Goal: Task Accomplishment & Management: Complete application form

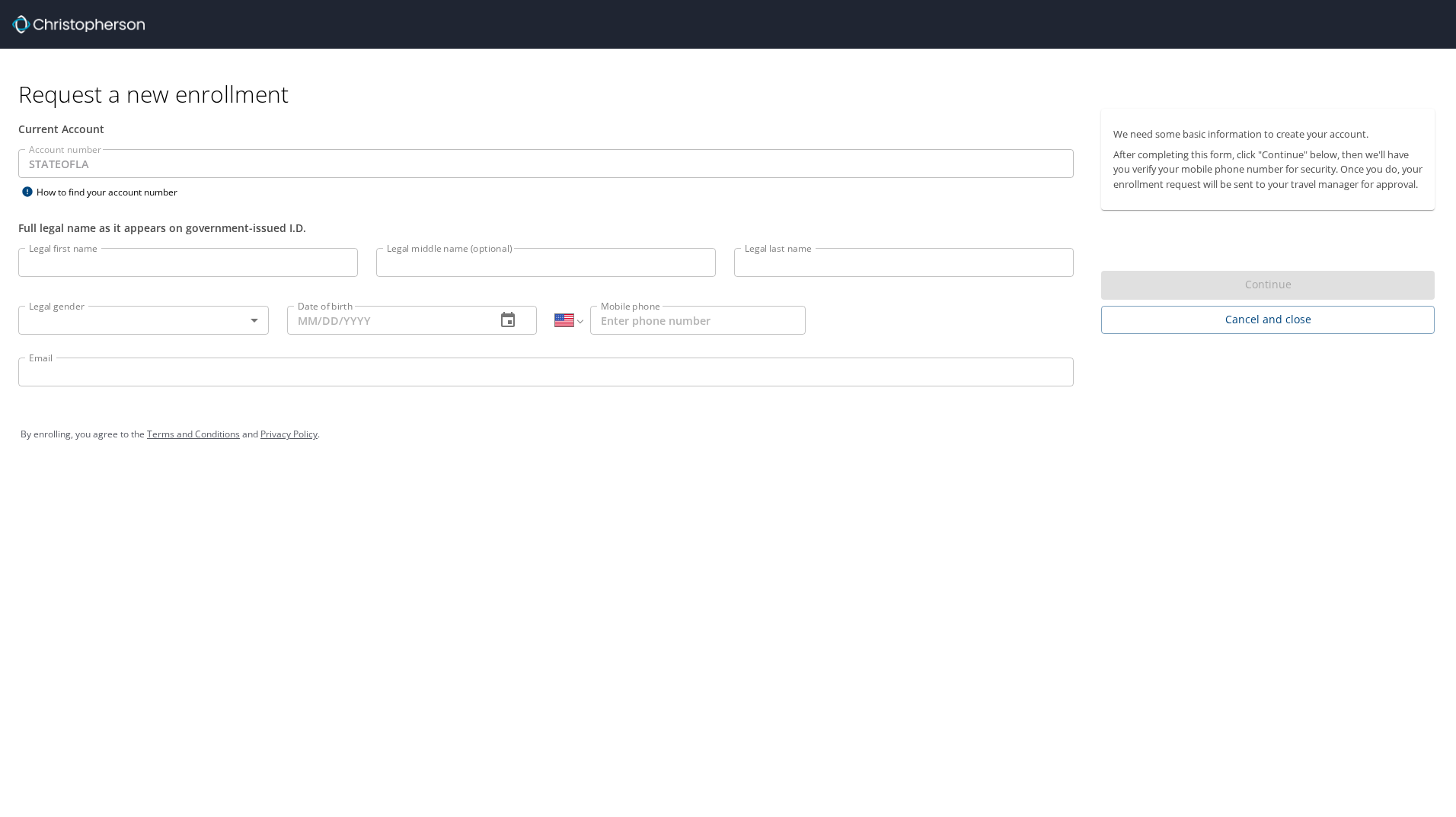
select select "US"
click at [134, 266] on input "Legal first name" at bounding box center [189, 262] width 340 height 28
type input "Jeremy"
type input "Craig"
type input "Broussard"
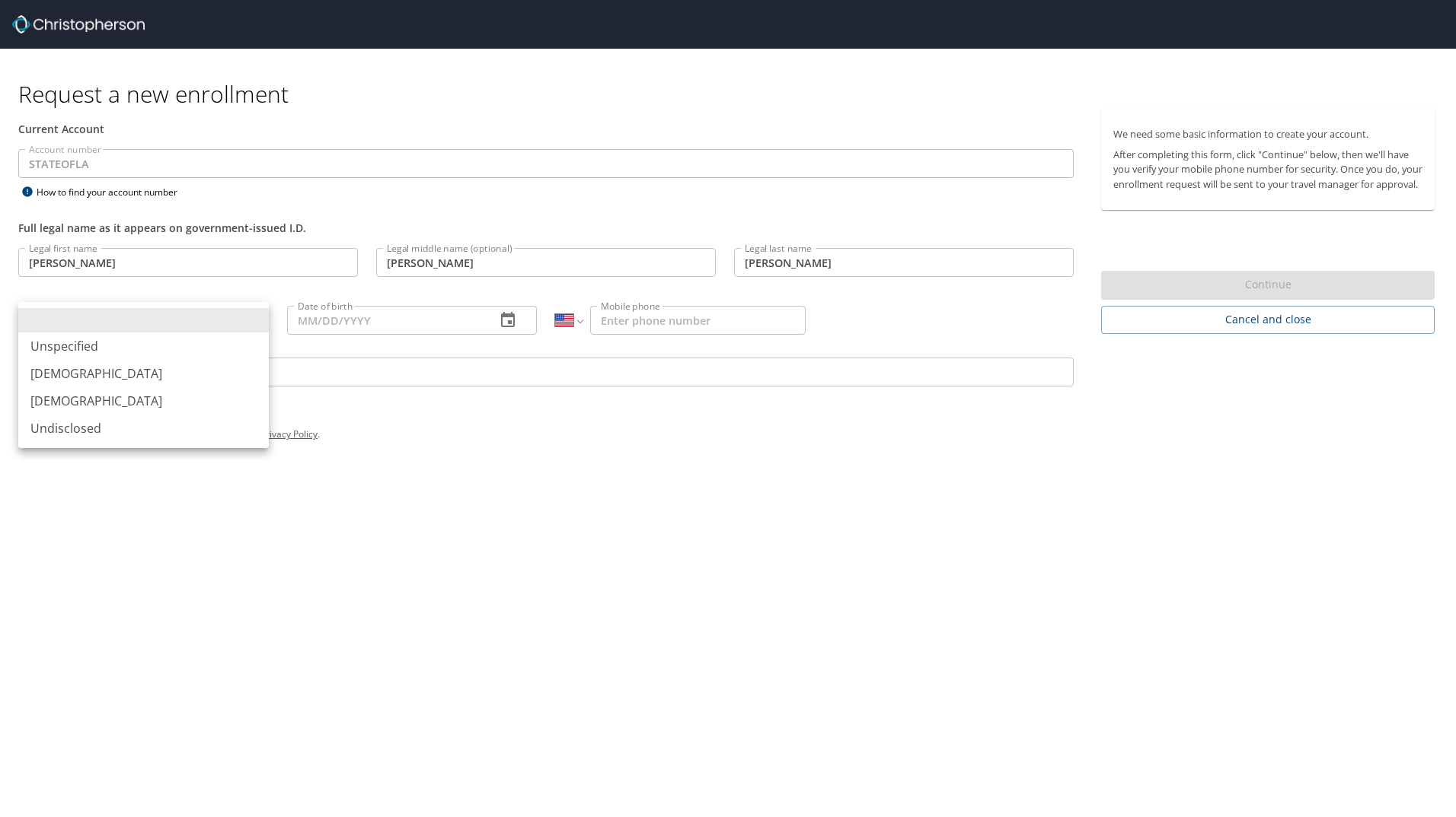
click at [154, 328] on body "Request a new enrollment Current Account Account number STATEOFLA Account numbe…" at bounding box center [728, 408] width 1456 height 817
click at [137, 368] on li "Male" at bounding box center [143, 374] width 251 height 27
type input "Male"
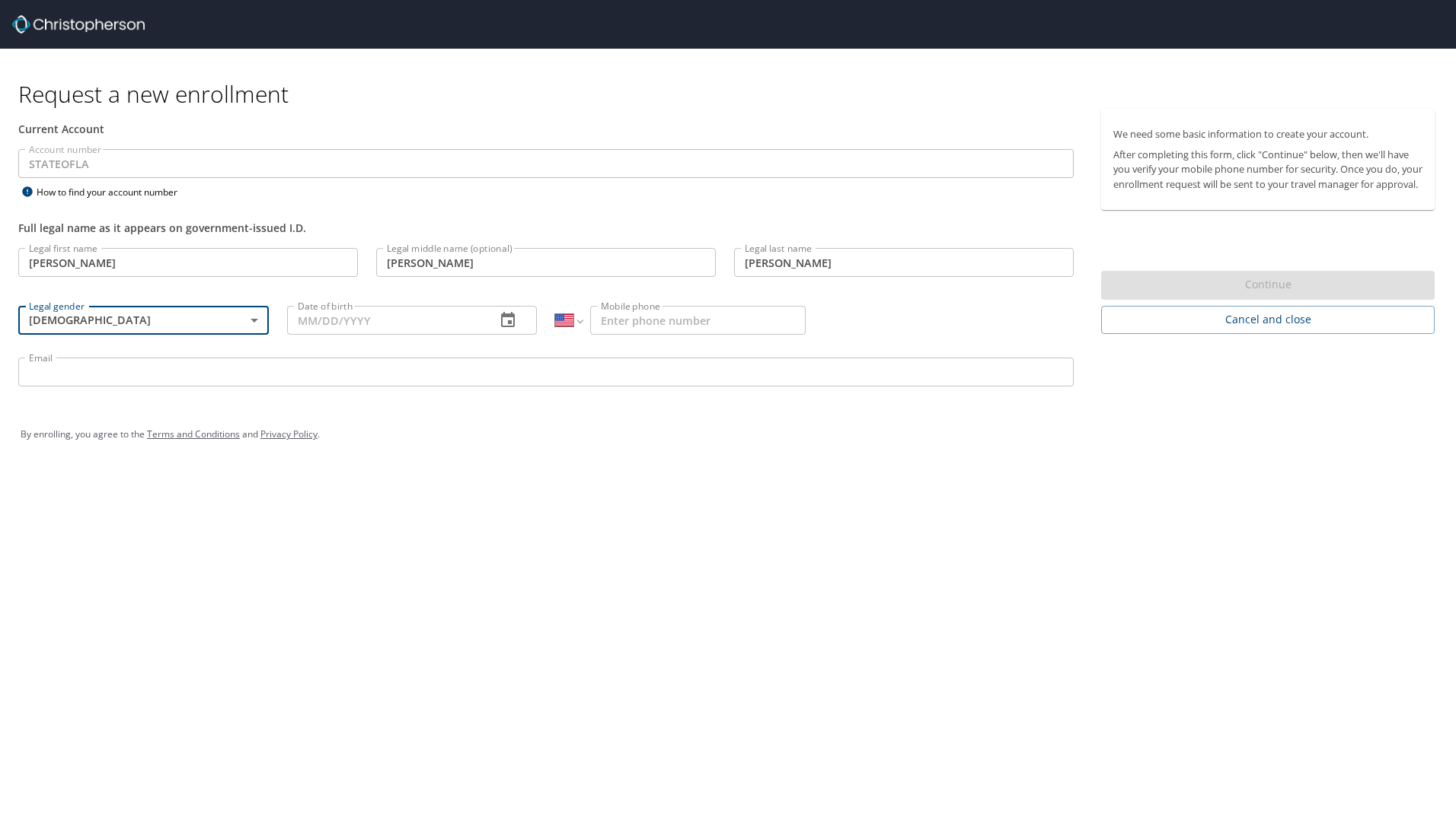
click at [326, 323] on input "Date of birth" at bounding box center [385, 320] width 197 height 28
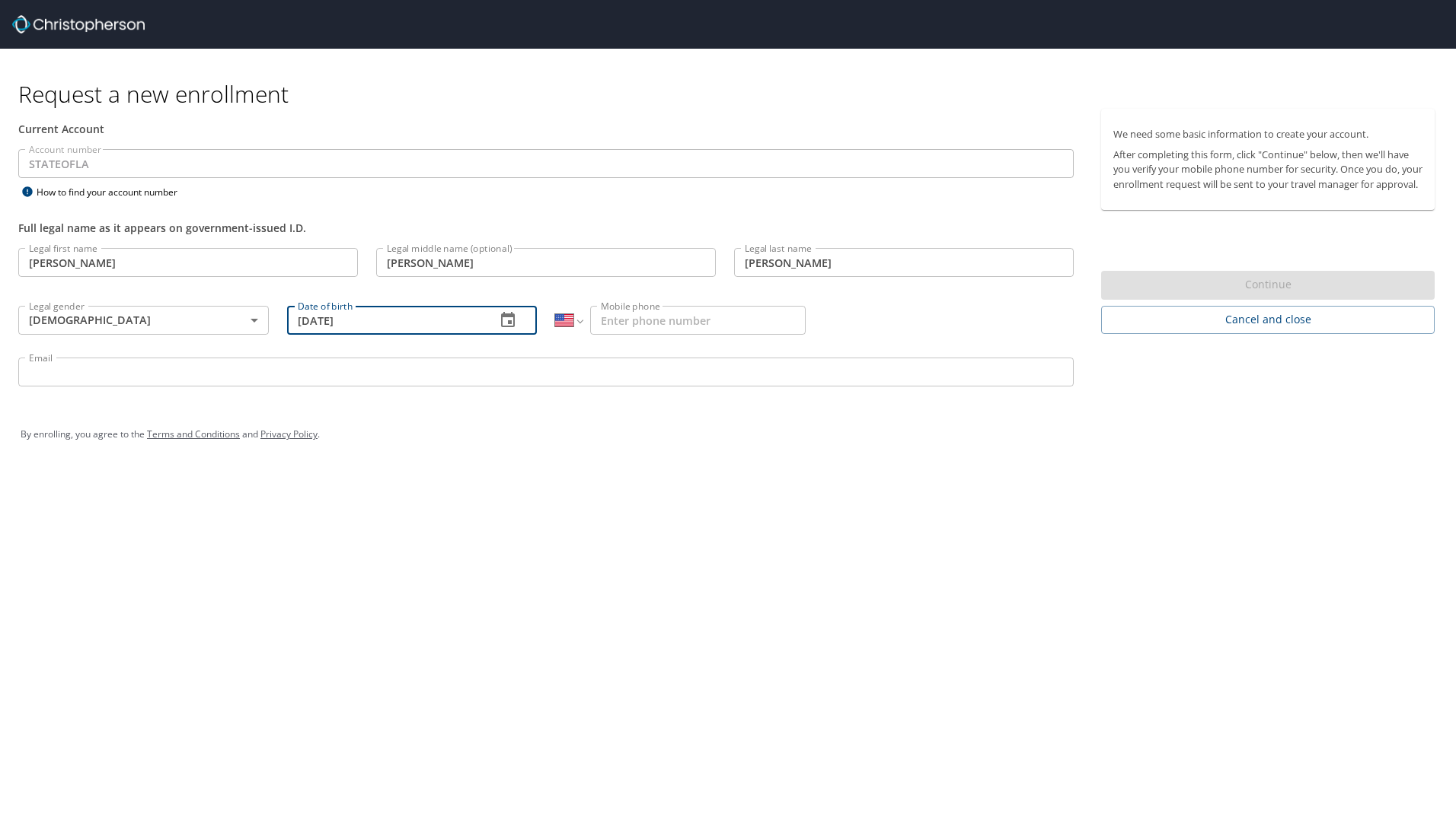
type input "09/27/1979"
click at [656, 323] on input "Mobile phone" at bounding box center [698, 320] width 215 height 28
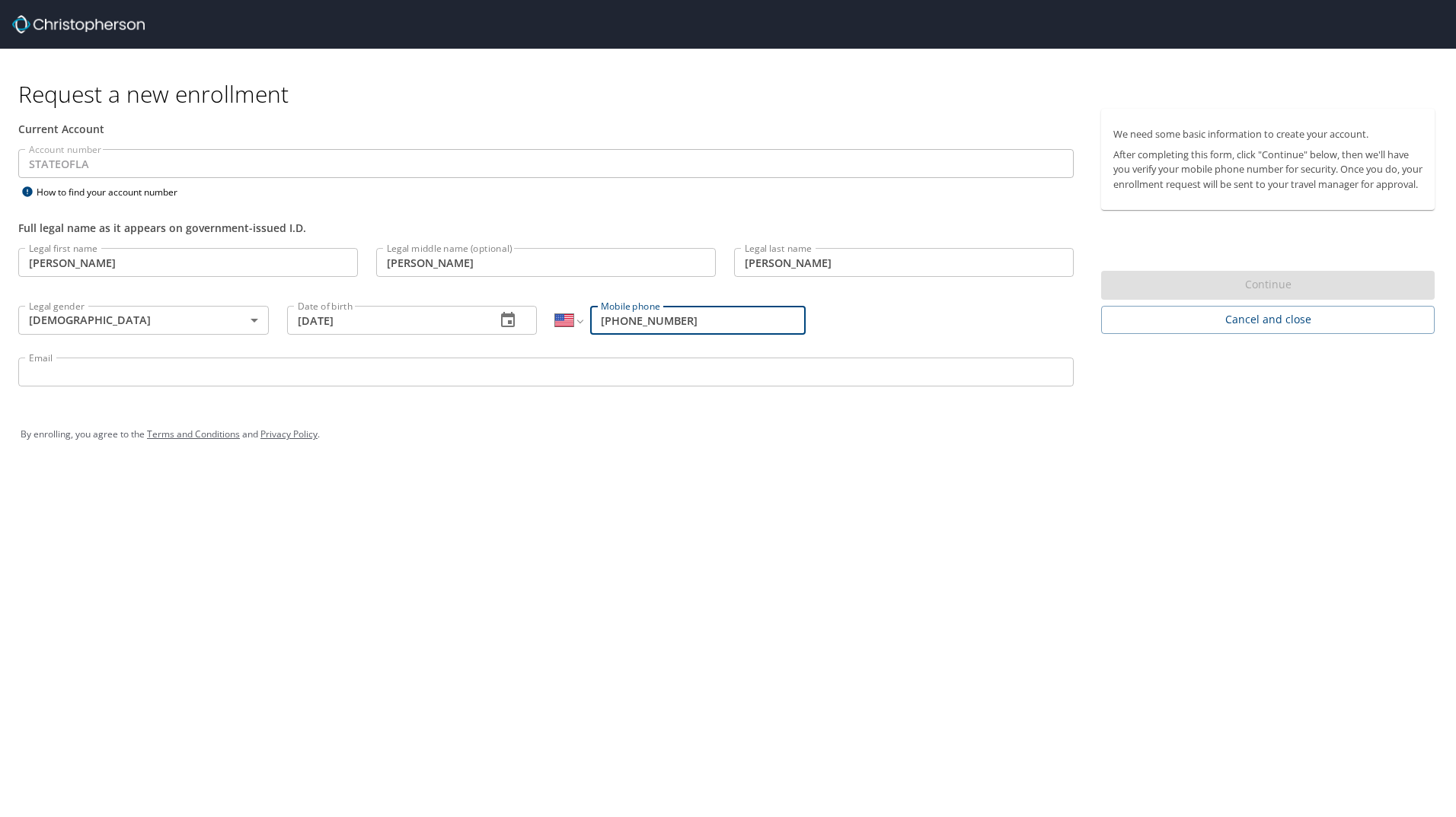
type input "(985) 413-3533"
click at [330, 371] on input "Email" at bounding box center [546, 371] width 1055 height 28
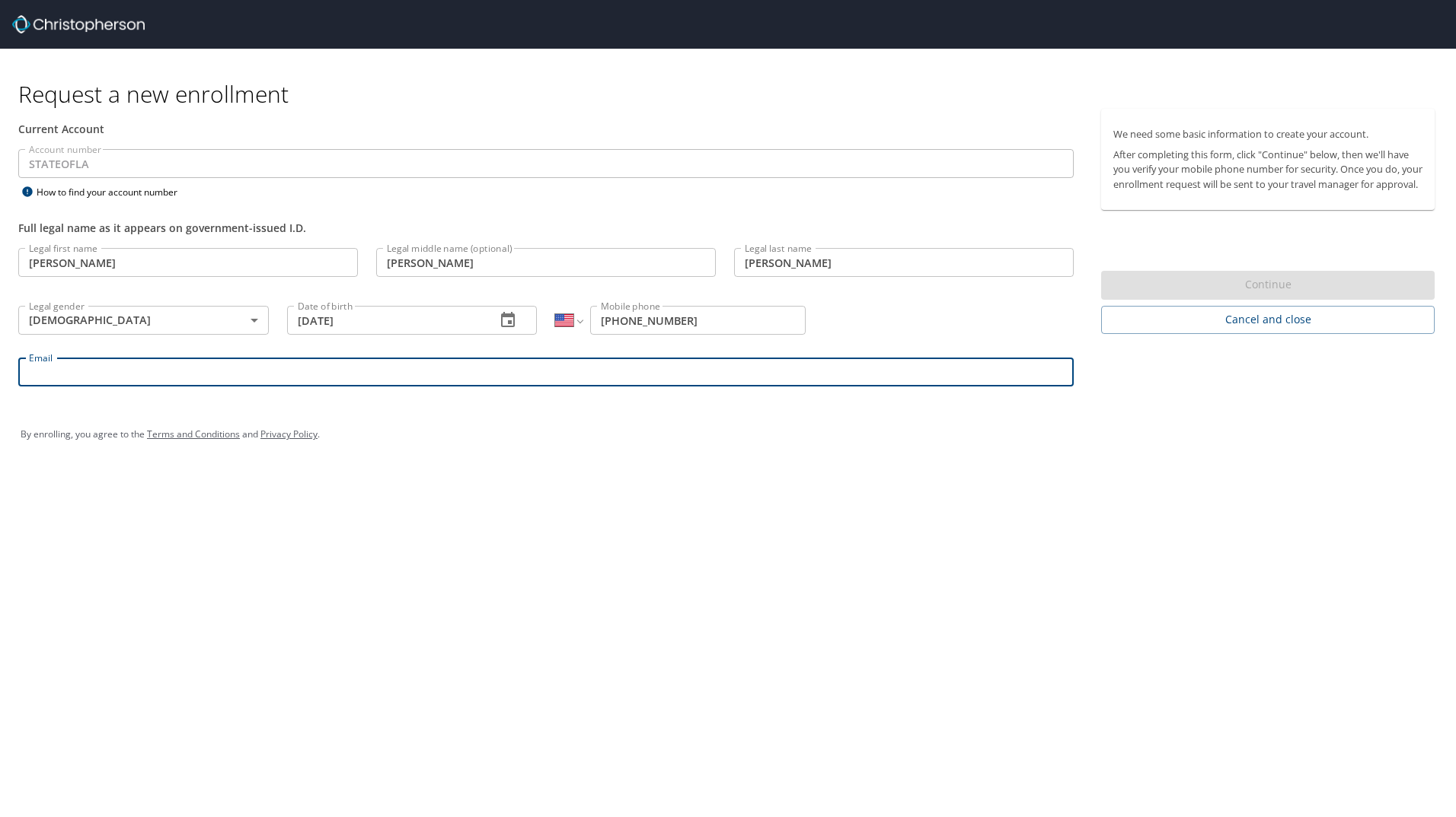
type input "Jeremy.Broussard3@la.gov"
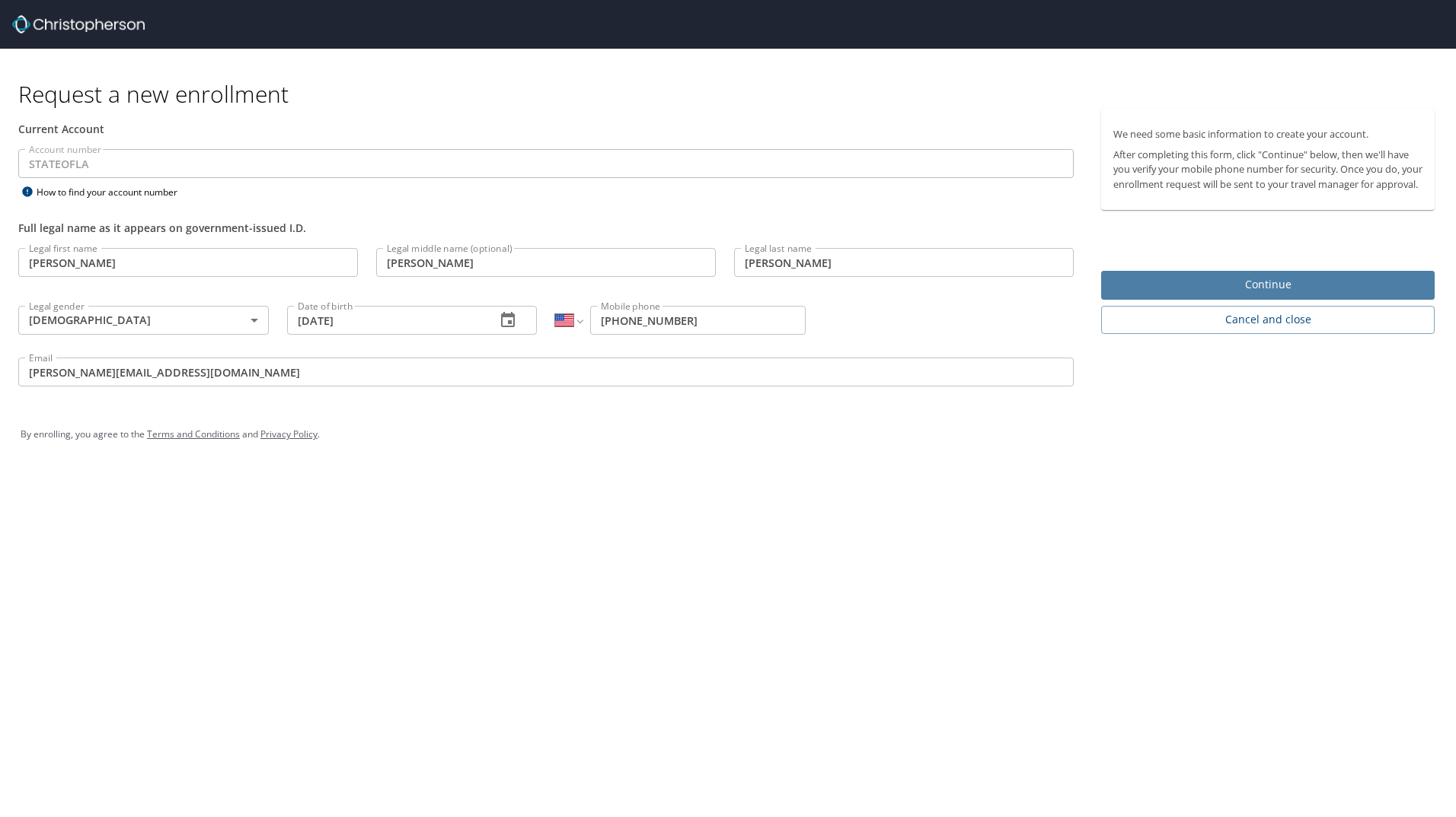
click at [1200, 295] on span "Continue" at bounding box center [1267, 285] width 309 height 19
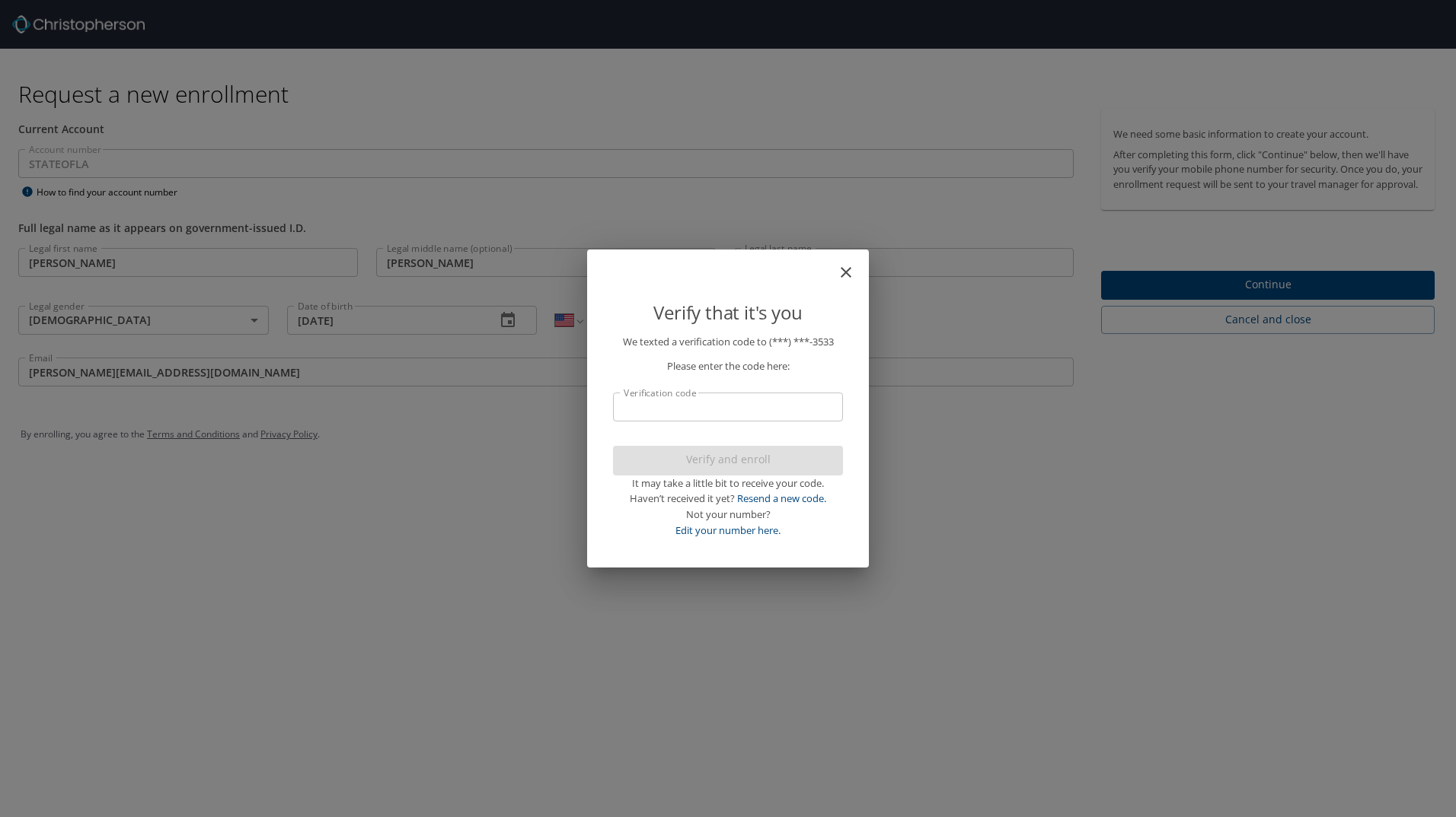
click at [736, 417] on input "Verification code" at bounding box center [728, 407] width 230 height 28
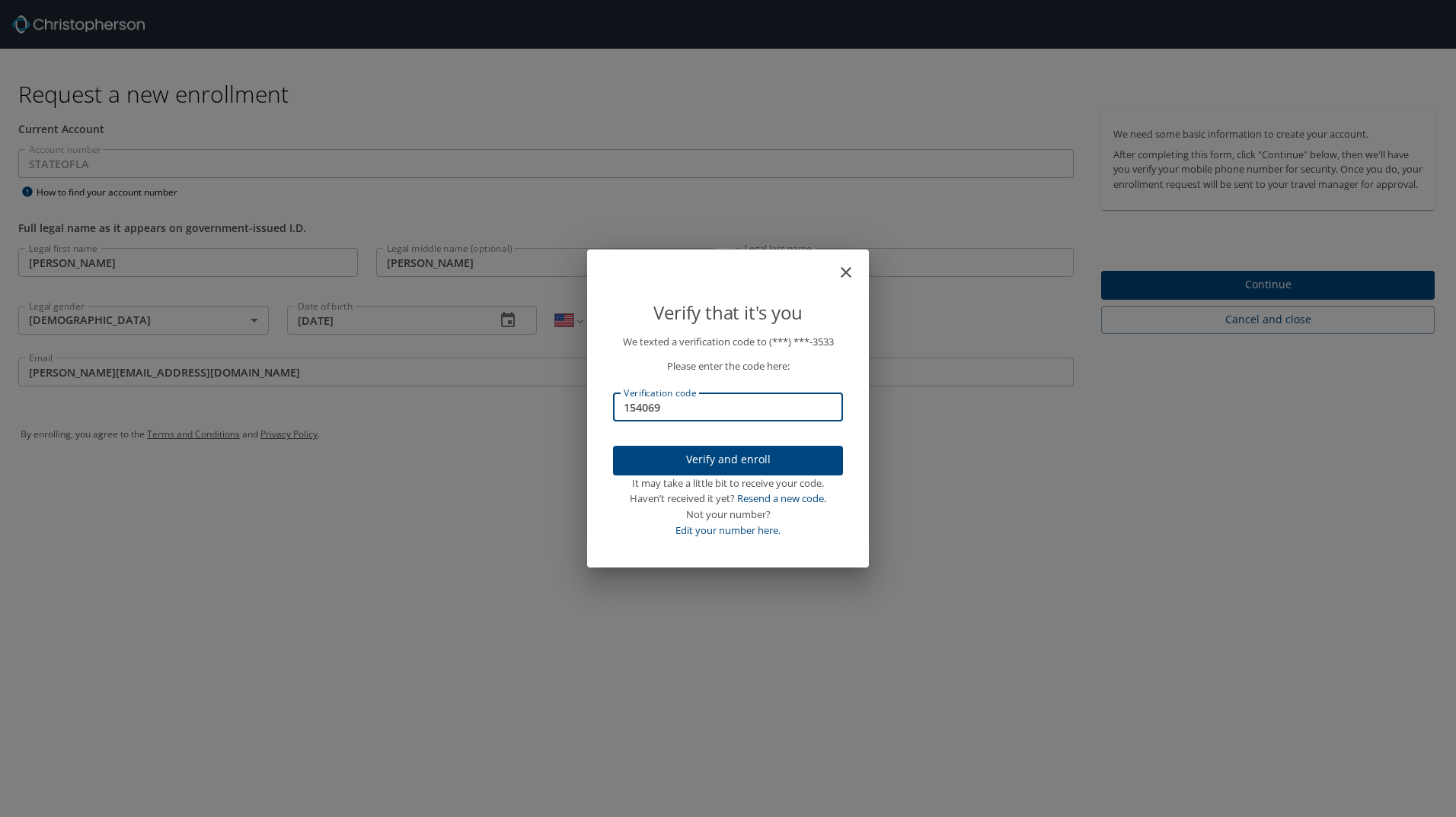
type input "154069"
click at [733, 459] on span "Verify and enroll" at bounding box center [727, 460] width 205 height 19
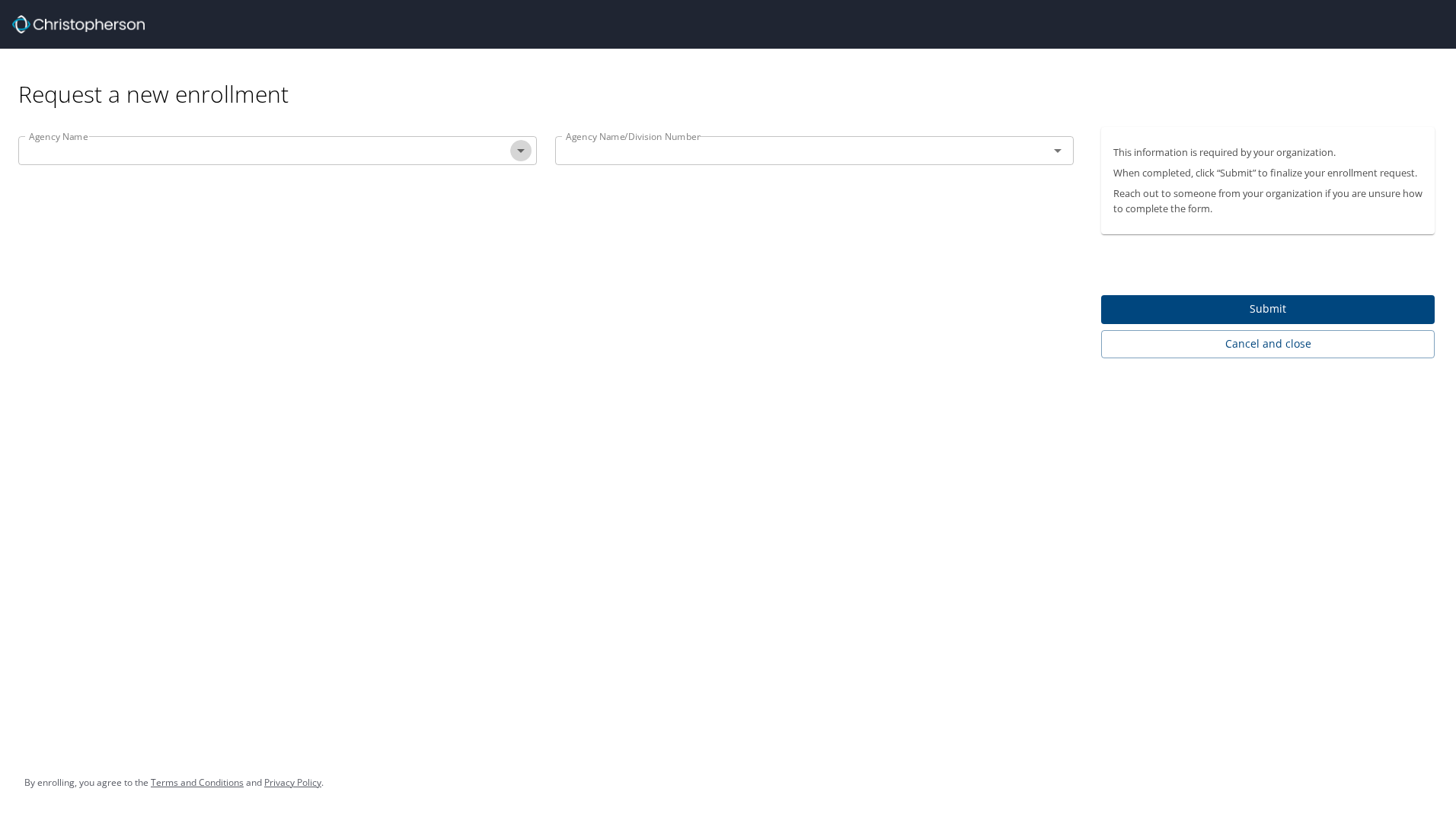
click at [520, 154] on icon "Open" at bounding box center [521, 150] width 19 height 19
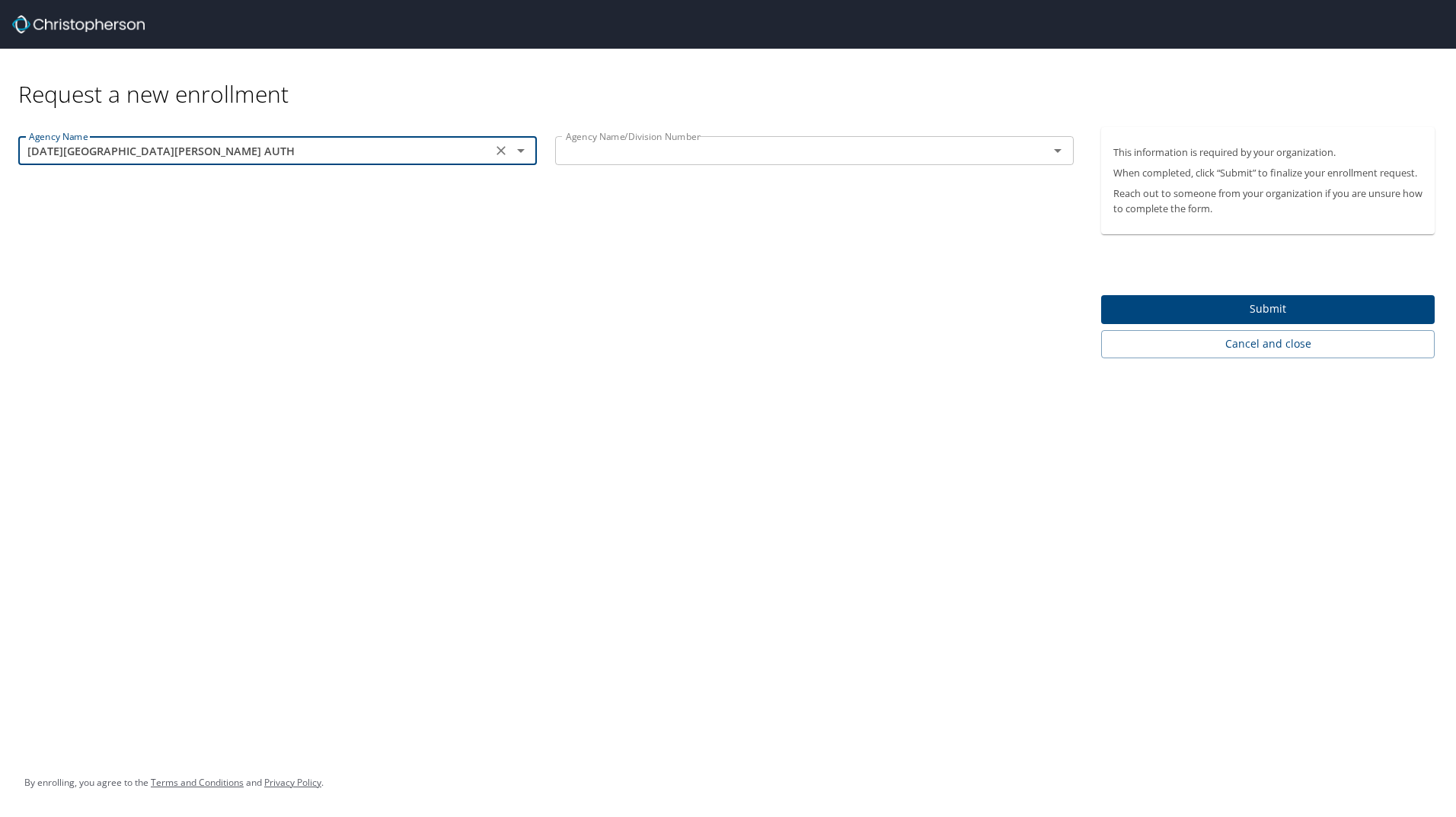
click at [529, 147] on icon "Open" at bounding box center [521, 150] width 19 height 19
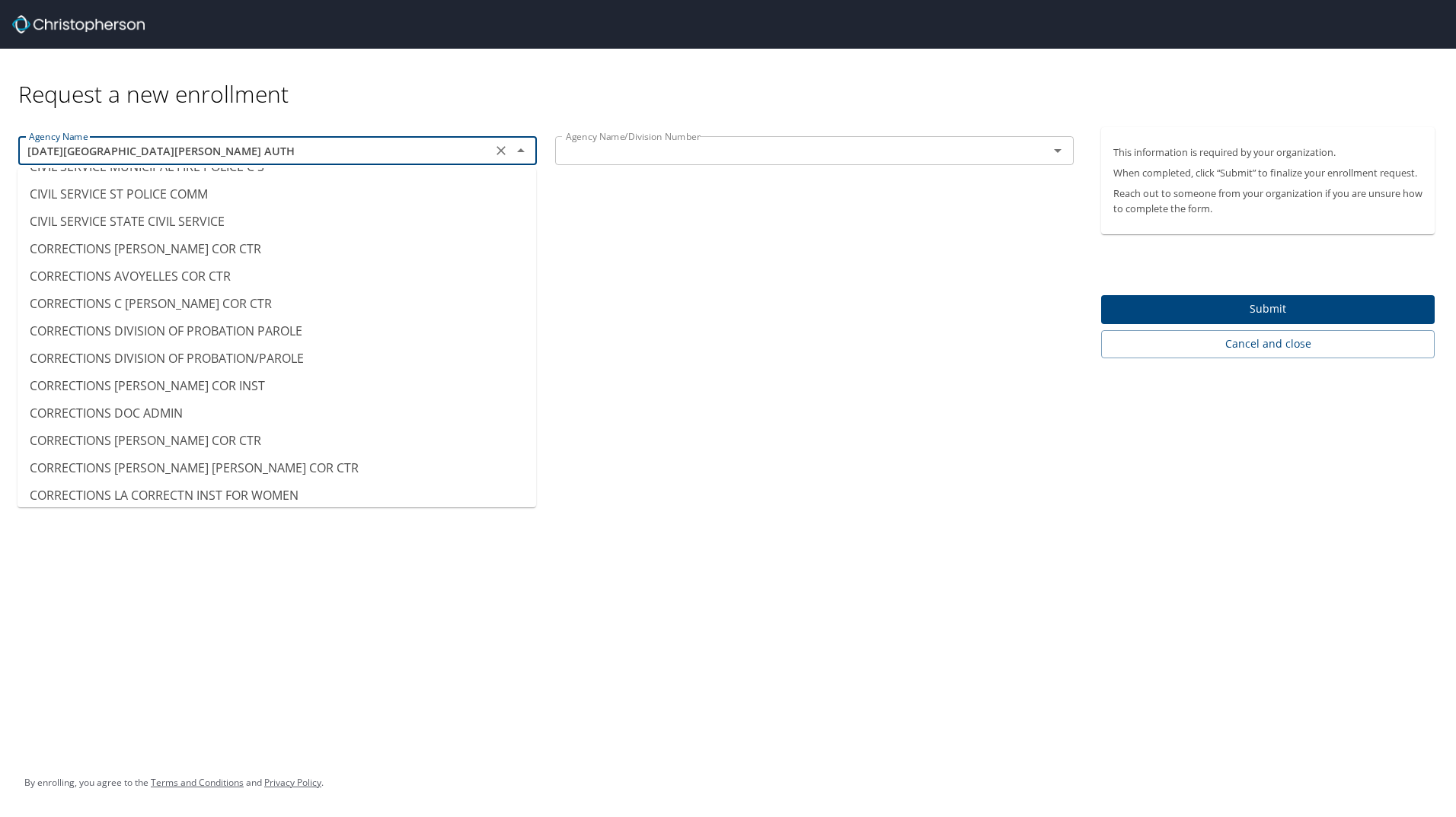
scroll to position [1445, 0]
click at [333, 329] on li "CORRECTIONS DIVISION OF PROBATION/PAROLE" at bounding box center [277, 331] width 519 height 27
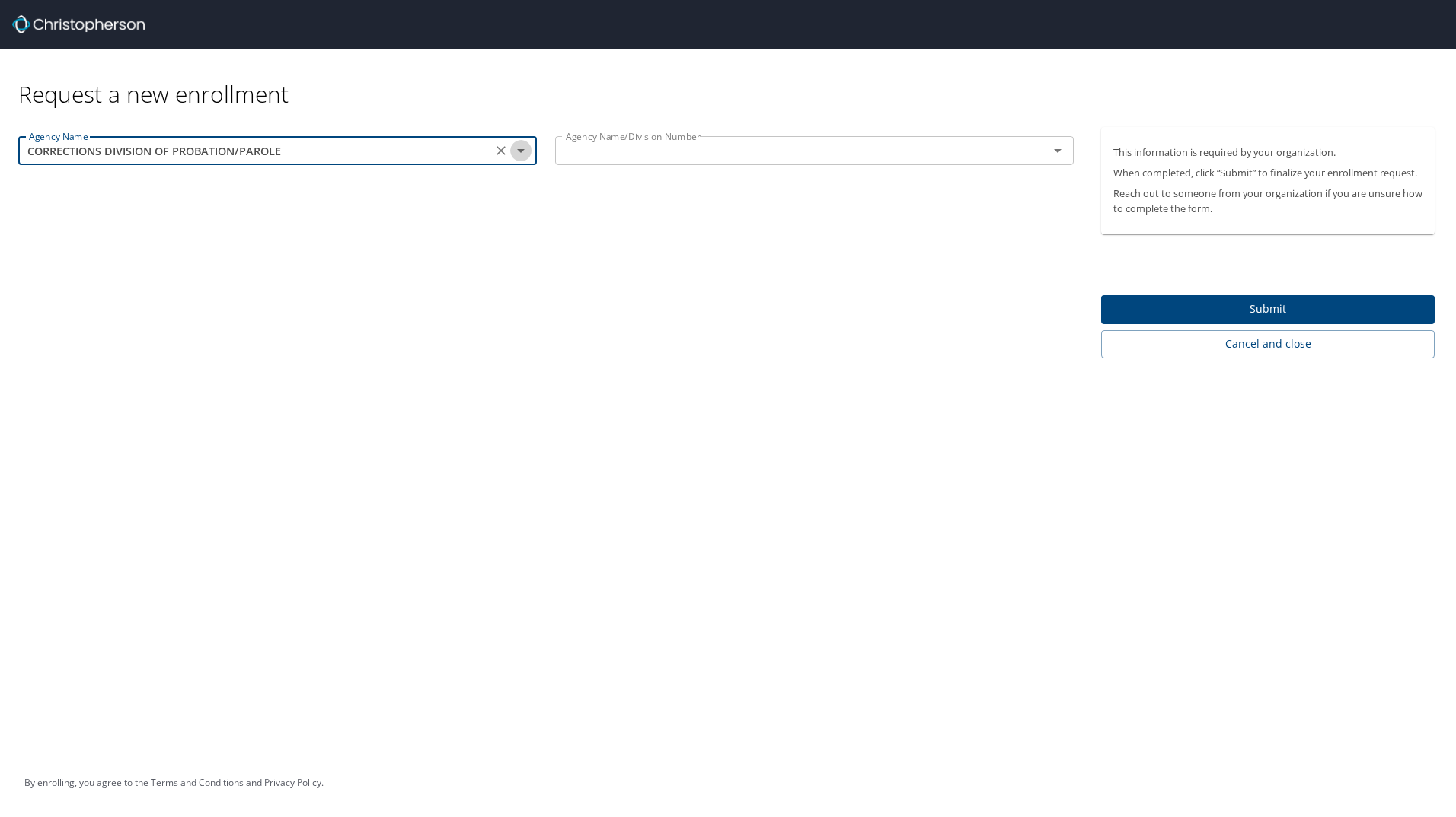
click at [522, 153] on icon "Open" at bounding box center [521, 150] width 19 height 19
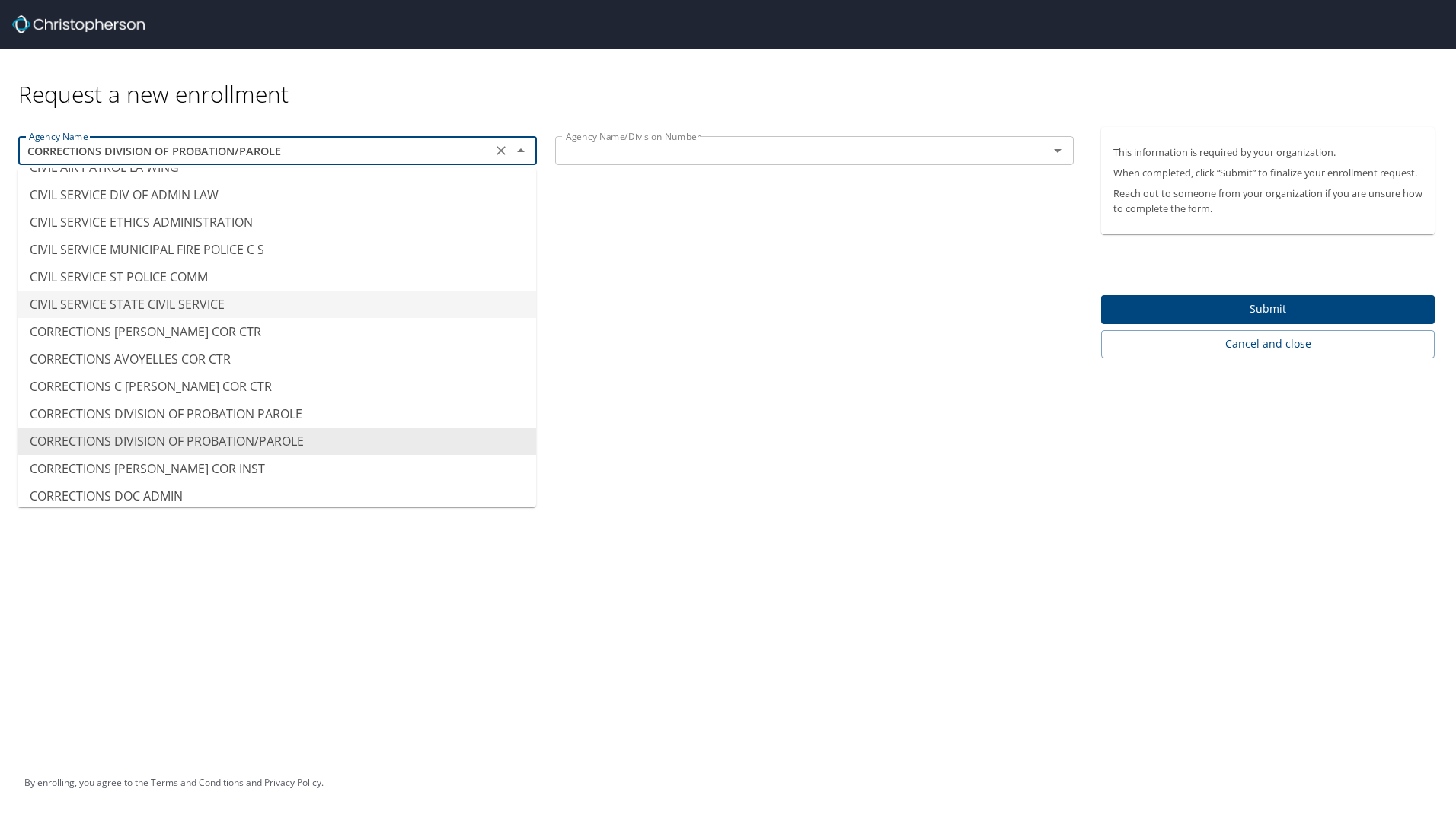
scroll to position [1362, 0]
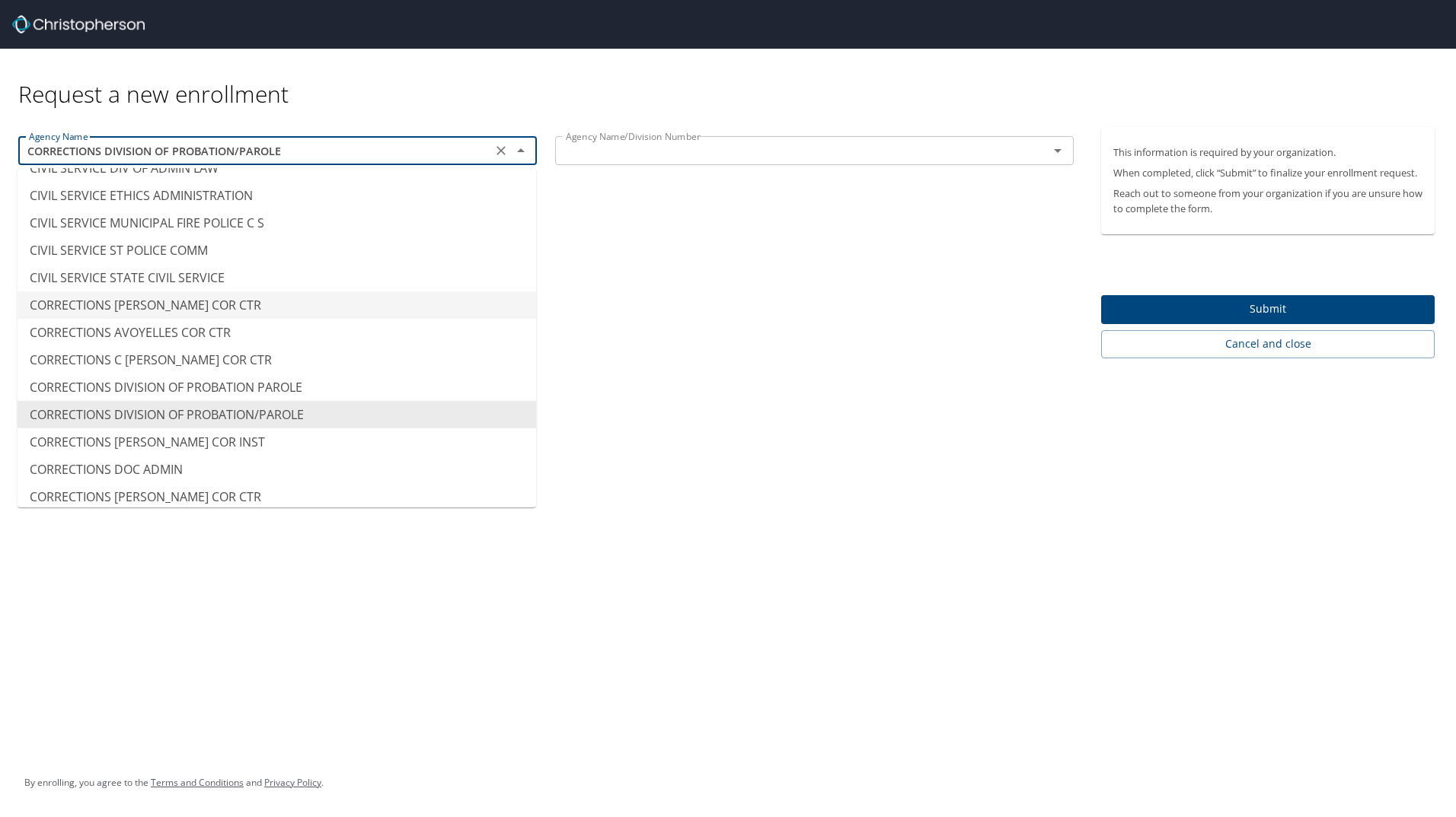
type input "CORRECTIONS ALLEN COR CTR"
click at [884, 158] on input "text" at bounding box center [792, 150] width 465 height 20
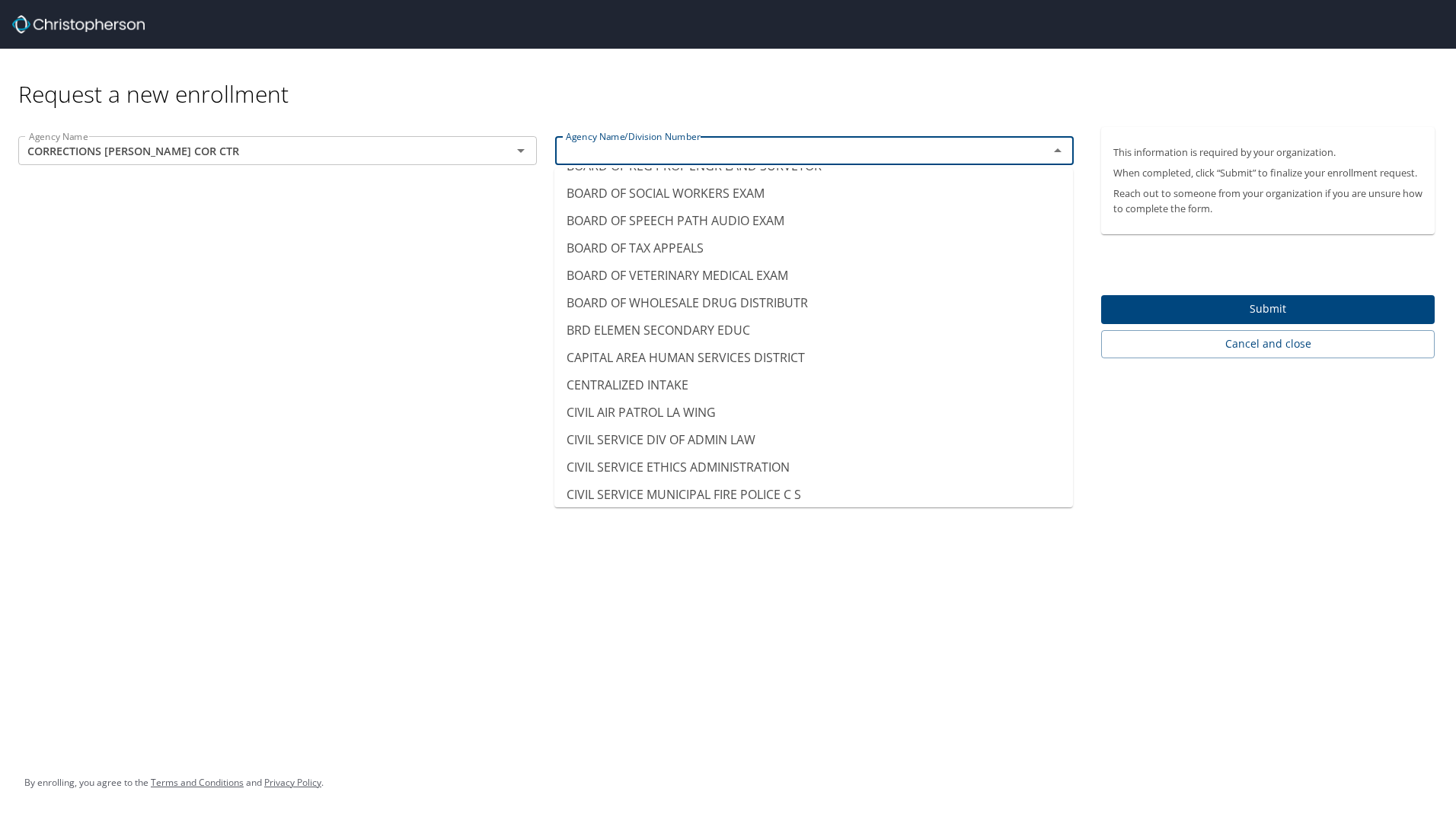
scroll to position [1293, 0]
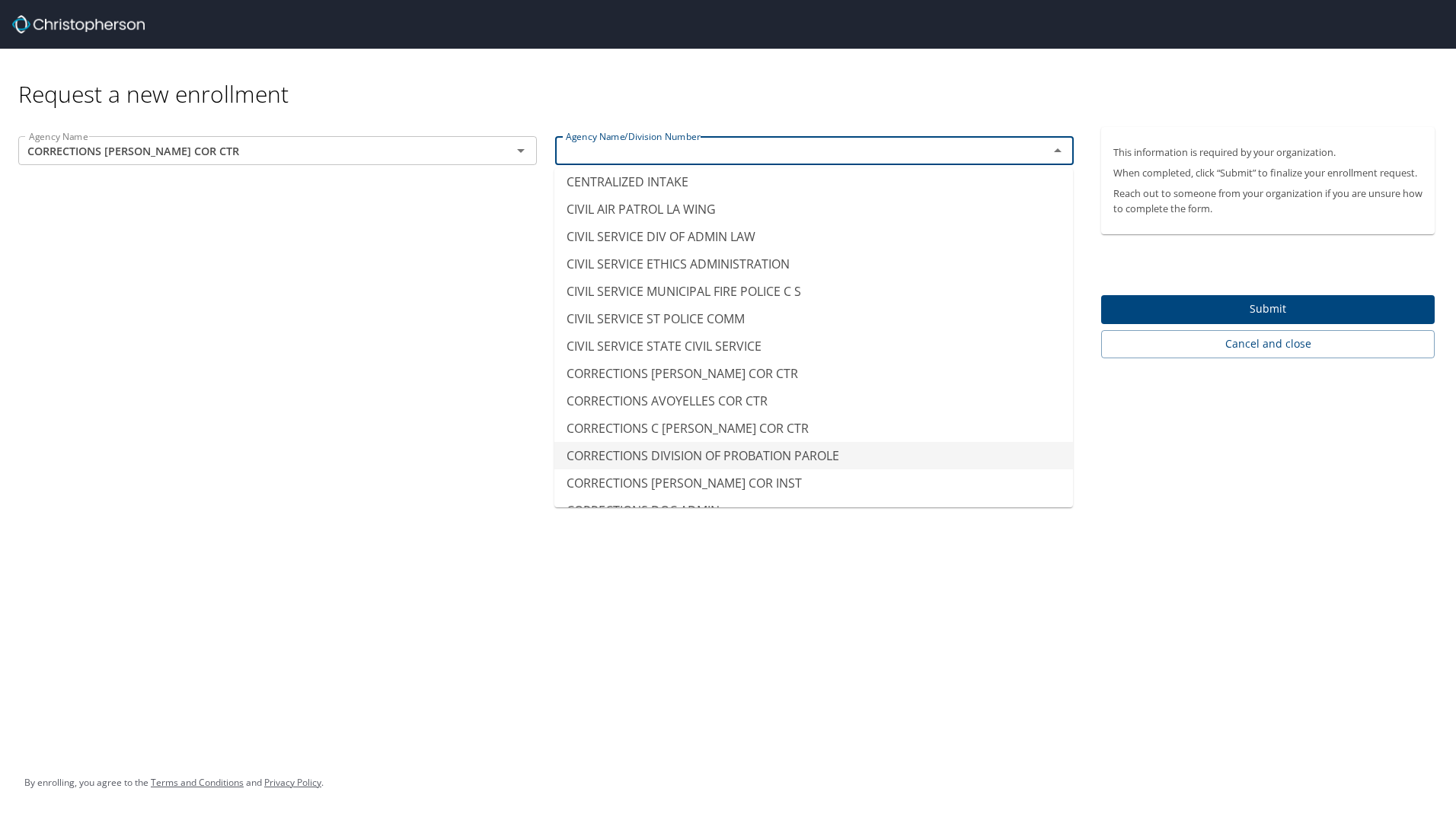
click at [834, 452] on li "CORRECTIONS DIVISION OF PROBATION PAROLE" at bounding box center [813, 456] width 519 height 27
type input "CORRECTIONS DIVISION OF PROBATION PAROLE"
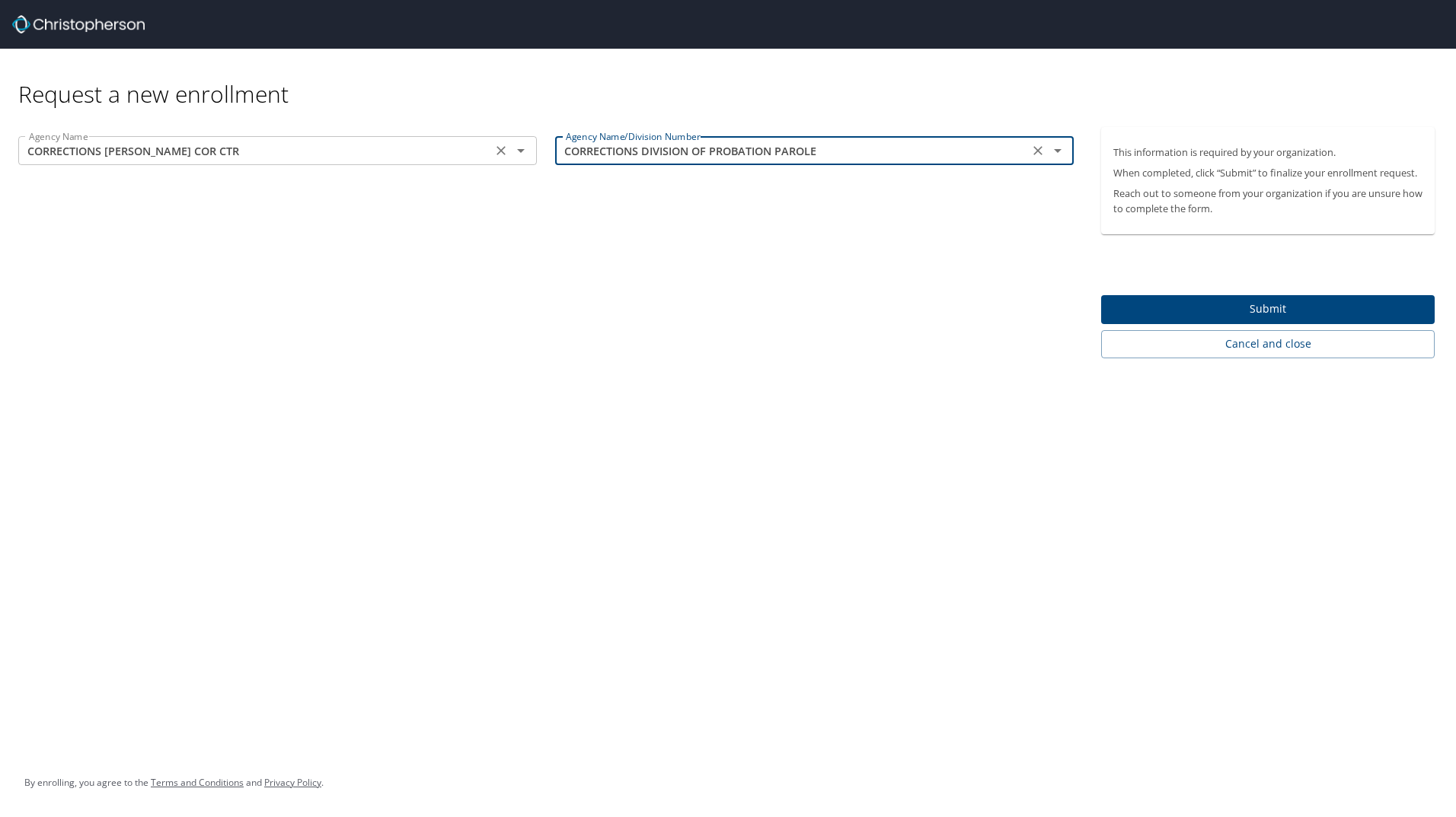
click at [527, 157] on icon "Open" at bounding box center [521, 150] width 19 height 19
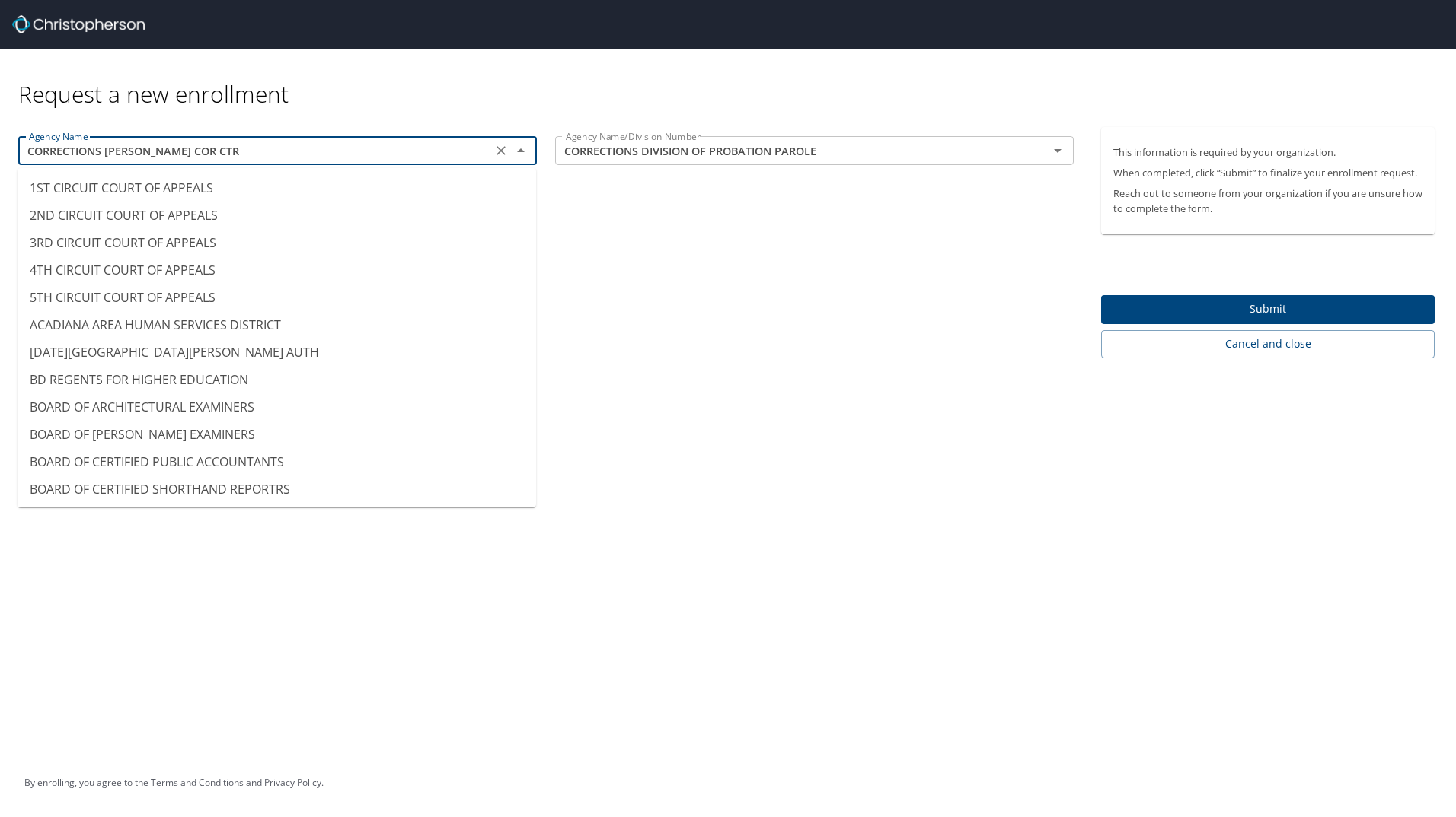
scroll to position [1176, 0]
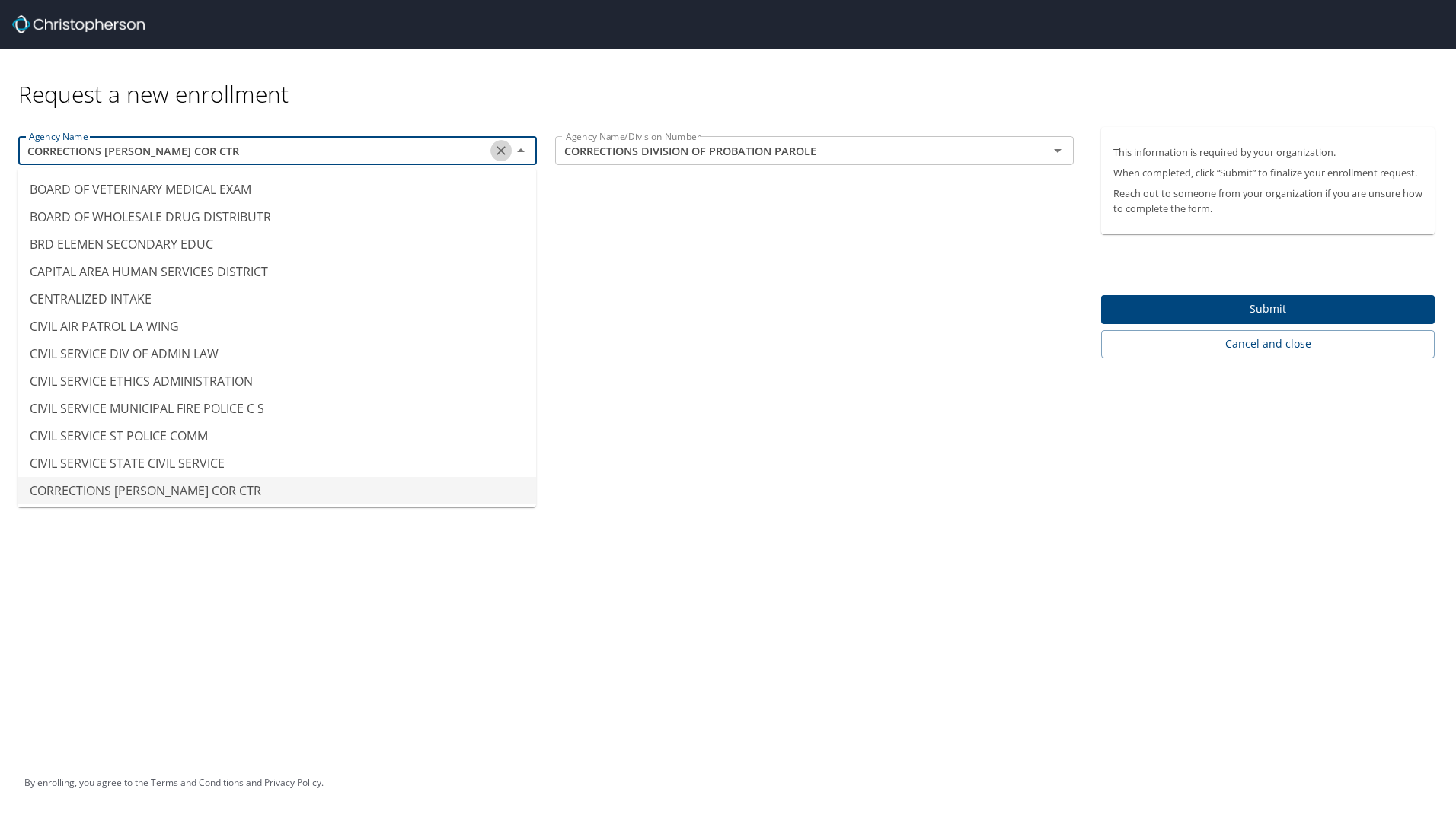
click at [499, 153] on icon "Clear" at bounding box center [500, 150] width 9 height 9
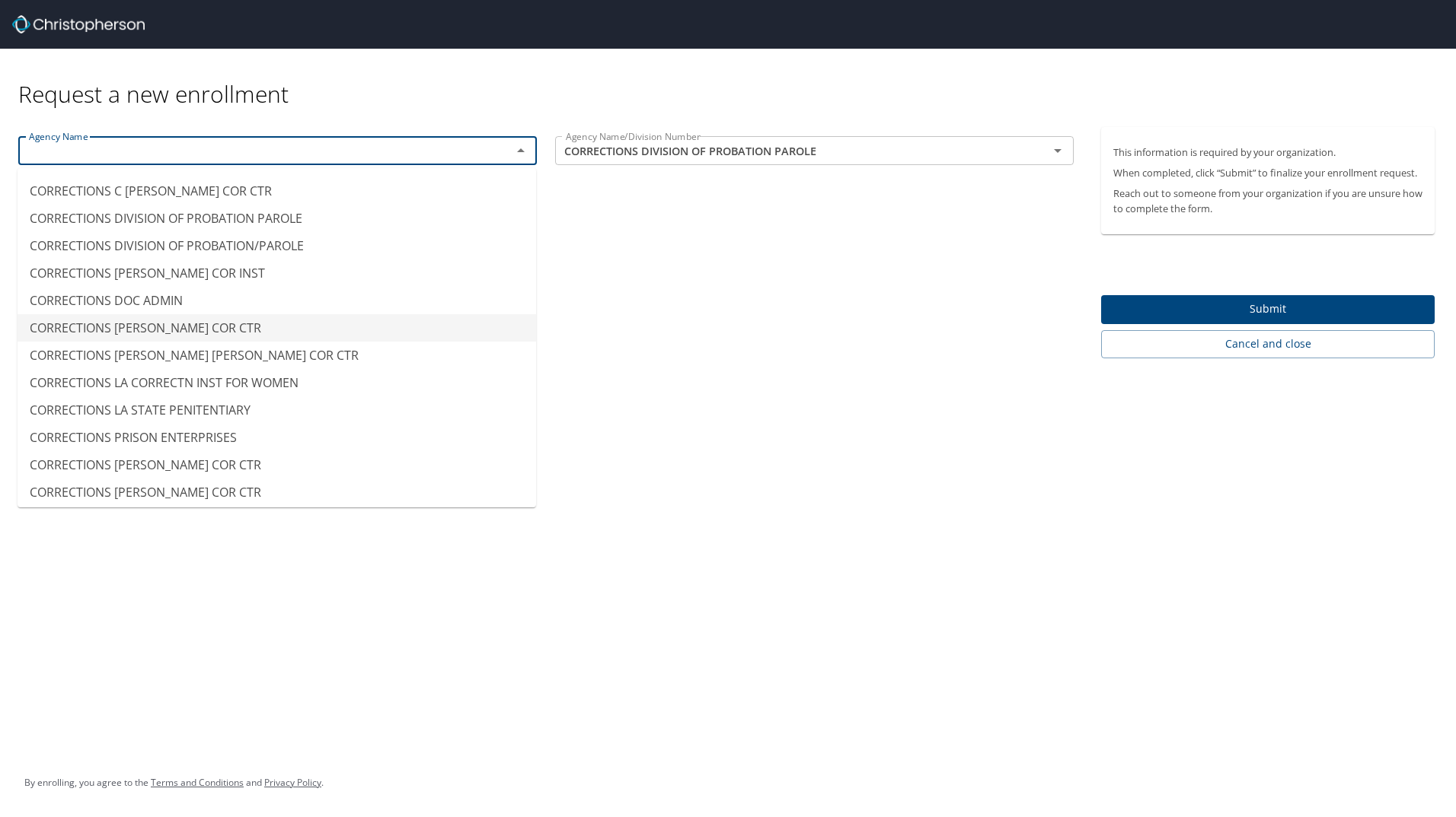
scroll to position [1455, 0]
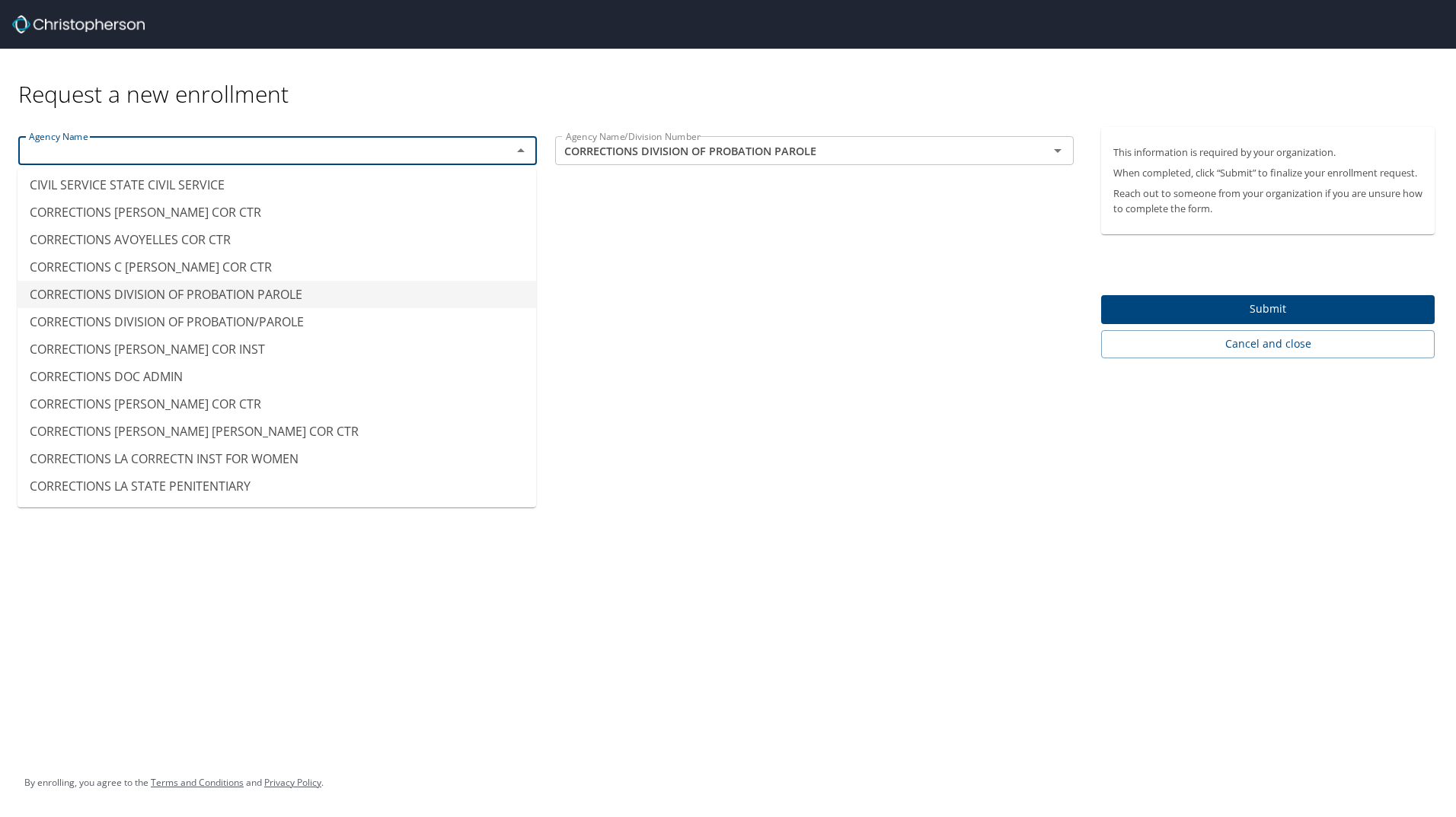
click at [272, 298] on li "CORRECTIONS DIVISION OF PROBATION PAROLE" at bounding box center [277, 295] width 519 height 27
type input "CORRECTIONS DIVISION OF PROBATION PAROLE"
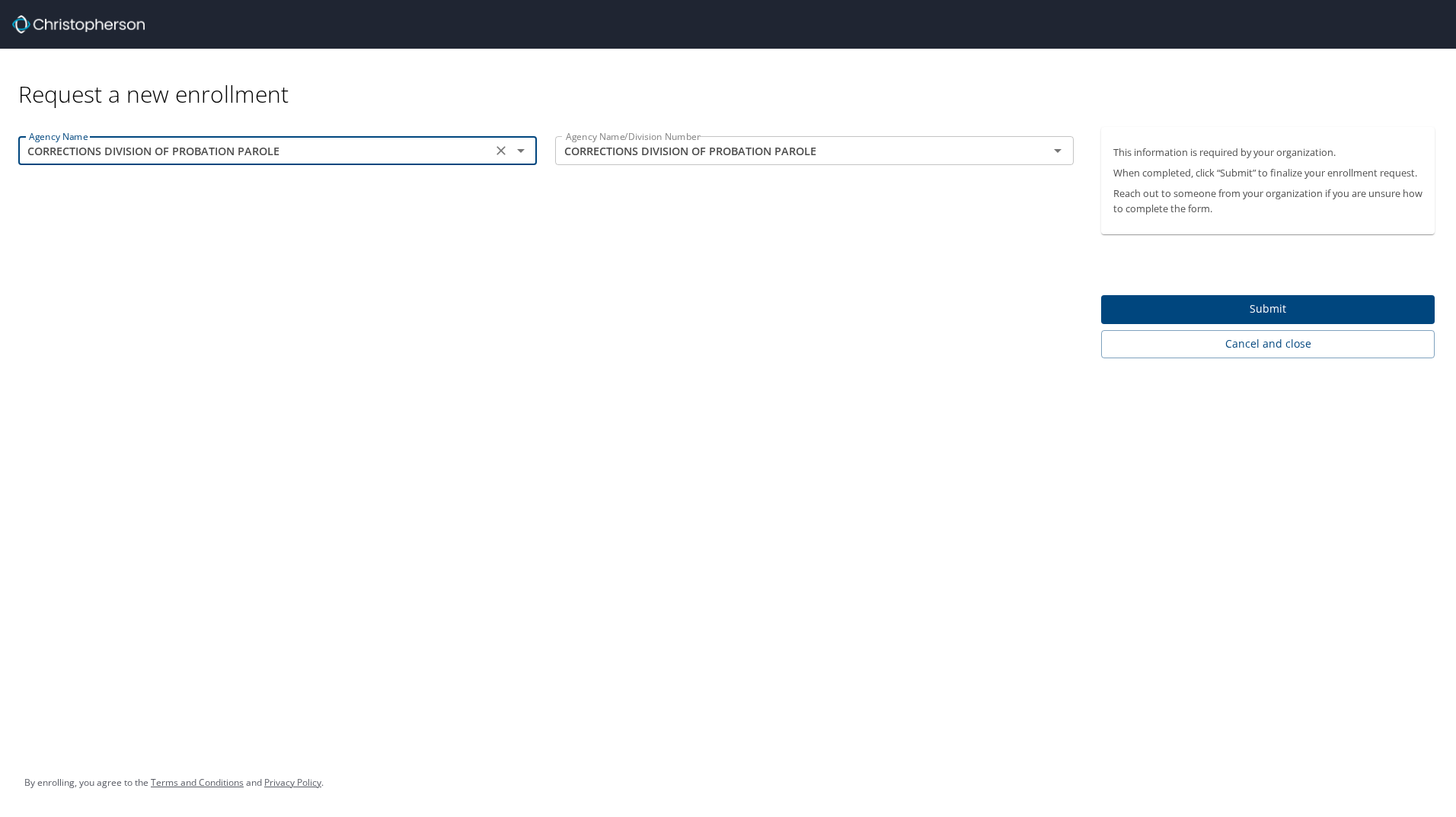
click at [514, 380] on div "Request a new enrollment Agency Name CORRECTIONS DIVISION OF PROBATION PAROLE A…" at bounding box center [728, 408] width 1456 height 817
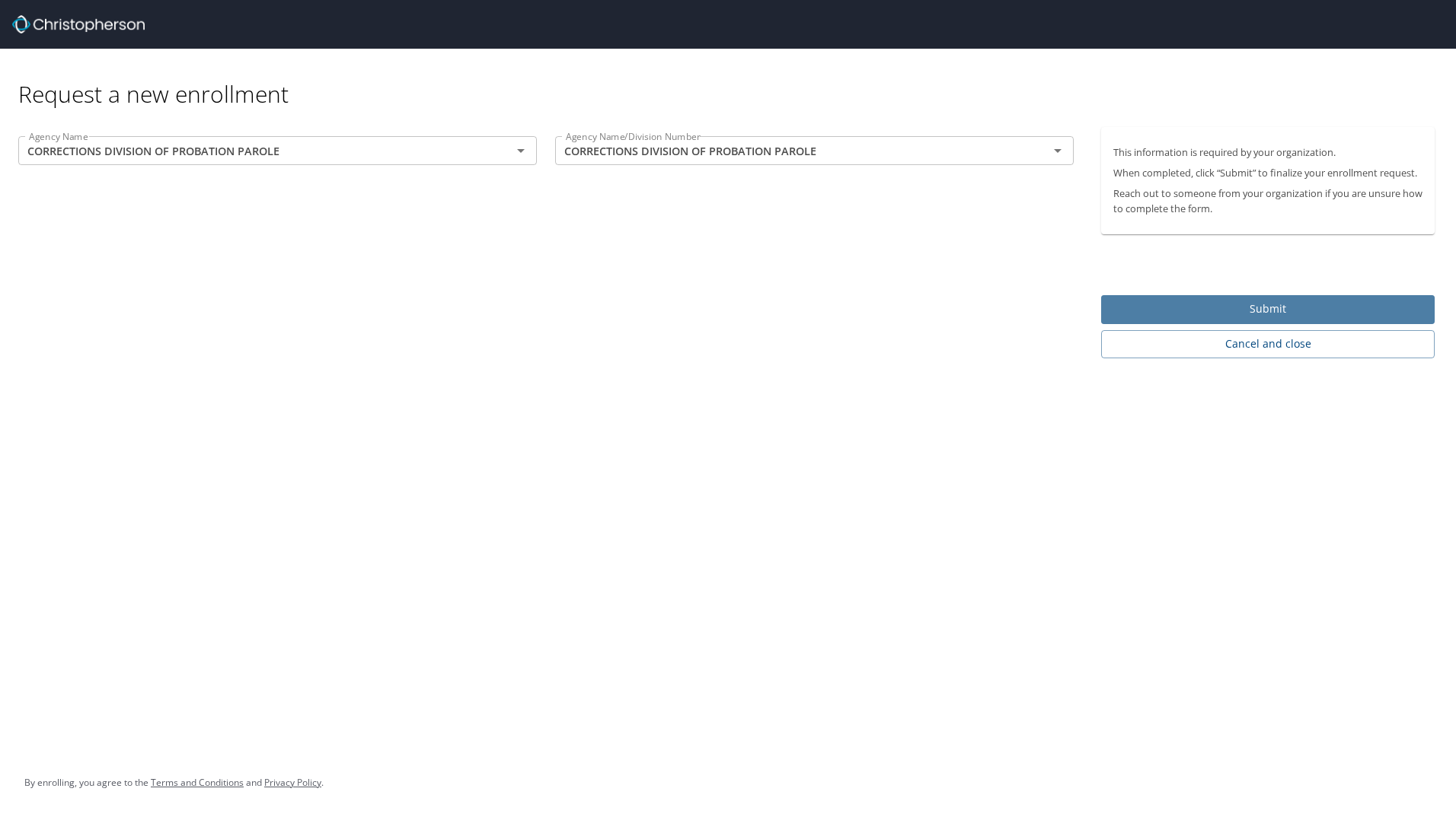
click at [1308, 309] on span "Submit" at bounding box center [1267, 308] width 309 height 19
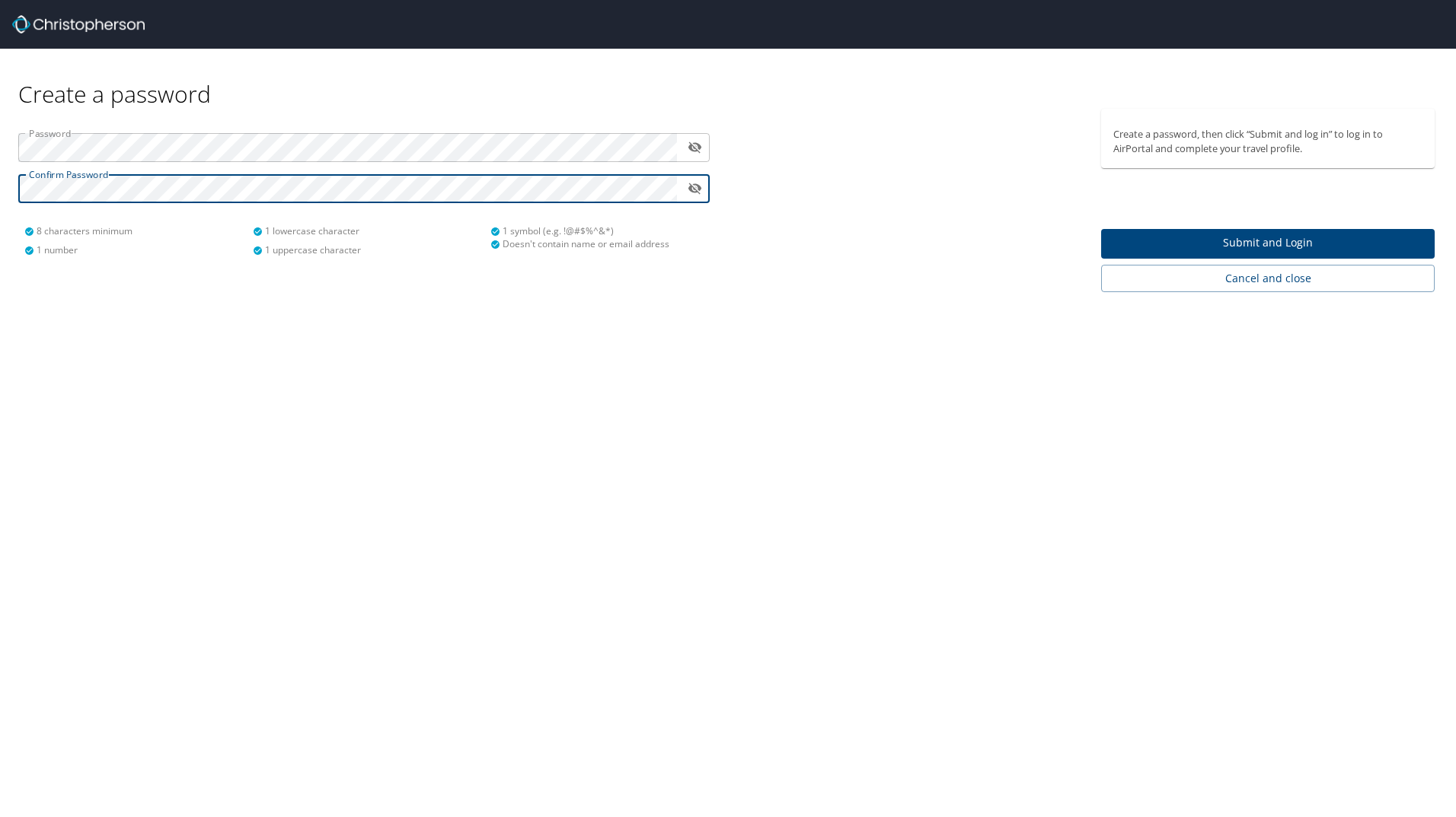
click at [688, 154] on icon "toggle password visibility" at bounding box center [695, 147] width 15 height 15
click at [1190, 245] on span "Submit and Login" at bounding box center [1267, 243] width 309 height 19
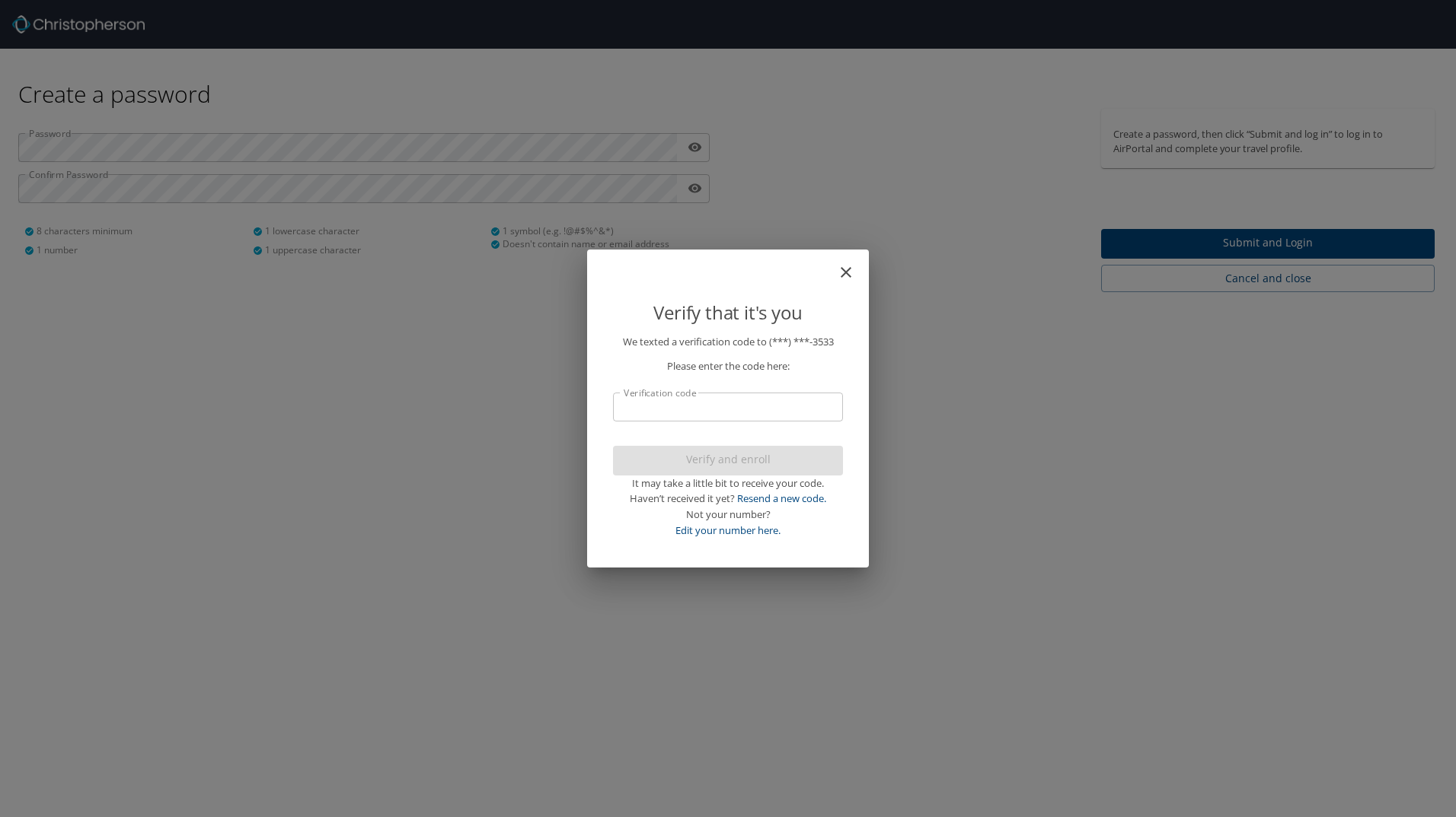
click at [807, 410] on input "Verification code" at bounding box center [728, 407] width 230 height 28
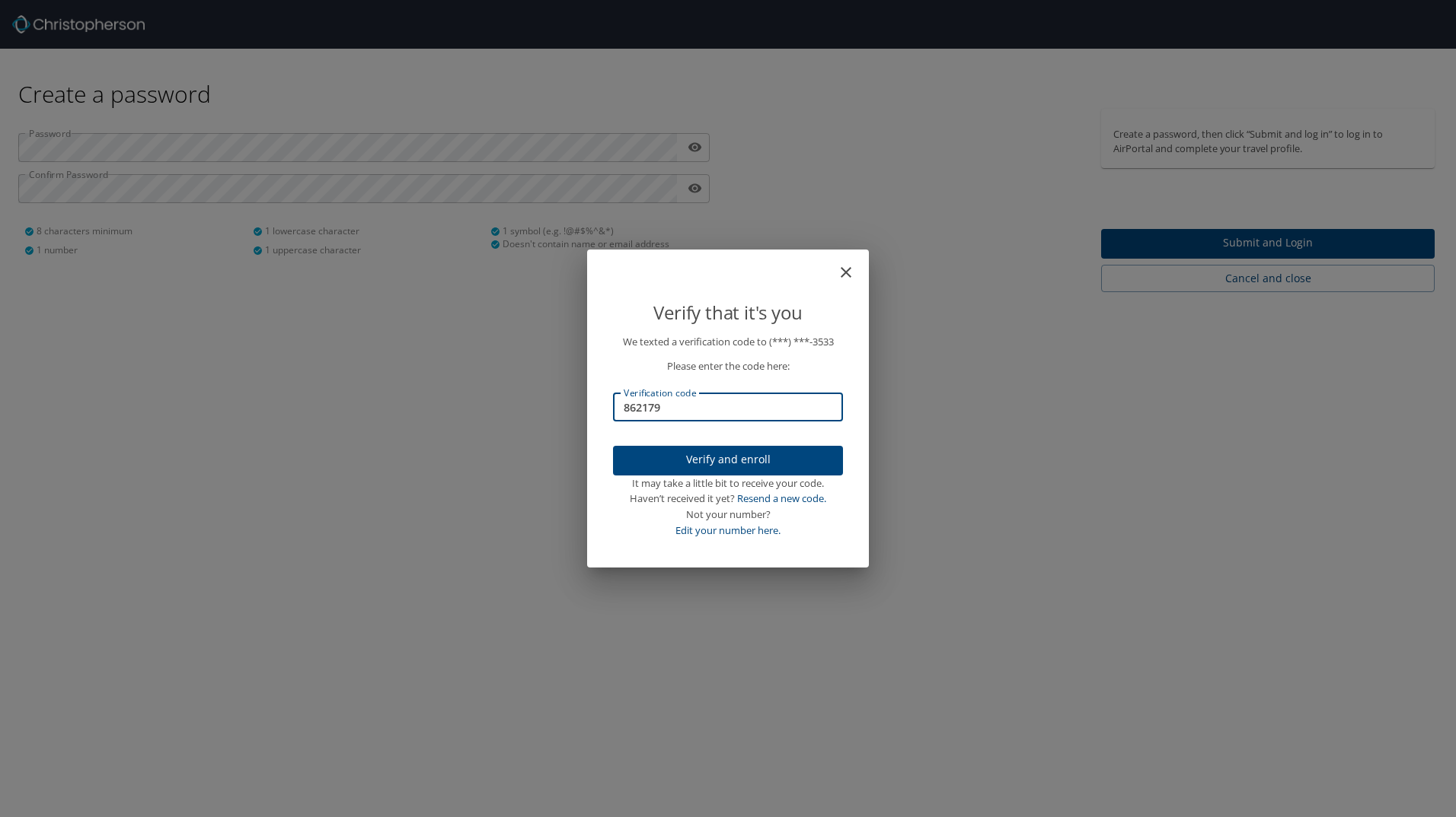
type input "862179"
click at [787, 459] on span "Verify and enroll" at bounding box center [727, 460] width 205 height 19
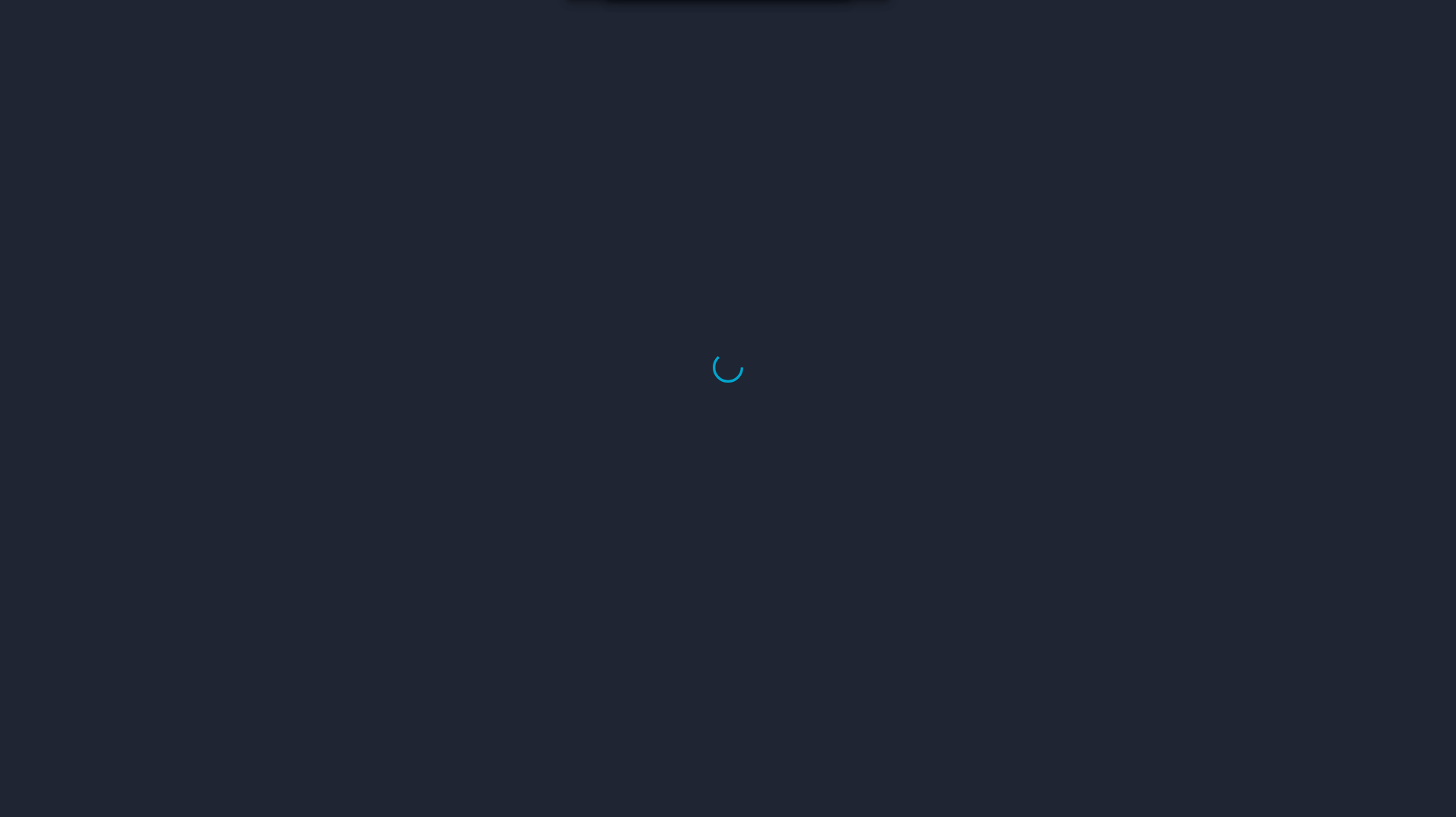
select select "US"
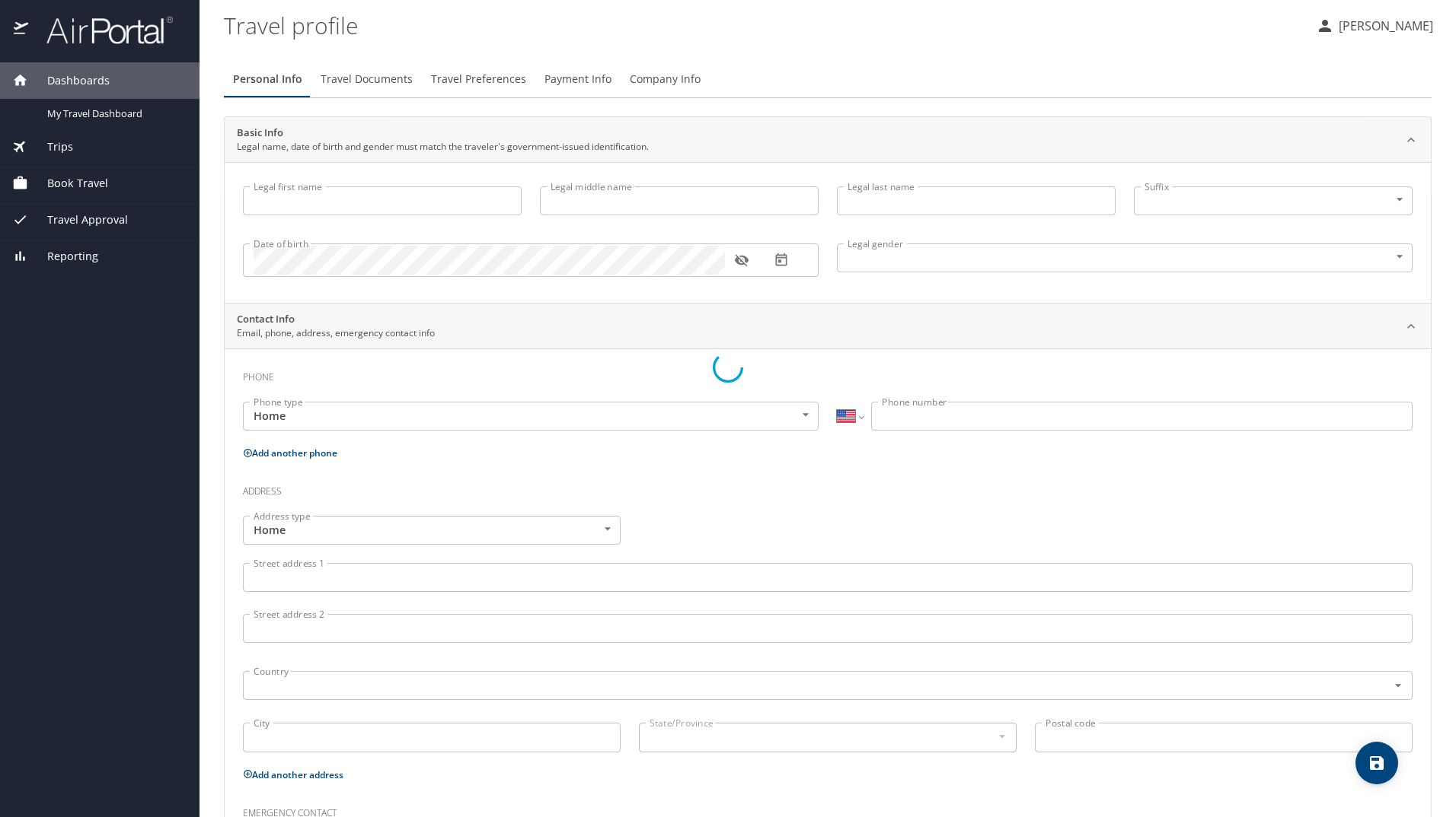
type input "Jeremy"
type input "Craig"
type input "Broussard"
type input "Male"
select select "US"
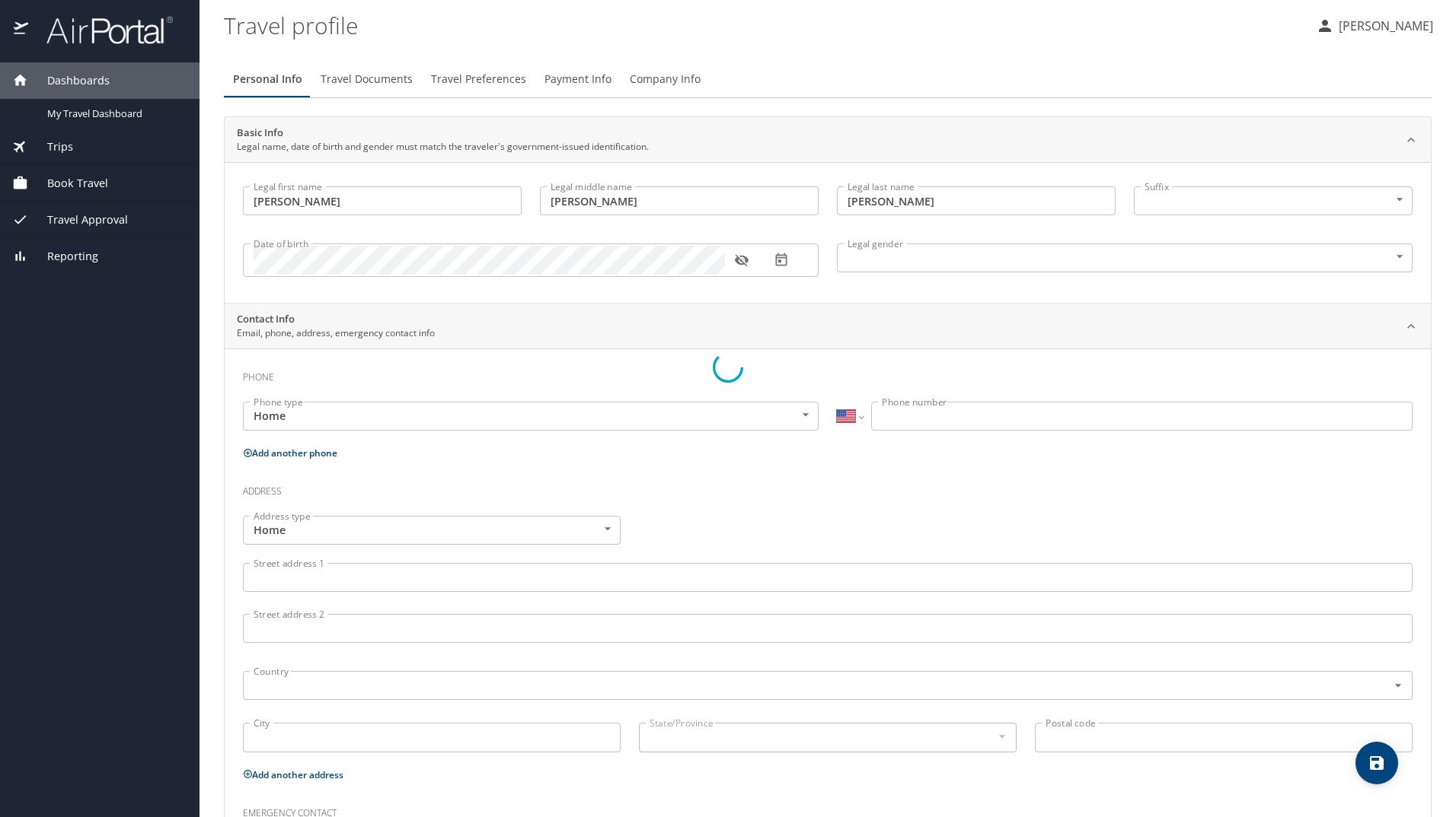
select select "US"
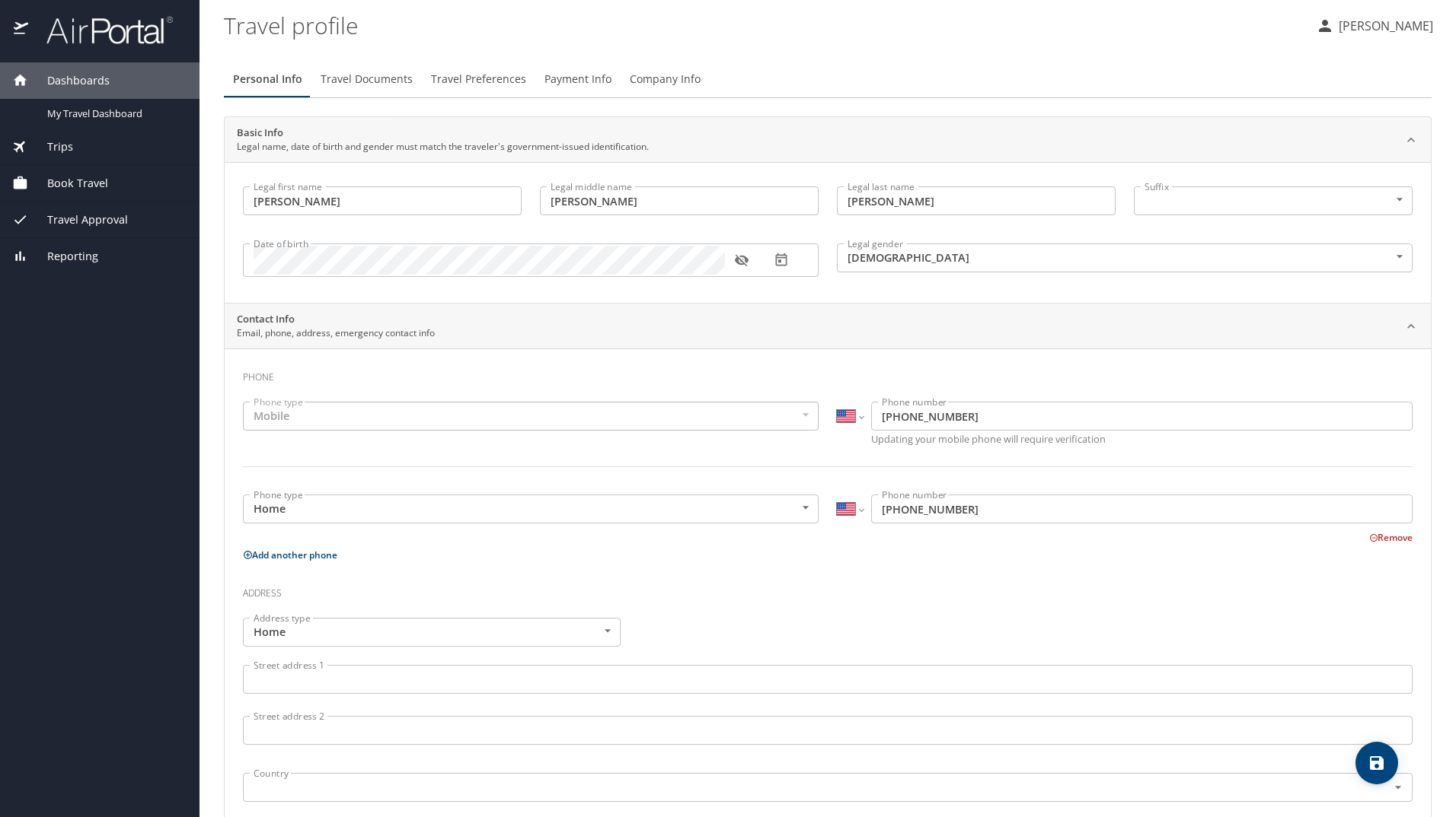
click at [739, 260] on icon "button" at bounding box center [741, 259] width 15 height 15
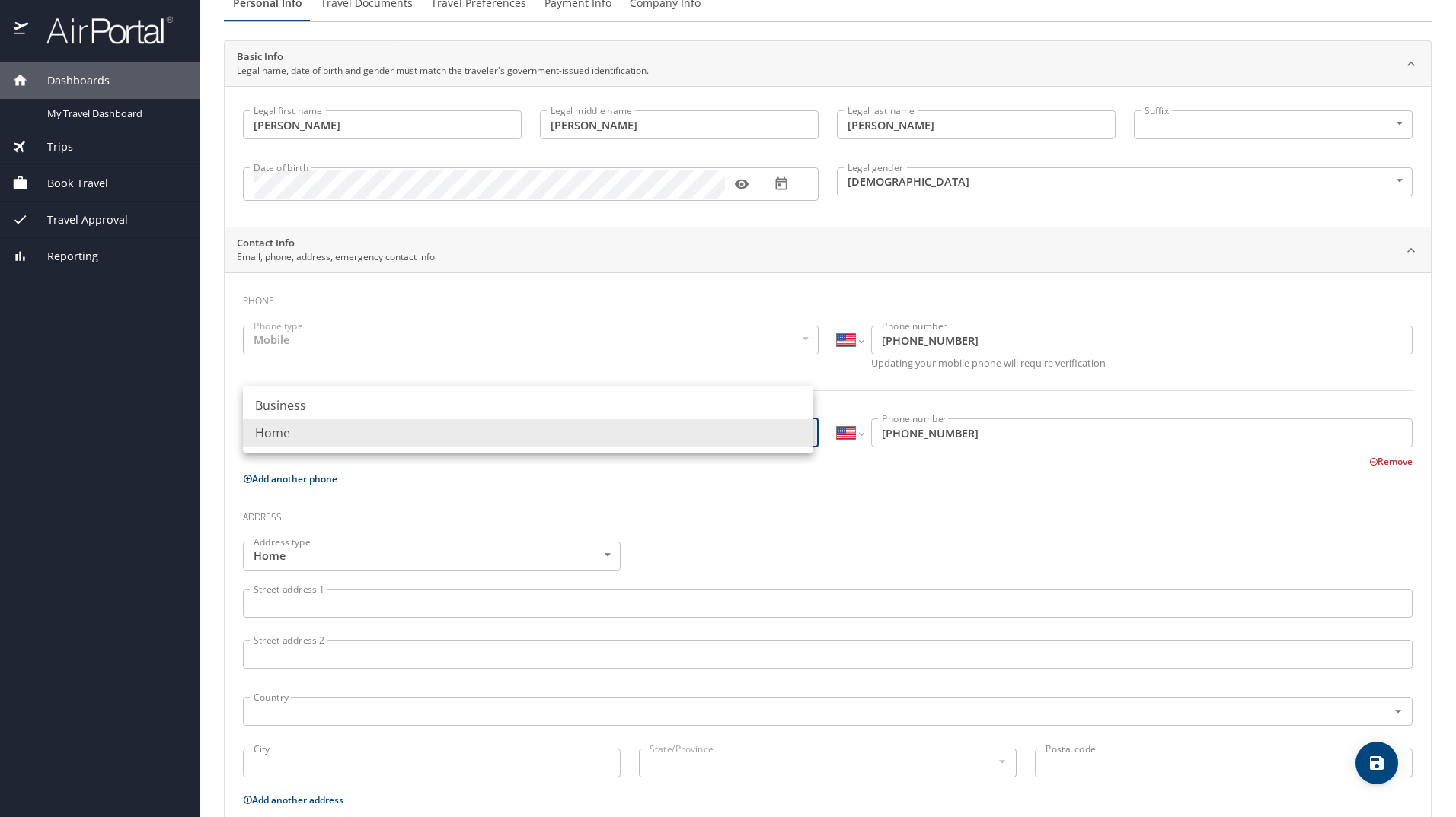
click at [725, 424] on body "Dashboards My Travel Dashboard Trips Current / Future Trips Past Trips Trips Mi…" at bounding box center [728, 408] width 1456 height 817
click at [742, 493] on div at bounding box center [728, 408] width 1456 height 817
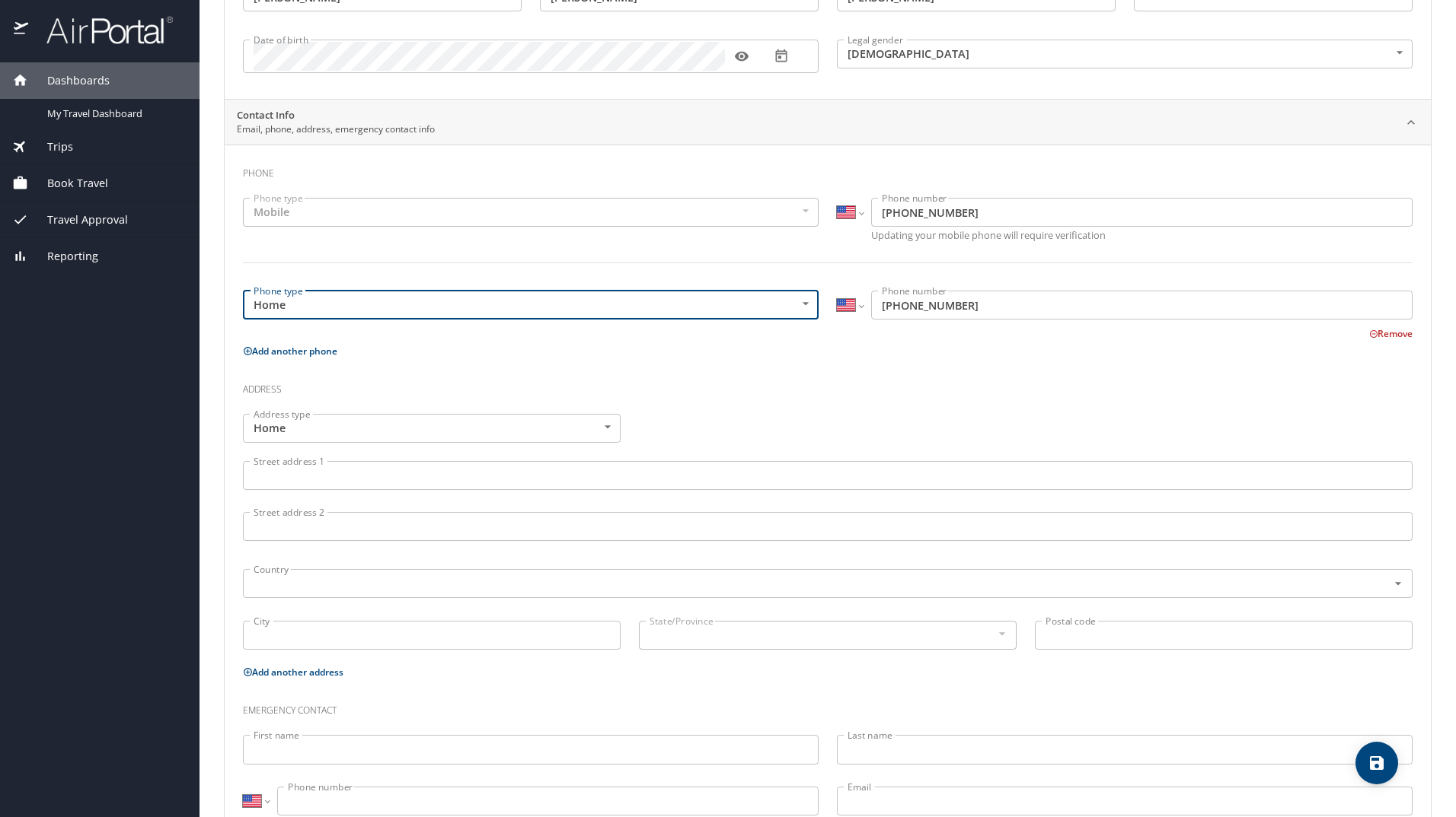
scroll to position [228, 0]
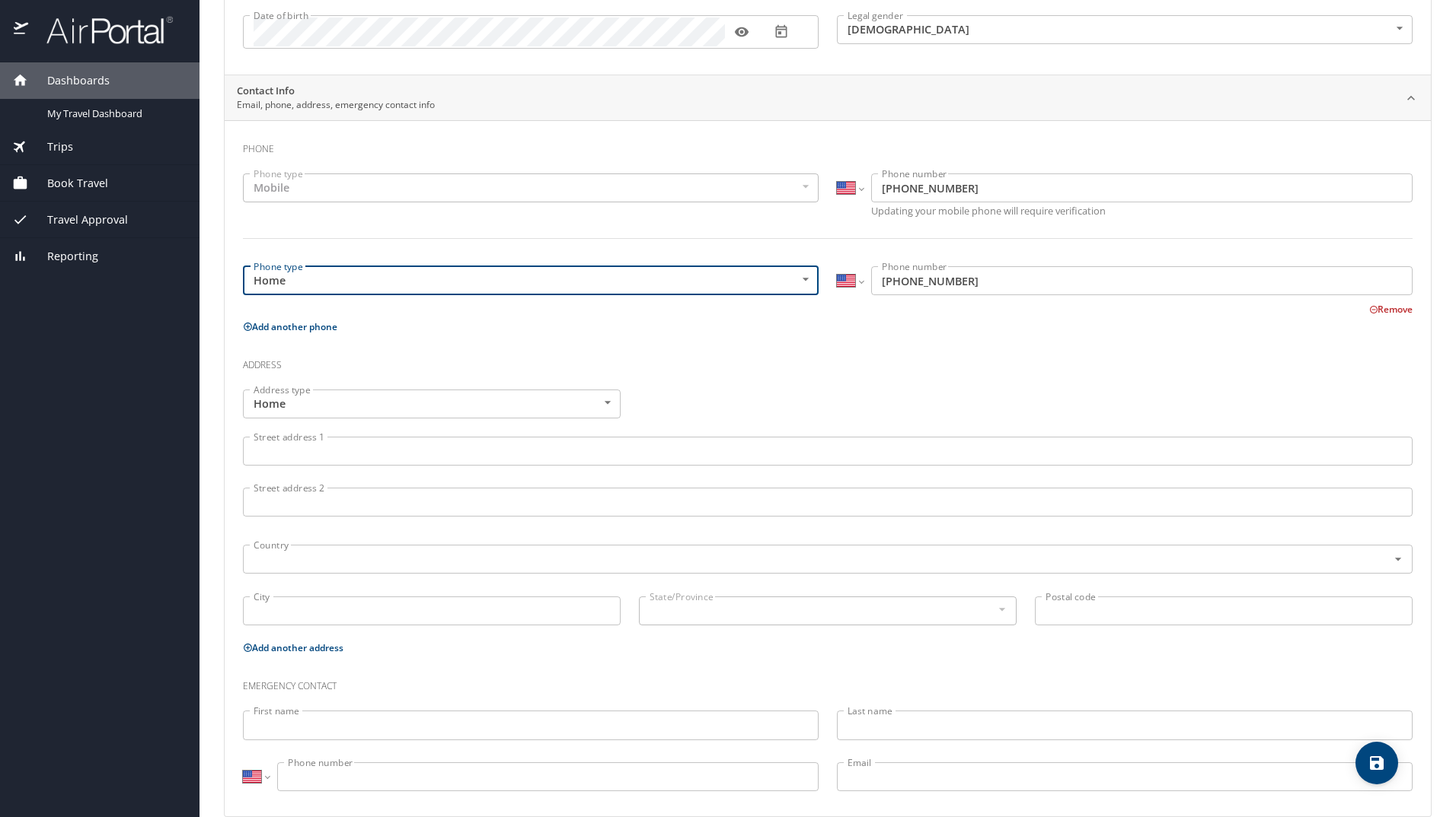
click at [590, 451] on input "Street address 1" at bounding box center [827, 451] width 1169 height 28
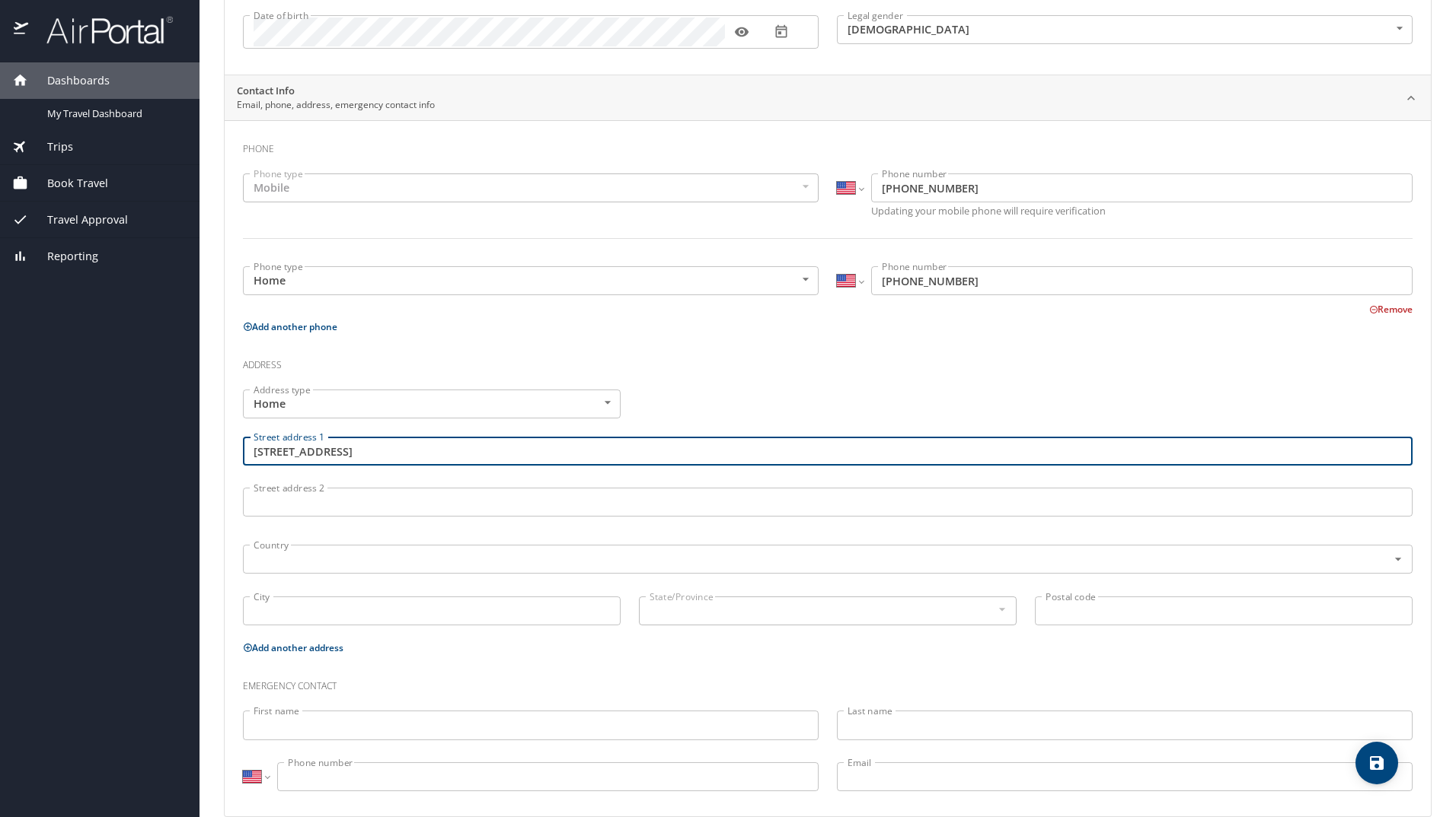
type input "113 Bellingrath Street"
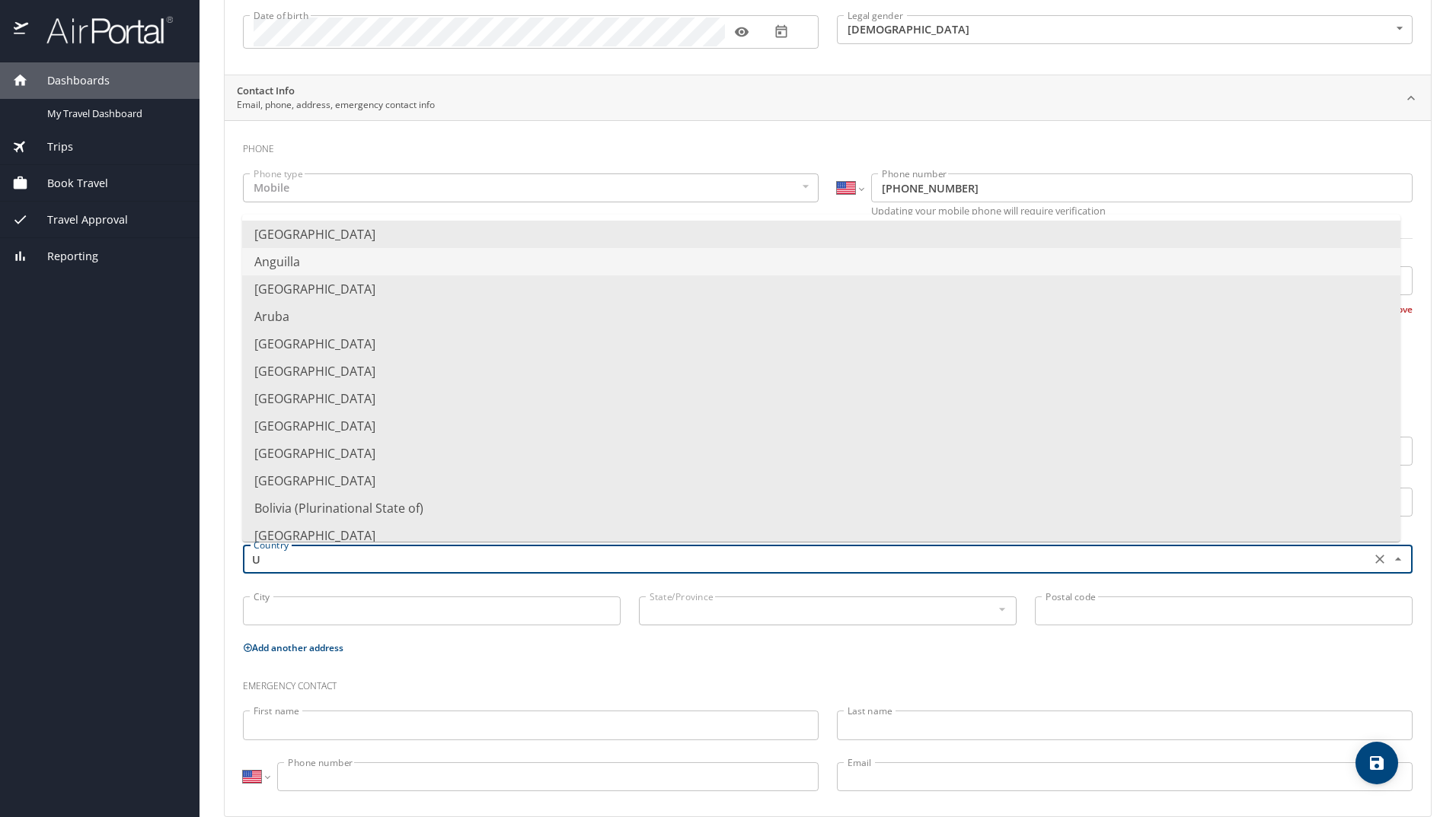
click at [449, 251] on li "Anguilla" at bounding box center [820, 262] width 1158 height 27
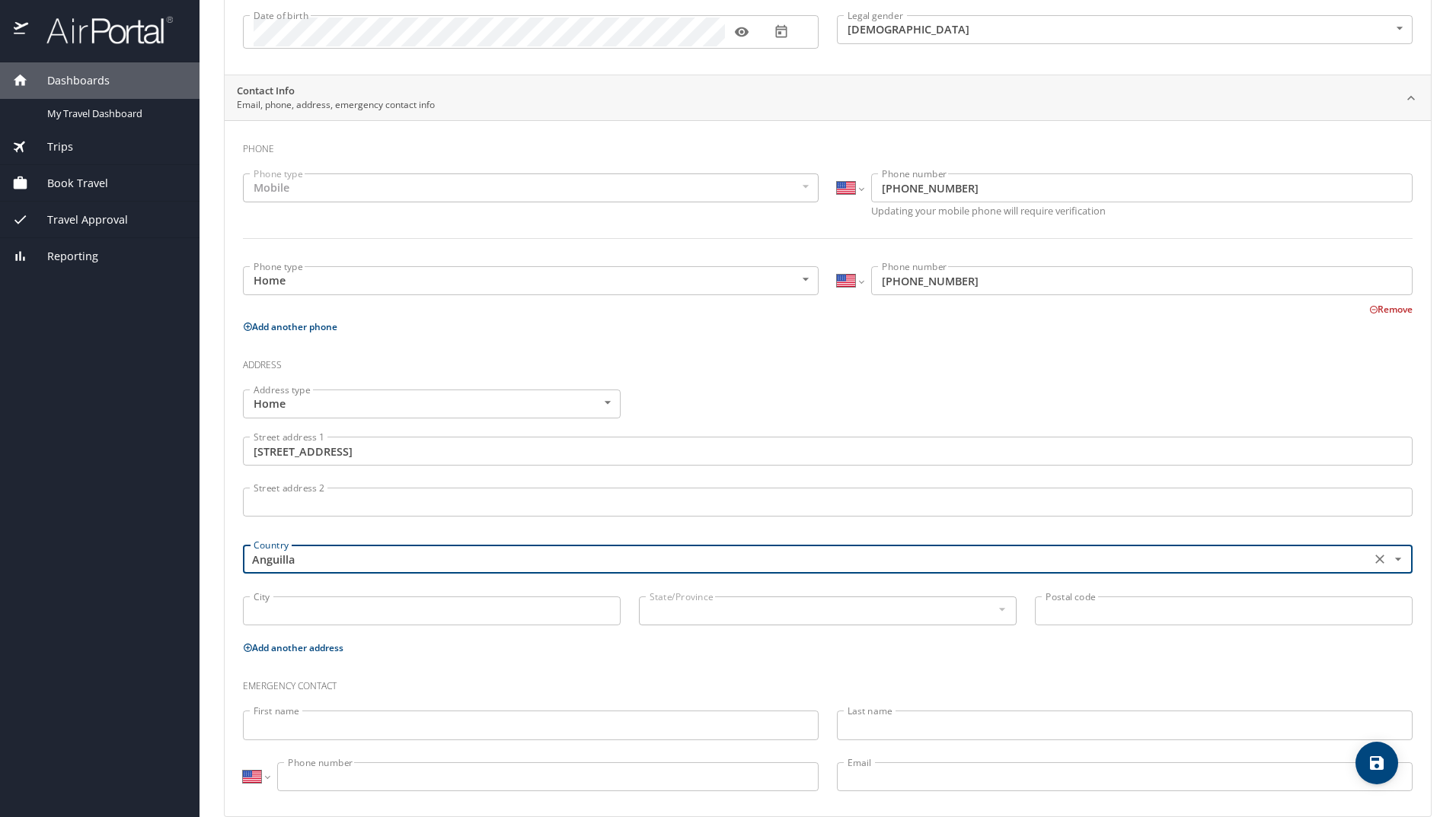
click at [424, 548] on div "Anguilla Country" at bounding box center [827, 559] width 1169 height 28
click at [427, 557] on input "Anguilla" at bounding box center [805, 560] width 1115 height 20
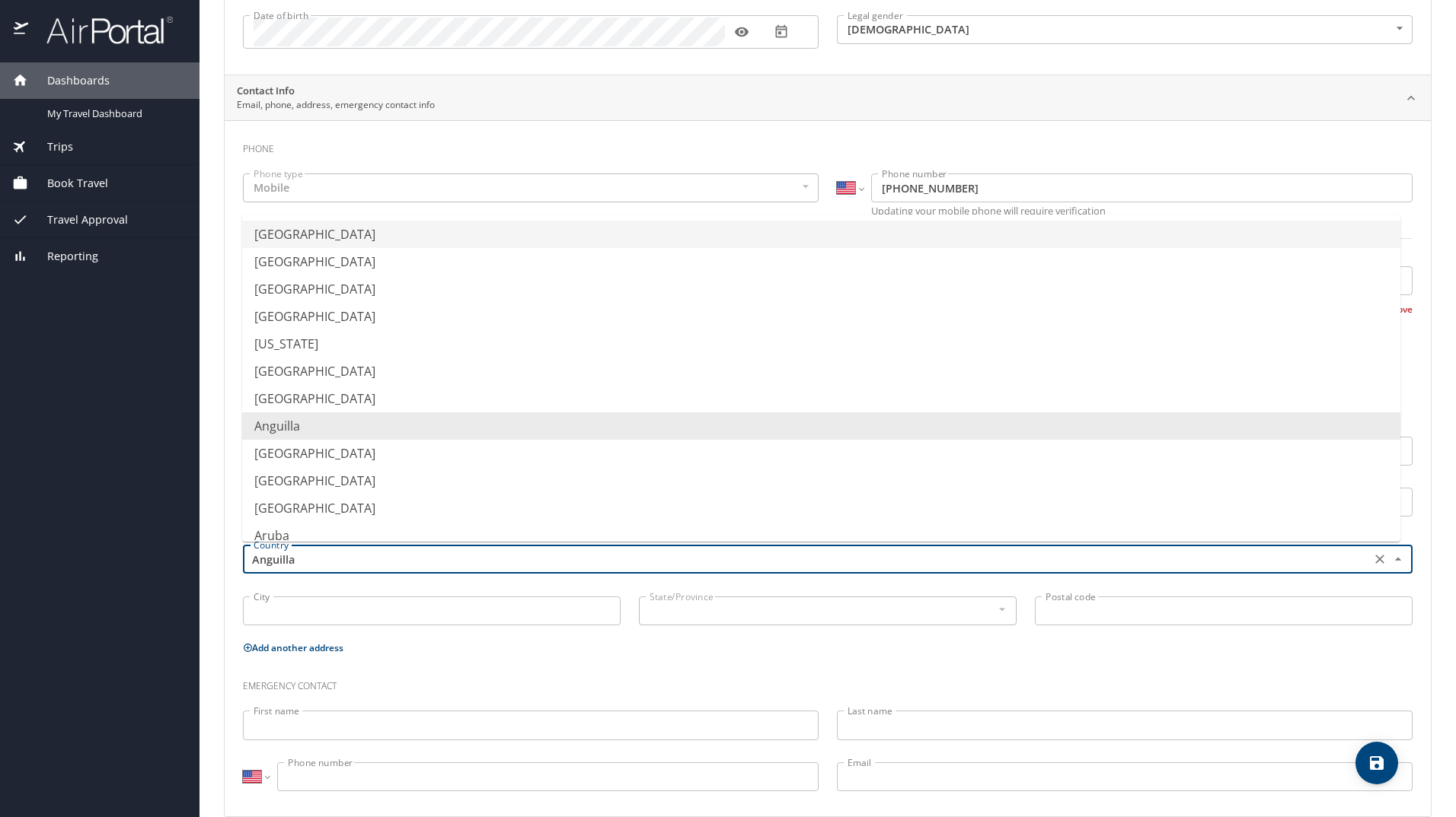
click at [381, 240] on li "United States of America" at bounding box center [820, 235] width 1158 height 27
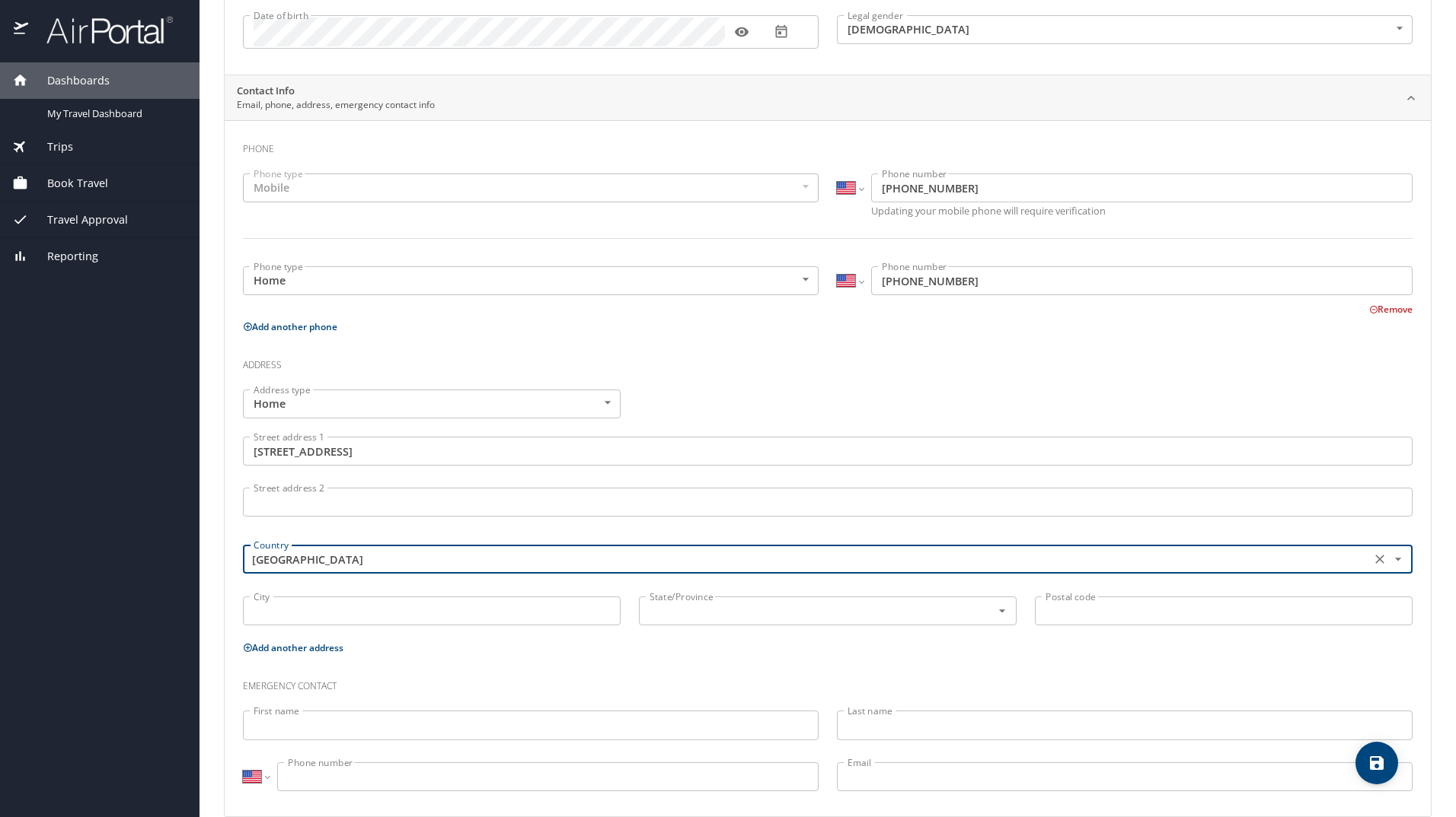
type input "United States of America"
click at [361, 619] on input "City" at bounding box center [431, 611] width 377 height 28
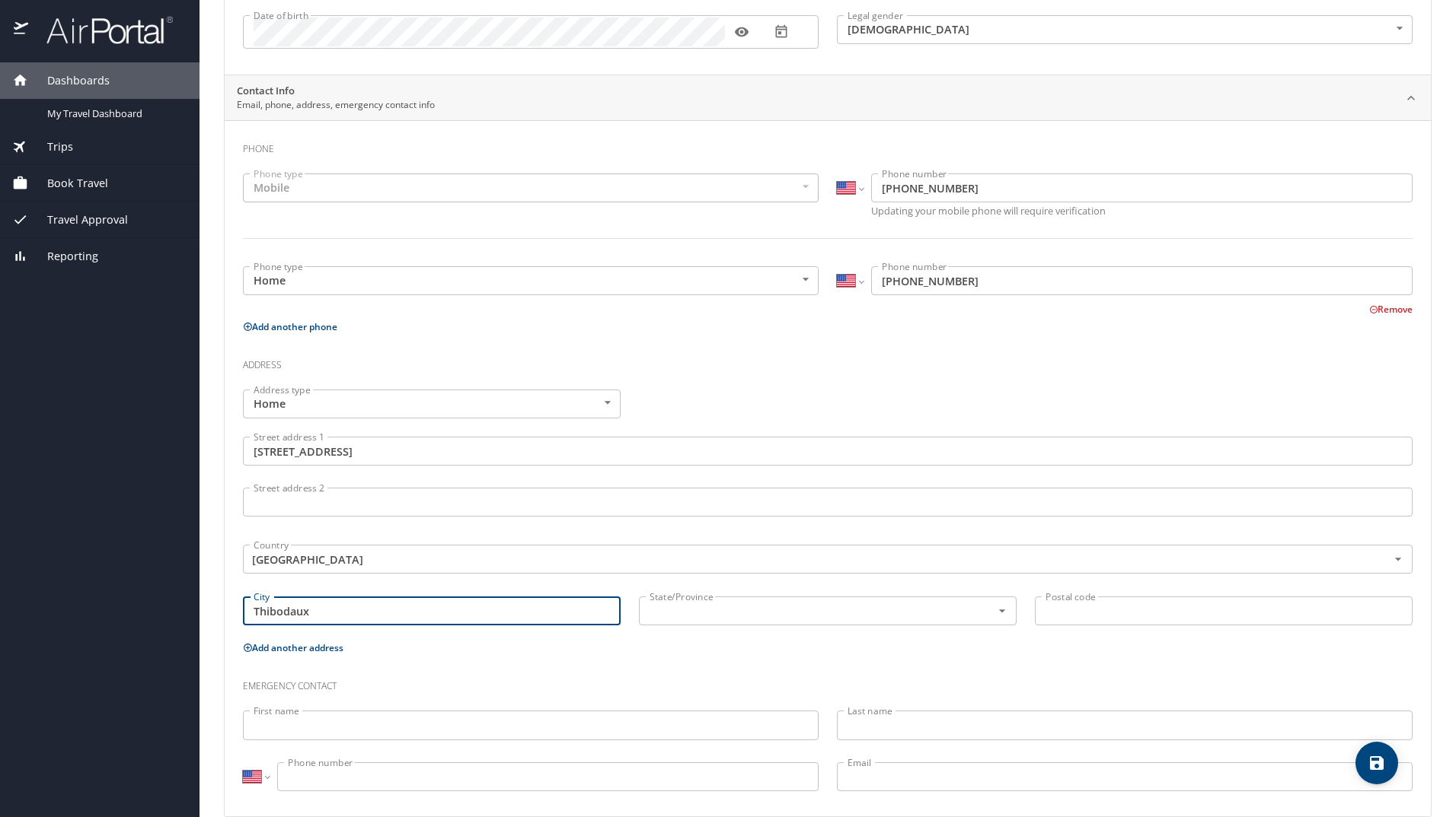
type input "Thibodaux"
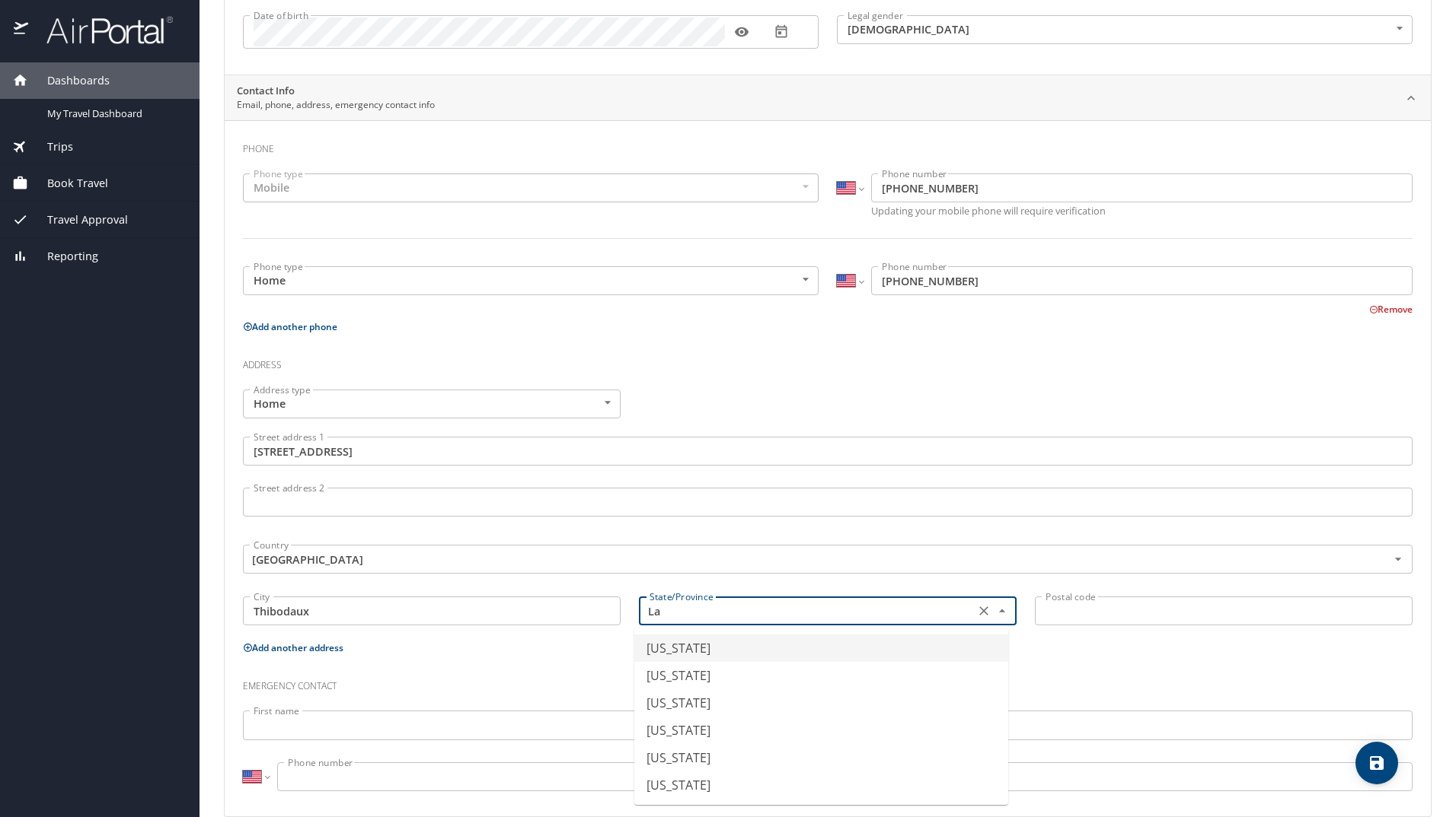
type input "Alabama"
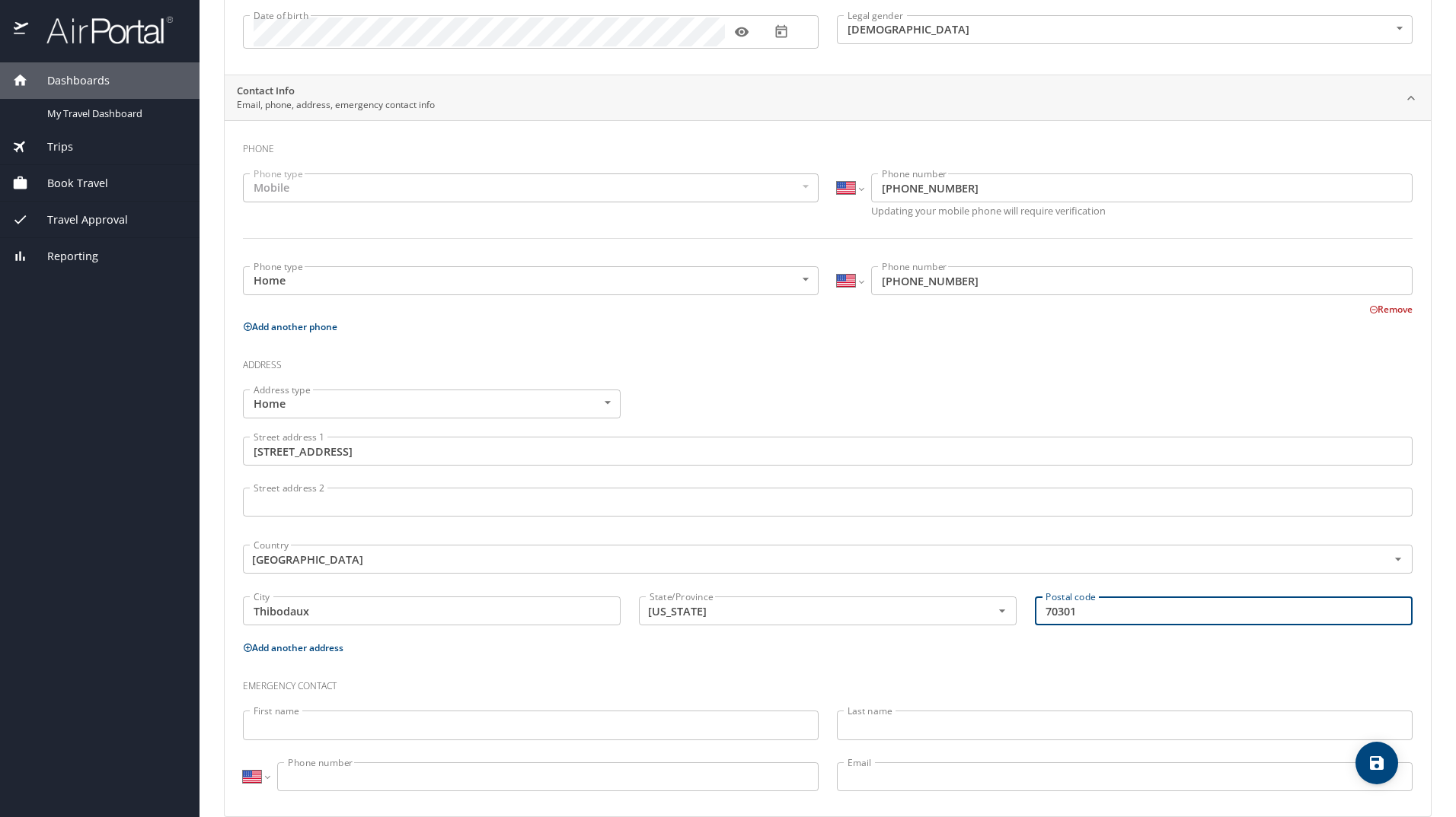
type input "70301"
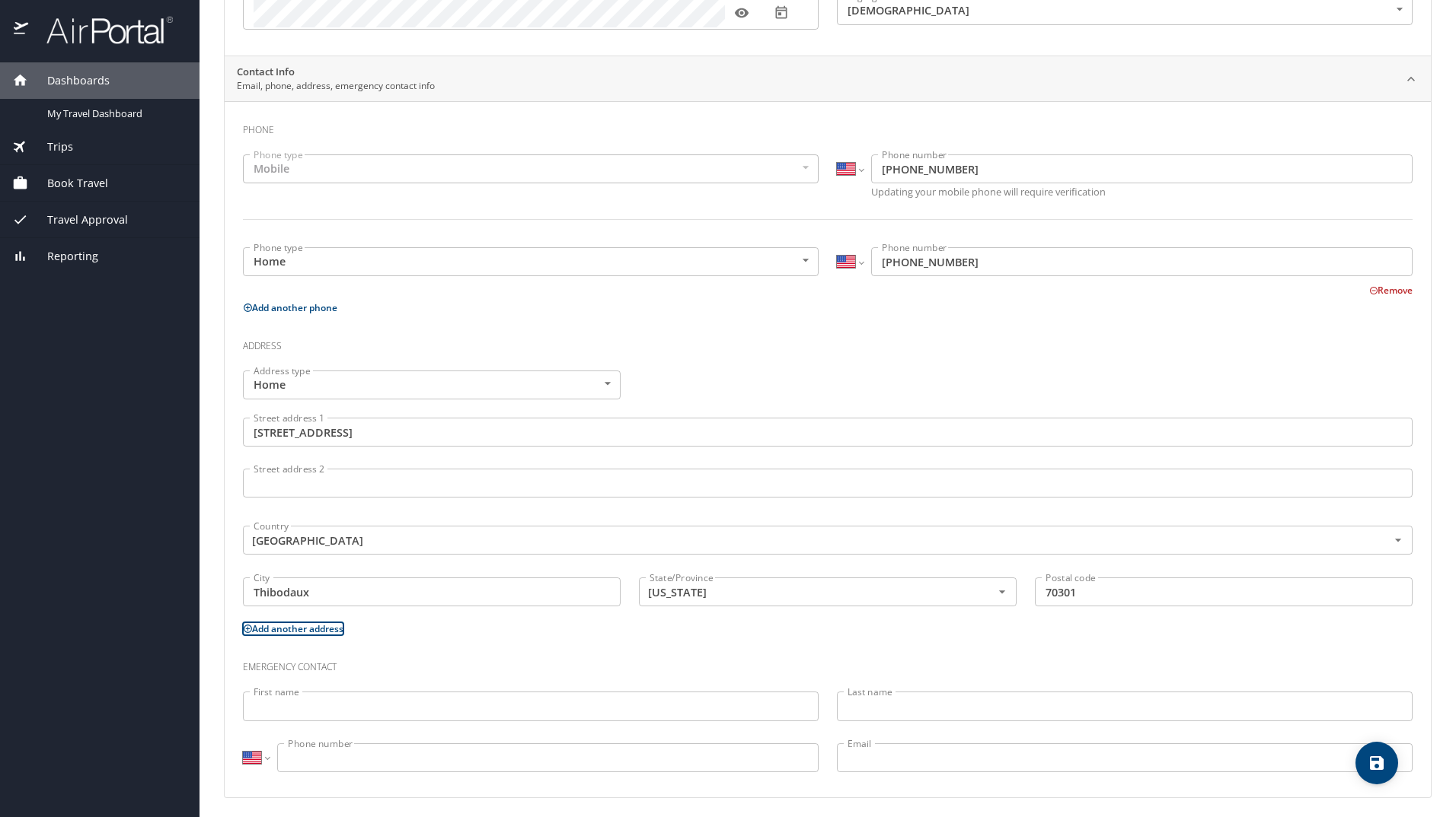
scroll to position [252, 0]
click at [346, 702] on input "First name" at bounding box center [531, 700] width 576 height 28
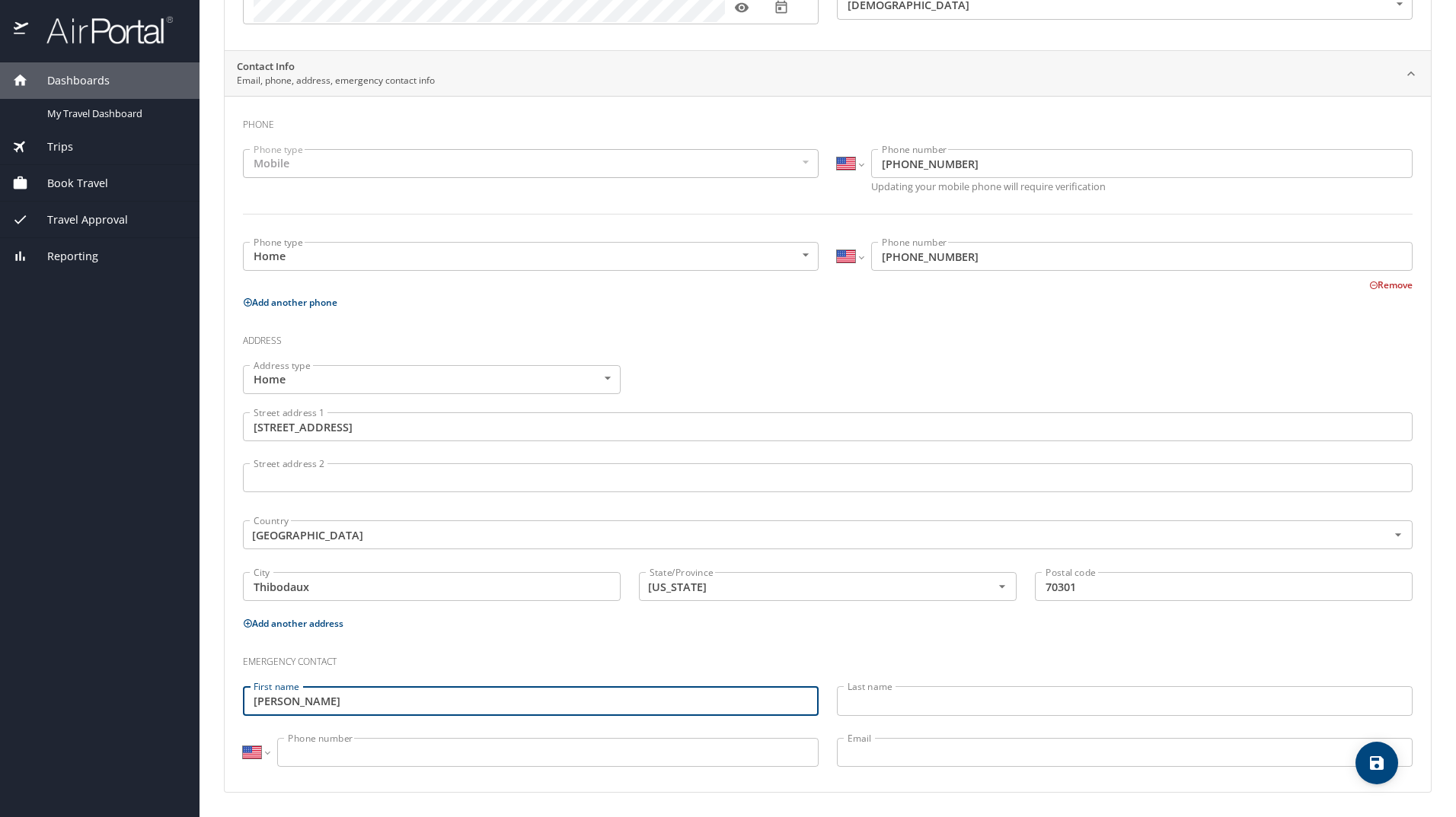
type input "Christine"
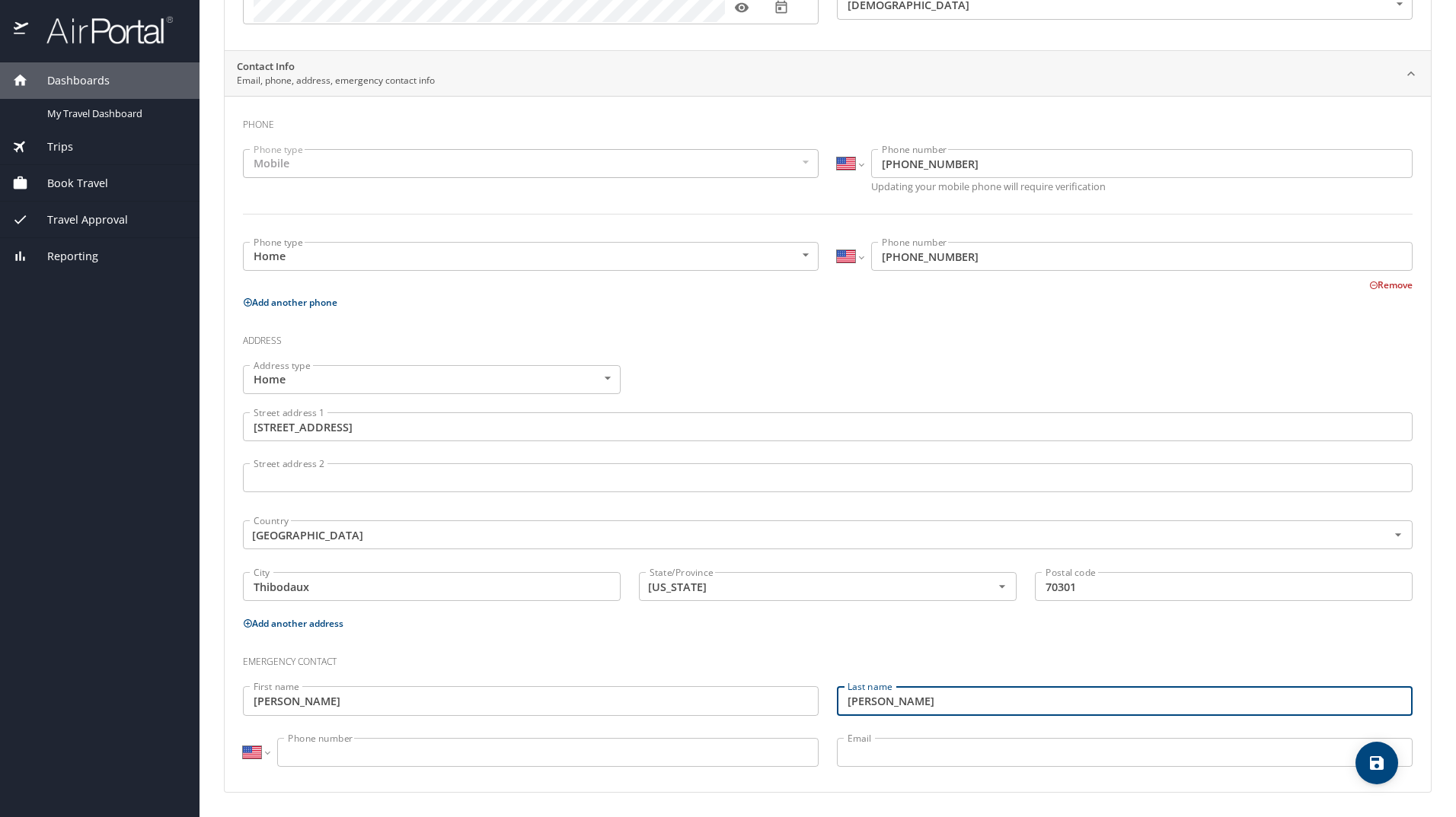
type input "Broussard"
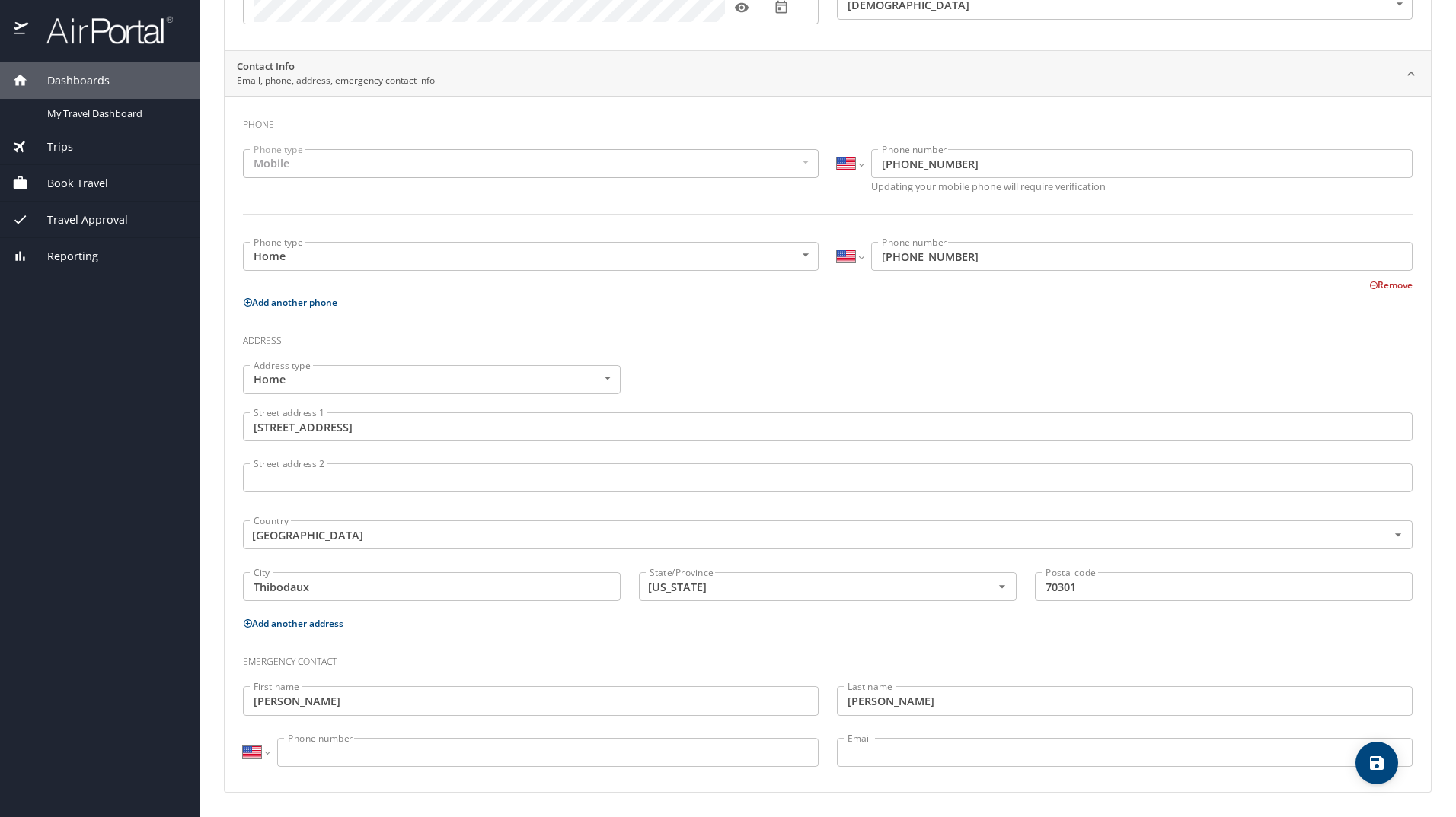
click at [604, 762] on input "Phone number" at bounding box center [547, 752] width 541 height 28
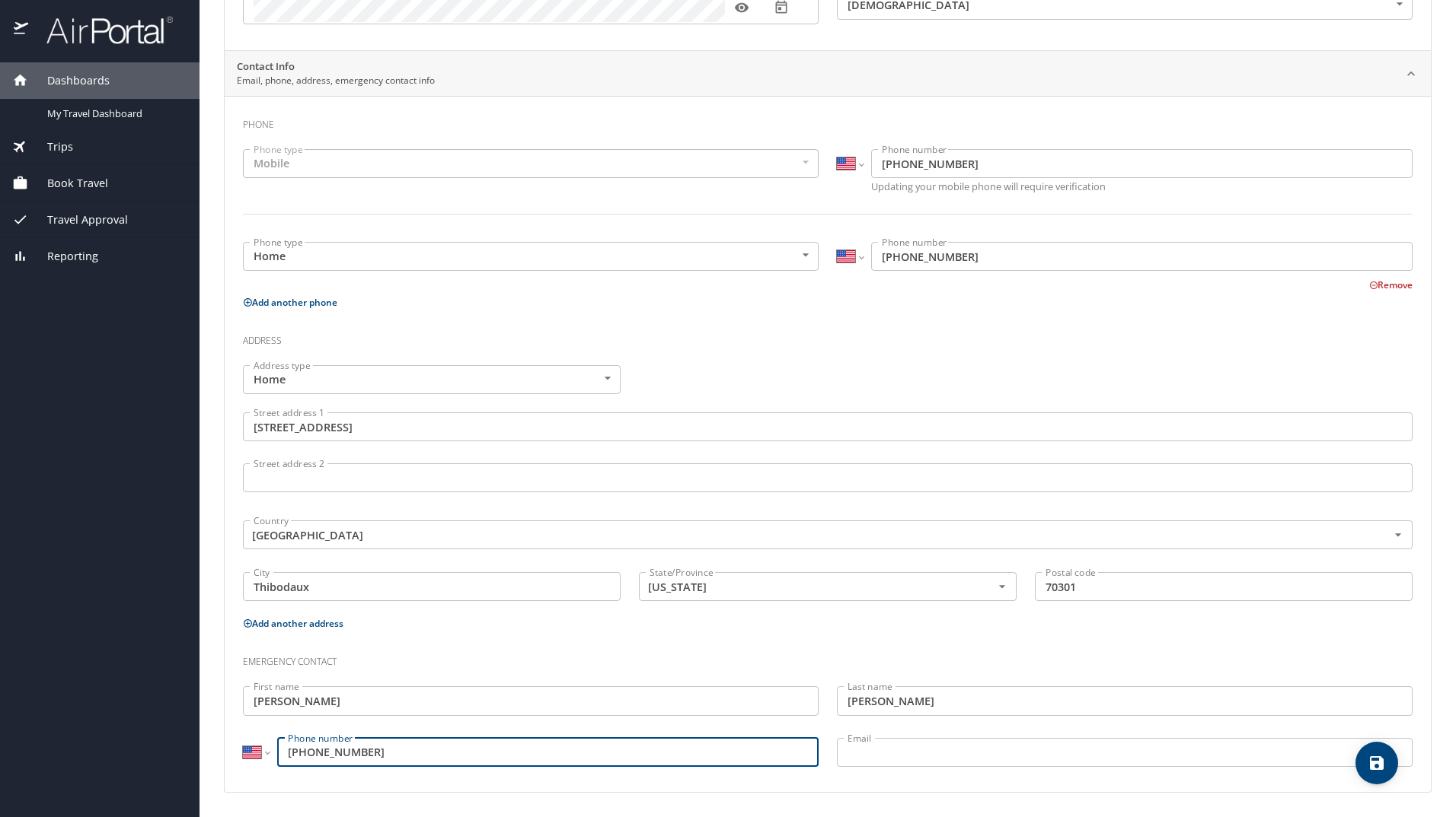
type input "(337) 250-6274"
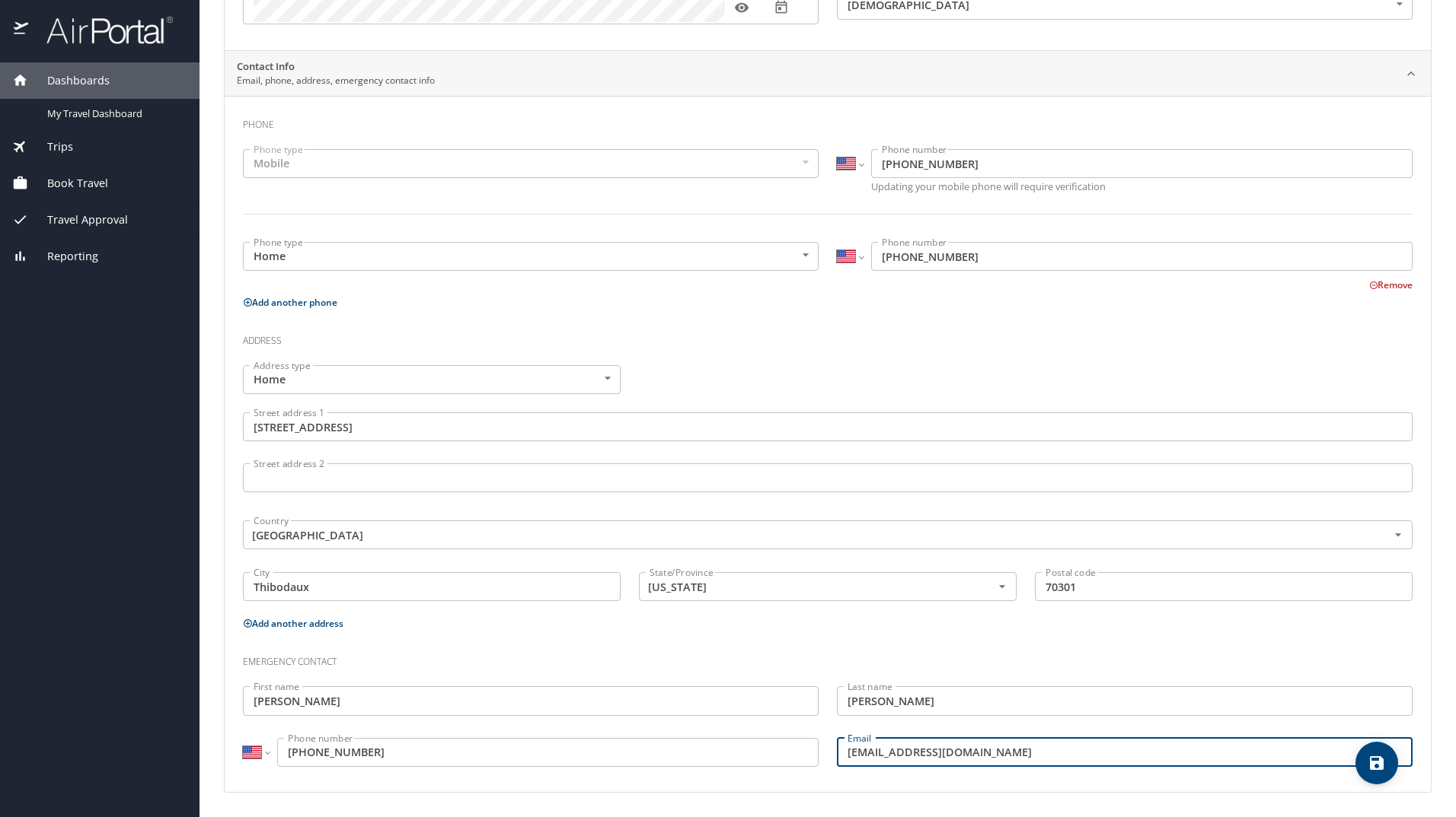
scroll to position [0, 0]
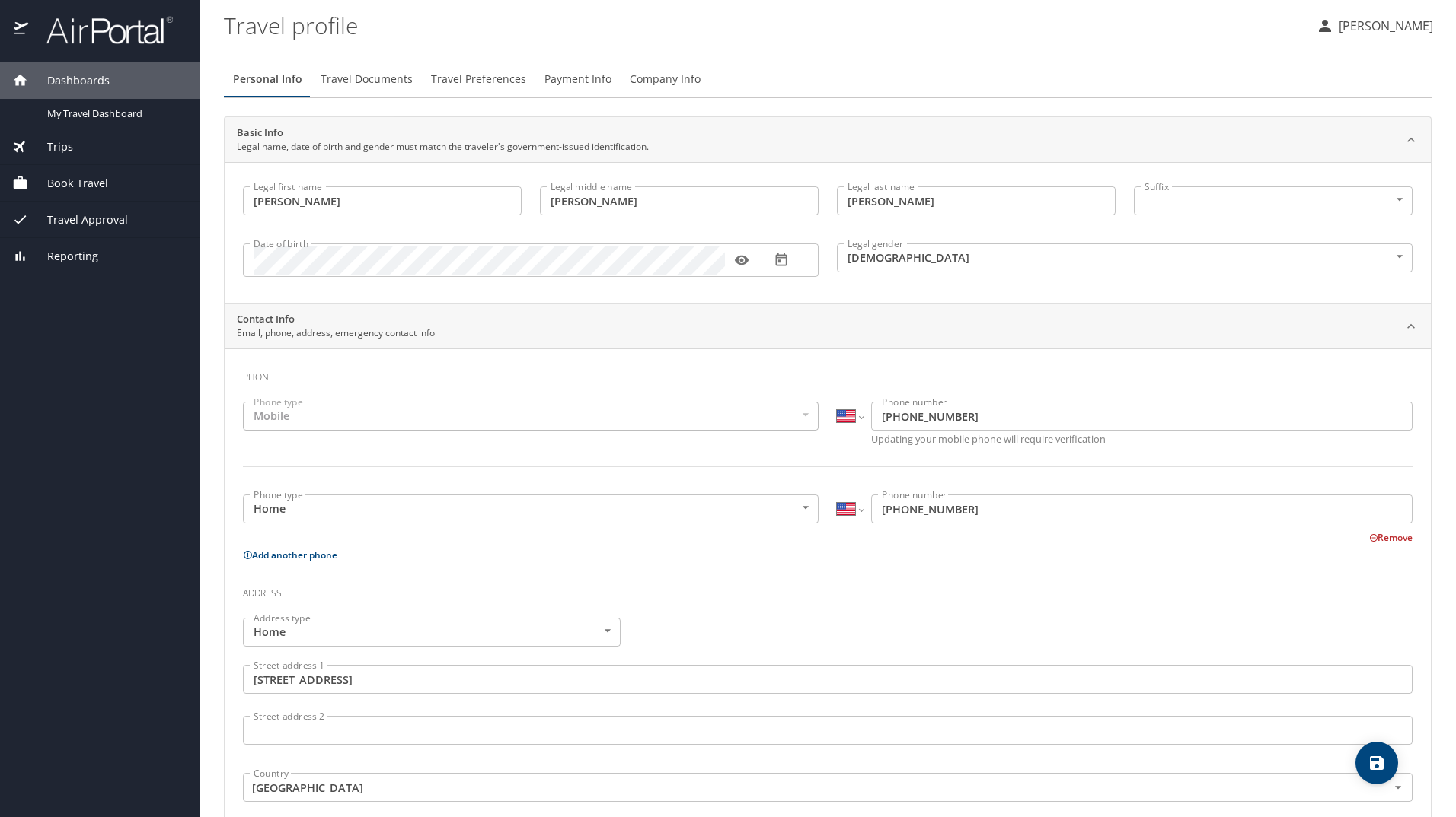
type input "Cbroussard2004@yahoo.com"
click at [1365, 201] on body "Dashboards My Travel Dashboard Trips Current / Future Trips Past Trips Trips Mi…" at bounding box center [728, 408] width 1456 height 817
click at [1365, 201] on li at bounding box center [1262, 200] width 276 height 25
click at [1376, 765] on icon "save" at bounding box center [1376, 763] width 19 height 19
select select "US"
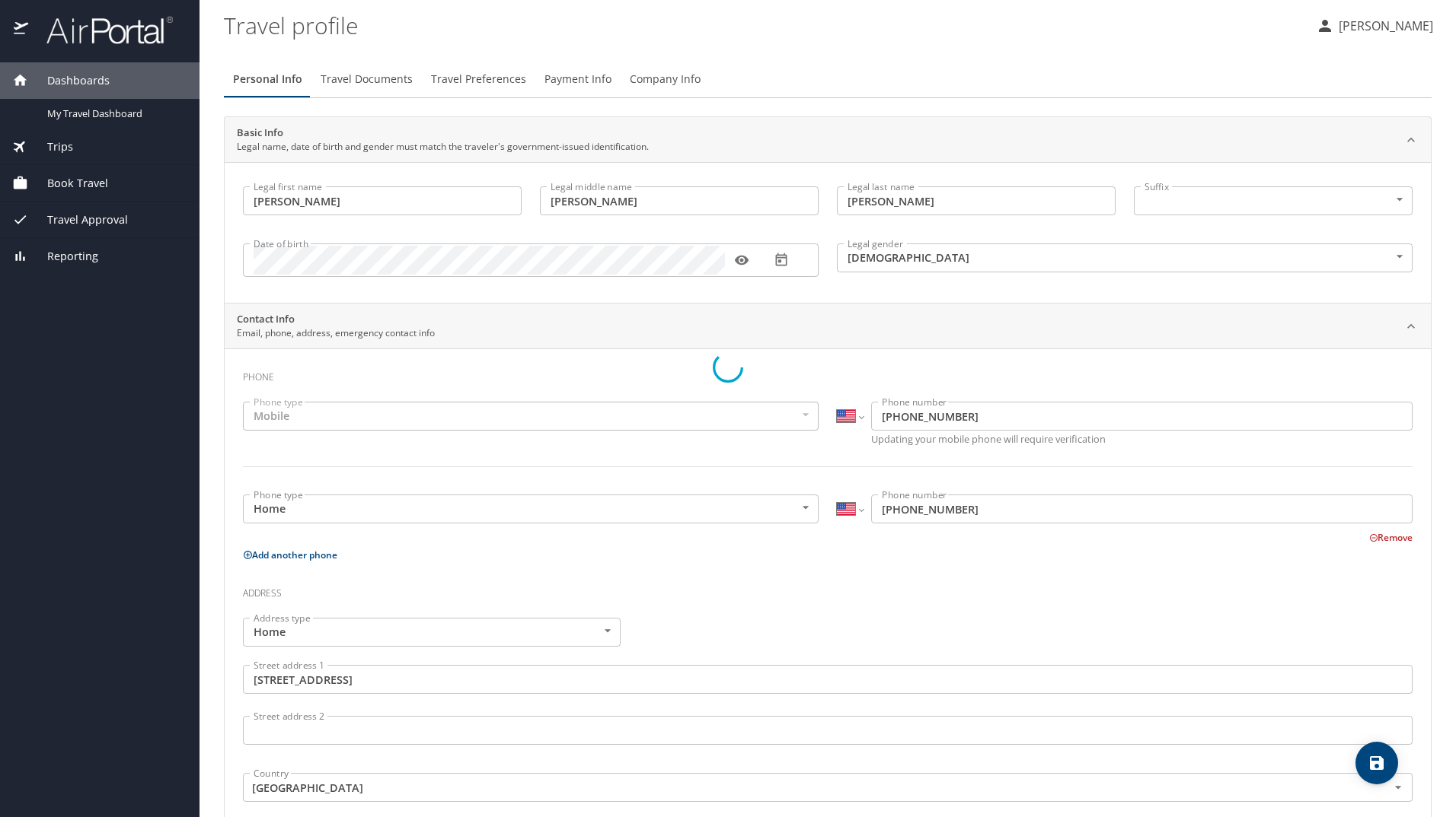
select select "US"
click at [365, 82] on span "Travel Documents" at bounding box center [366, 79] width 92 height 19
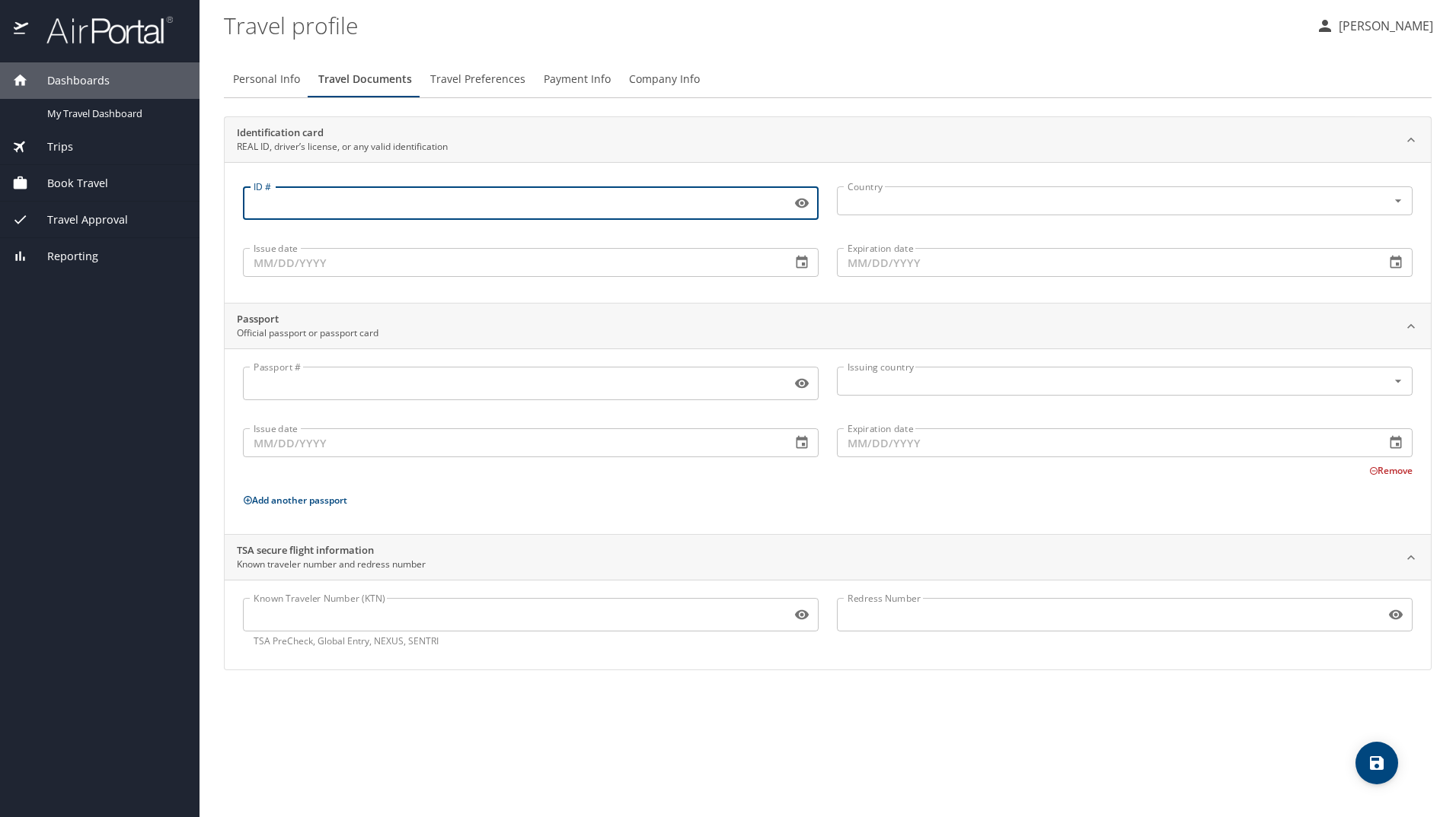
click at [408, 199] on input "ID #" at bounding box center [514, 202] width 542 height 28
type input "007179034"
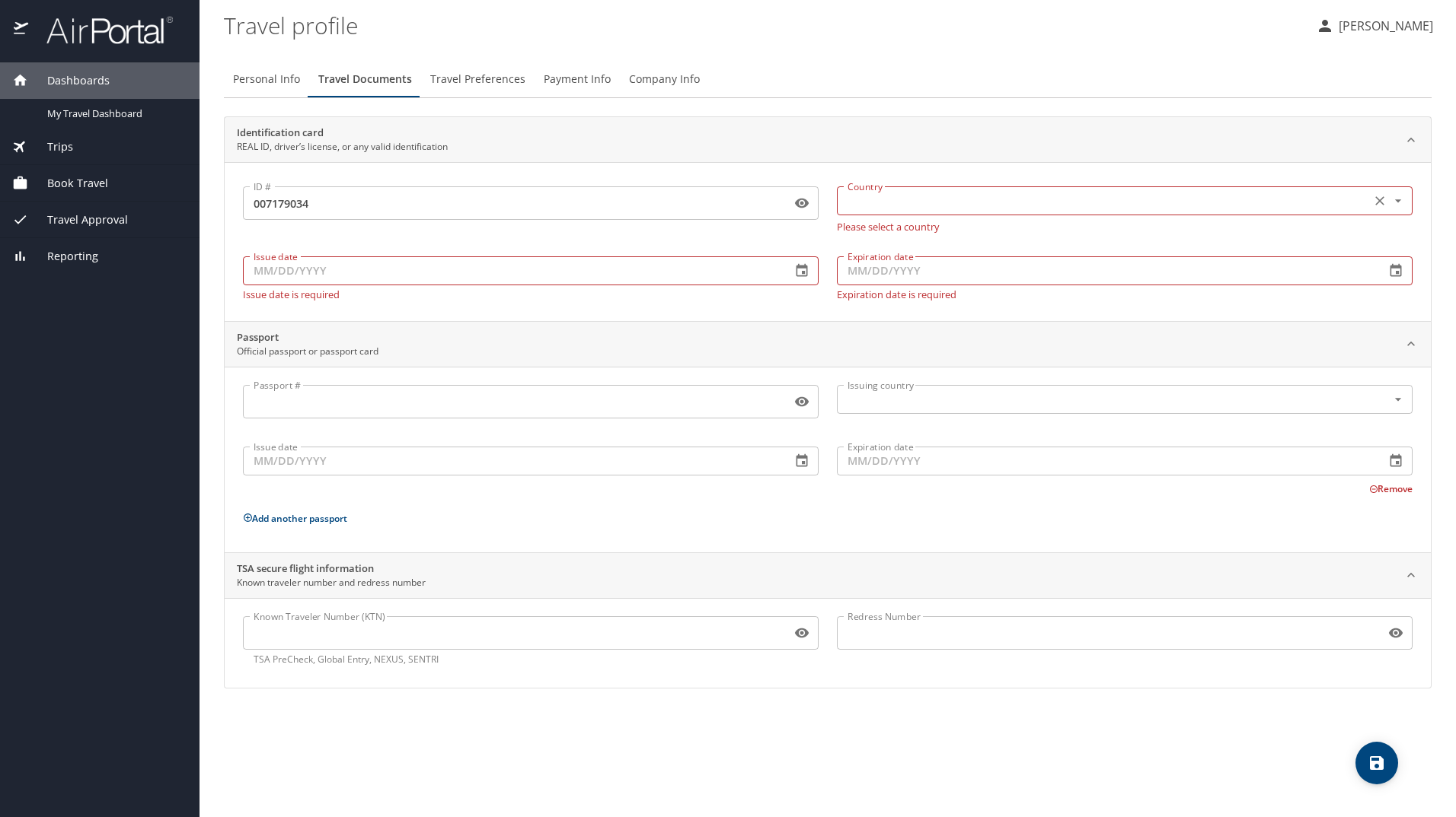
click at [1402, 204] on icon "Open" at bounding box center [1397, 200] width 15 height 15
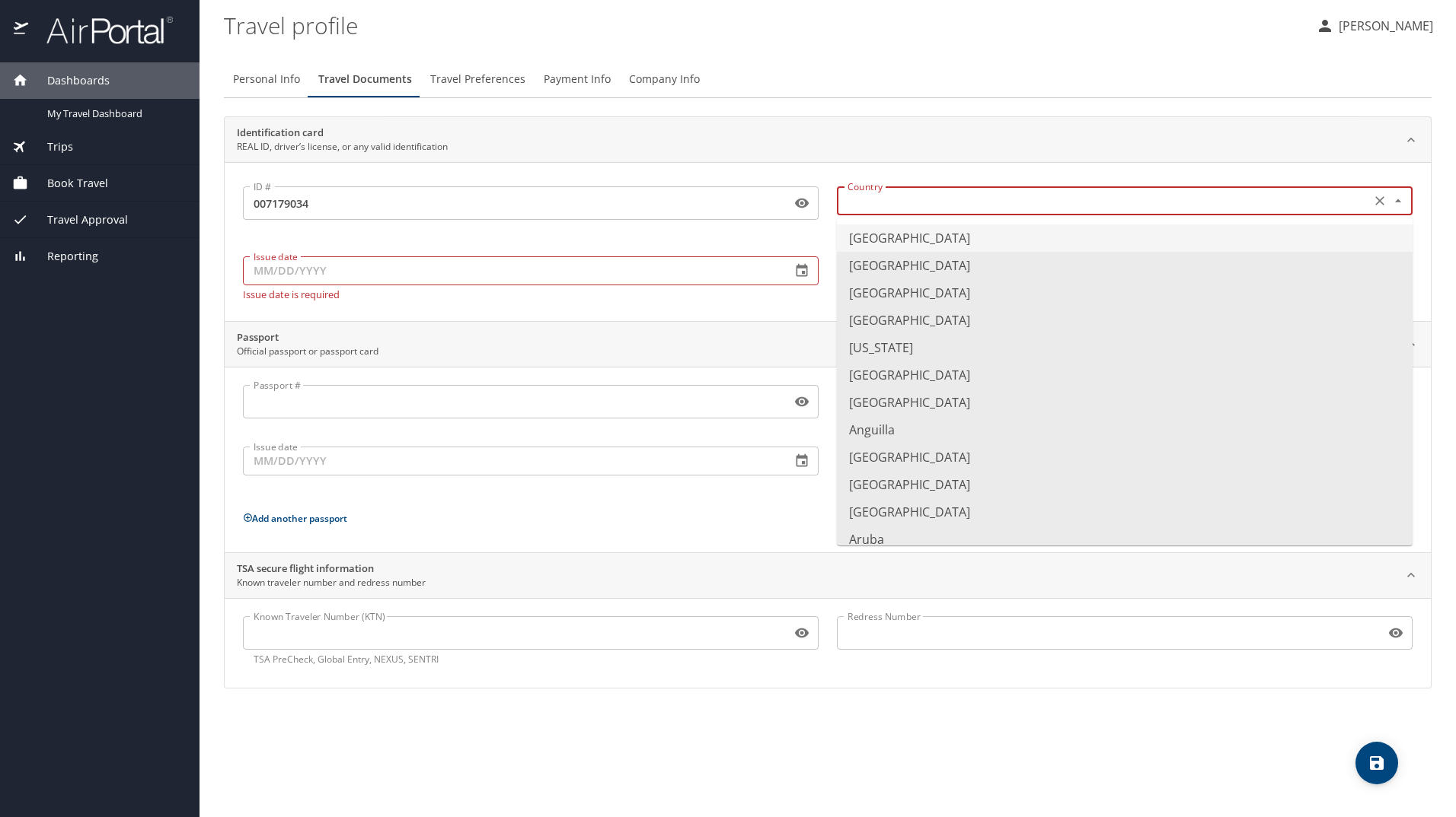
click at [1337, 240] on li "United States of America" at bounding box center [1125, 239] width 576 height 27
type input "United States of America"
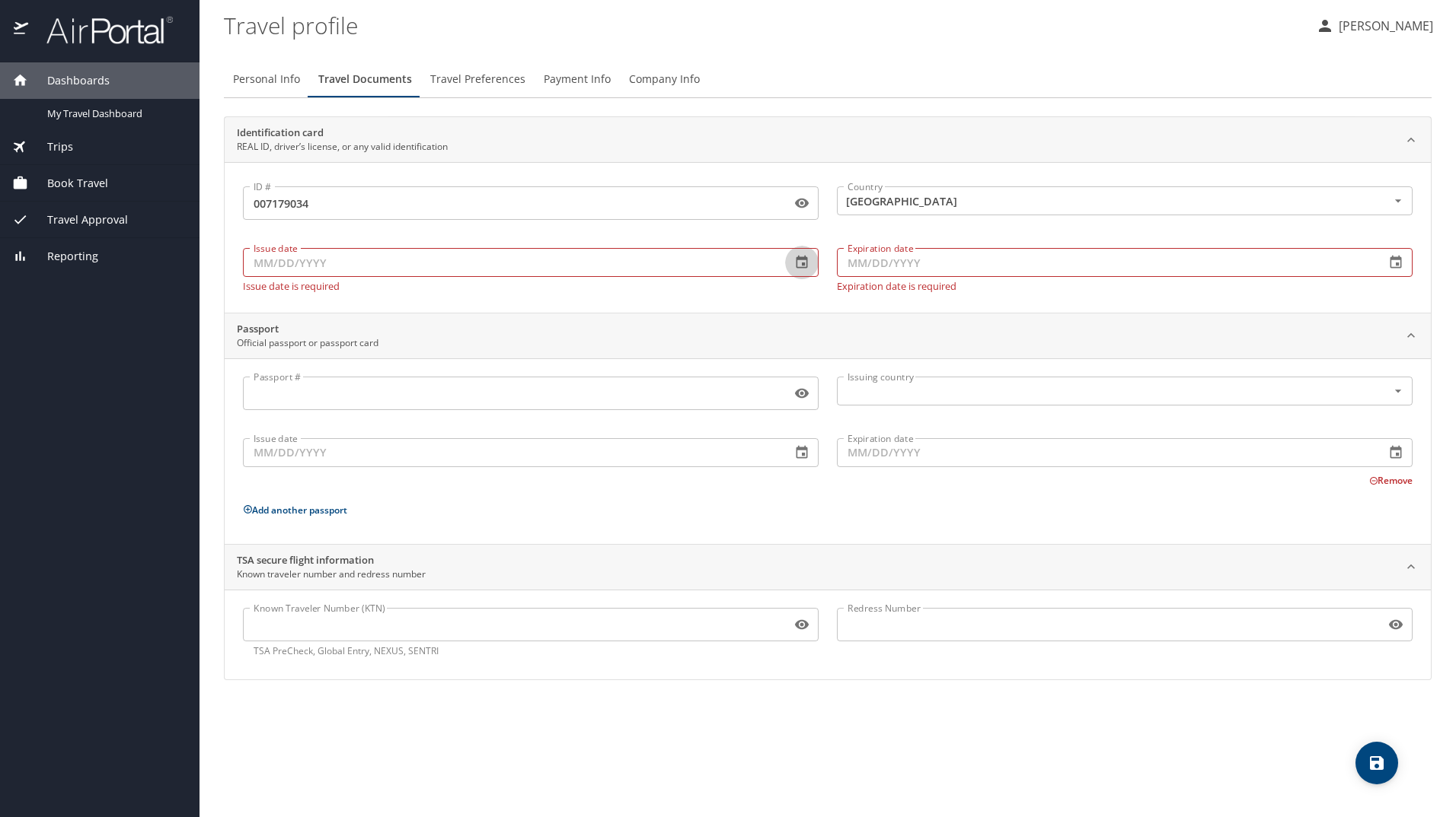
click at [797, 262] on icon "button" at bounding box center [803, 261] width 12 height 13
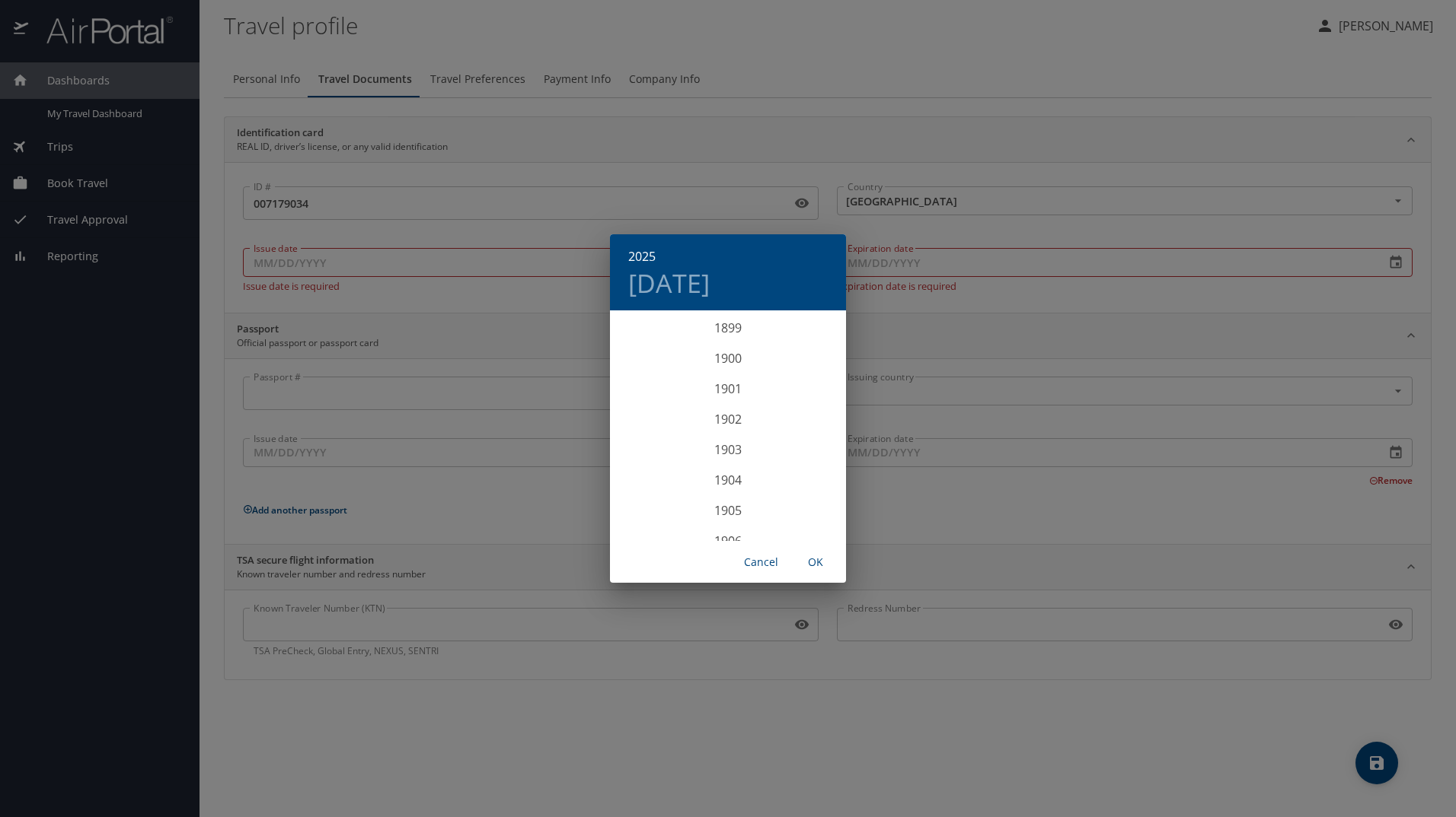
scroll to position [3744, 0]
click at [651, 278] on h4 "Fri, Oct 10" at bounding box center [668, 283] width 82 height 32
click at [625, 333] on icon "button" at bounding box center [628, 332] width 19 height 19
click at [761, 502] on p "28" at bounding box center [757, 501] width 11 height 10
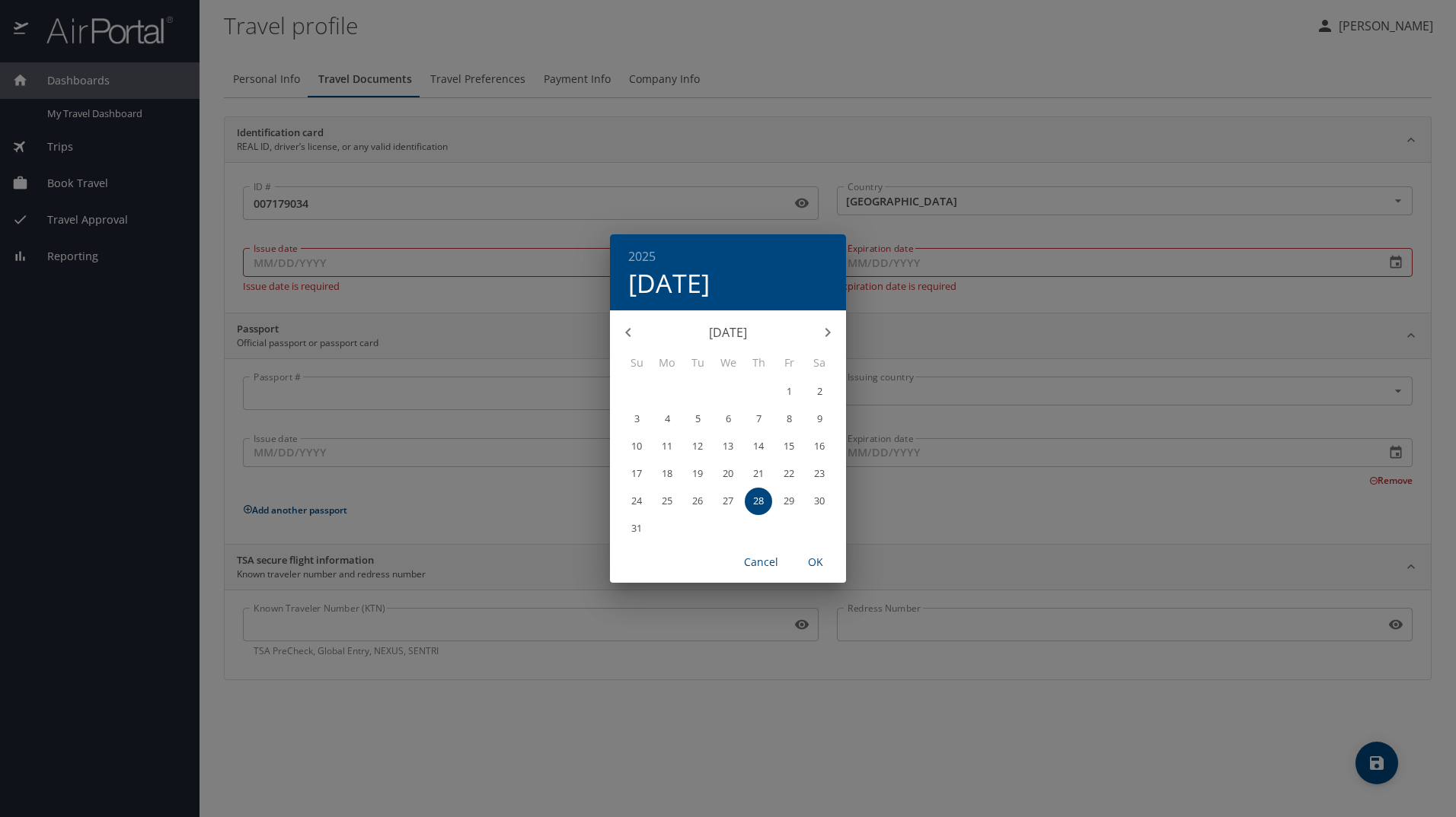
click at [816, 560] on span "OK" at bounding box center [814, 562] width 36 height 19
type input "08/28/2025"
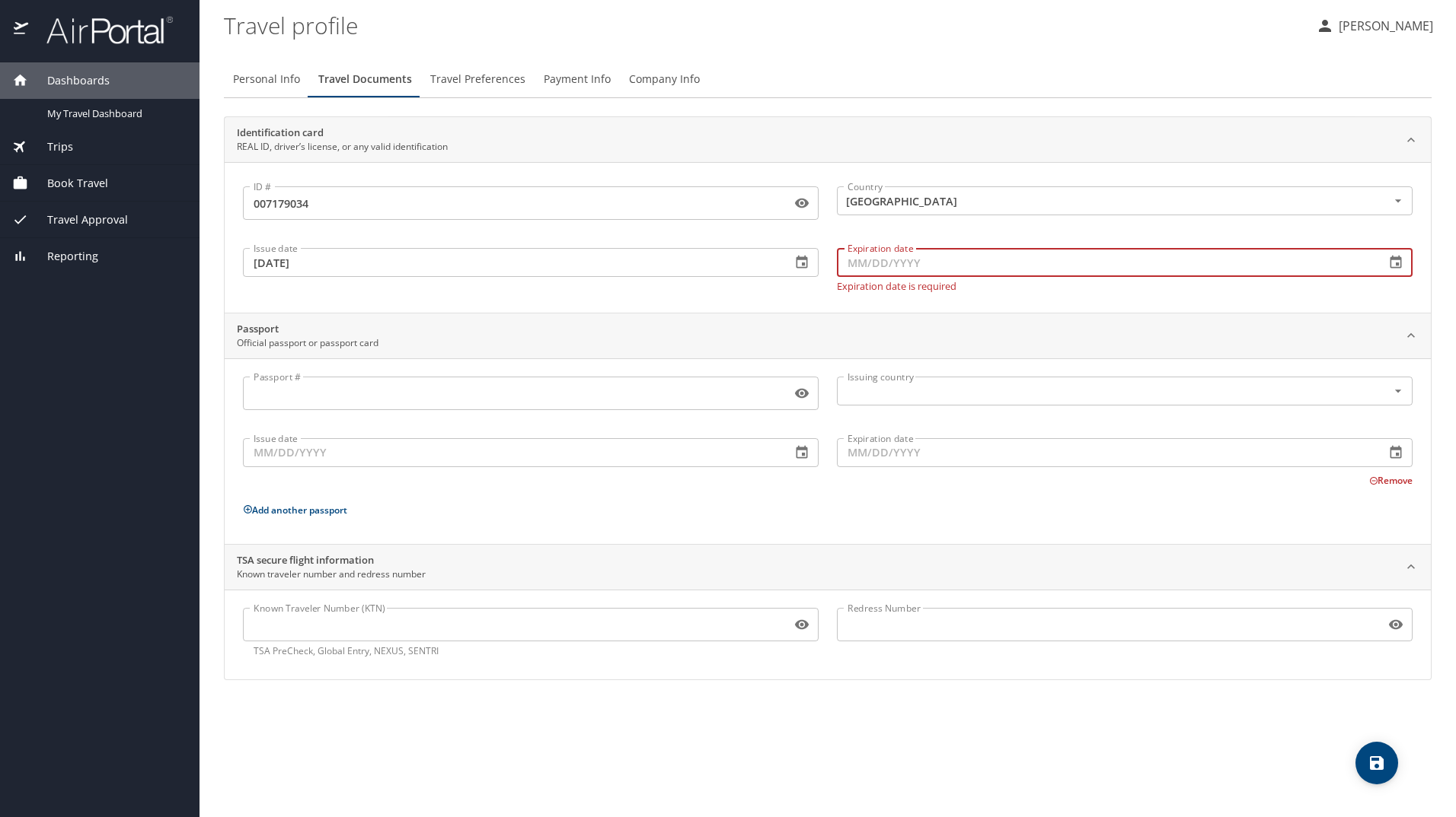
click at [945, 272] on input "Expiration date" at bounding box center [1105, 262] width 536 height 28
click at [1389, 266] on icon "button" at bounding box center [1395, 262] width 15 height 15
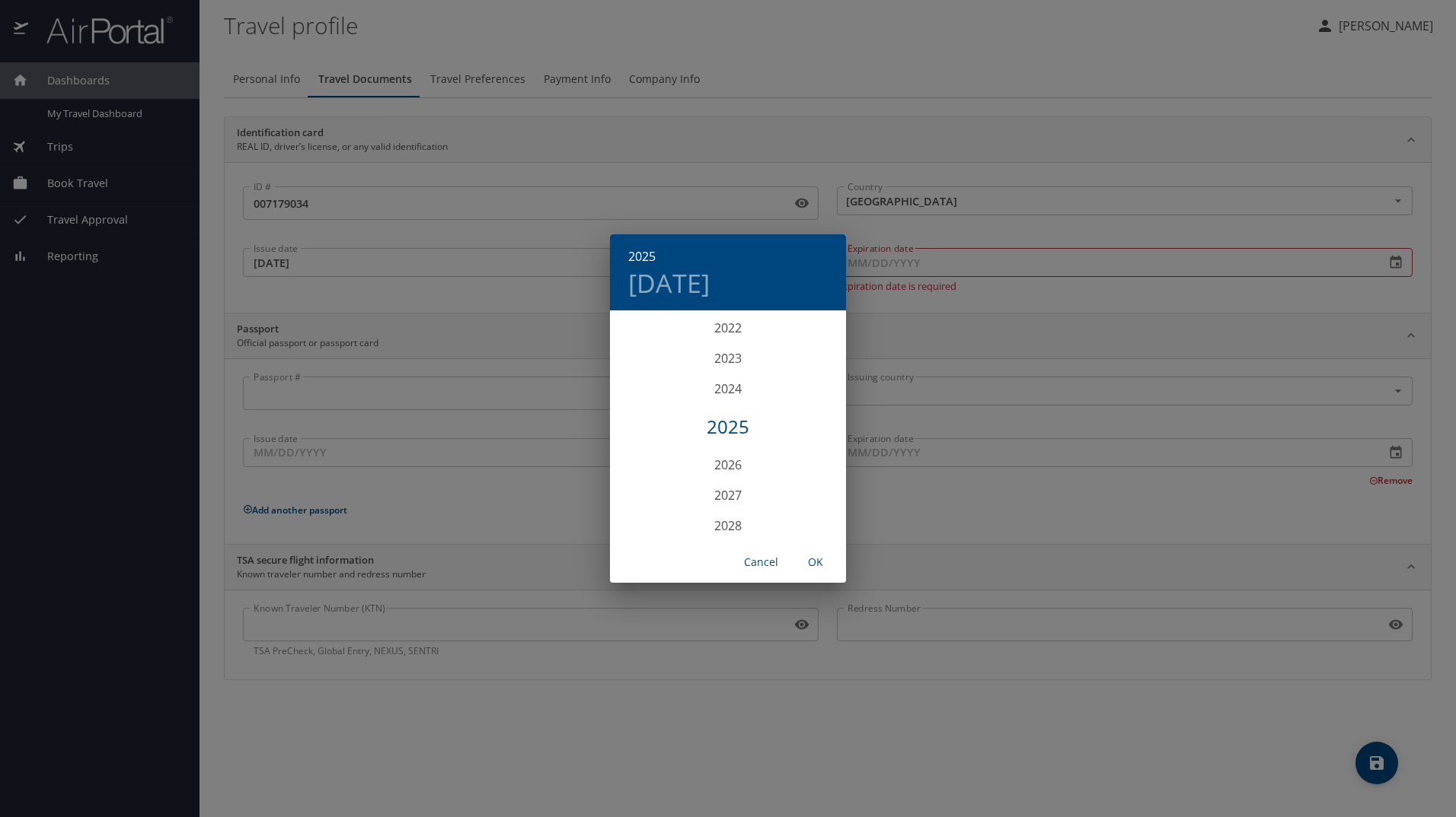
click at [709, 279] on h4 "Fri, Oct 10" at bounding box center [668, 283] width 82 height 32
click at [646, 252] on h6 "2025" at bounding box center [642, 256] width 28 height 22
click at [731, 519] on div "2028" at bounding box center [728, 525] width 236 height 30
click at [809, 455] on div "Sep" at bounding box center [807, 456] width 79 height 57
click at [700, 499] on p "26" at bounding box center [697, 501] width 11 height 10
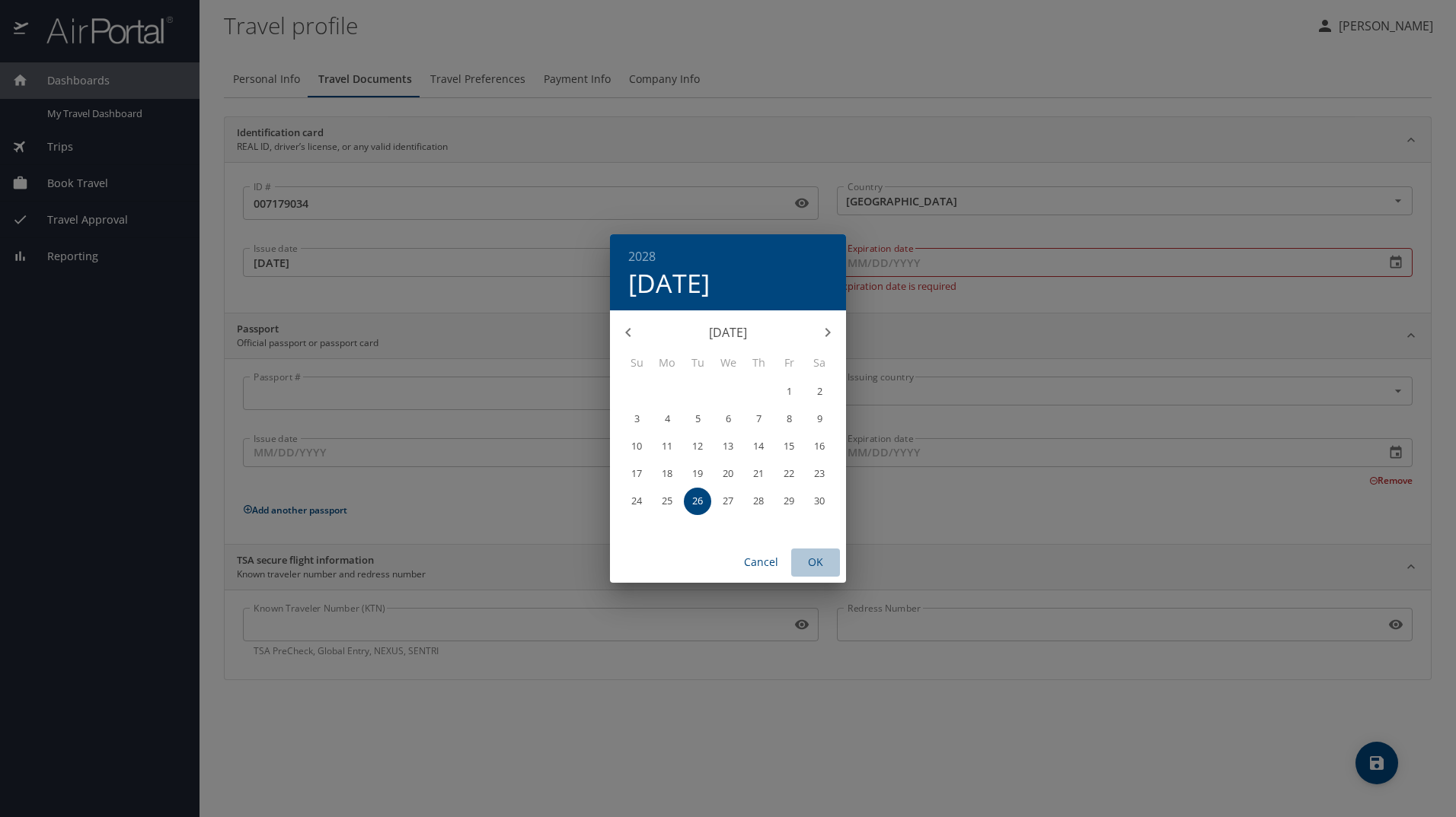
click at [822, 557] on span "OK" at bounding box center [814, 562] width 36 height 19
type input "09/26/2028"
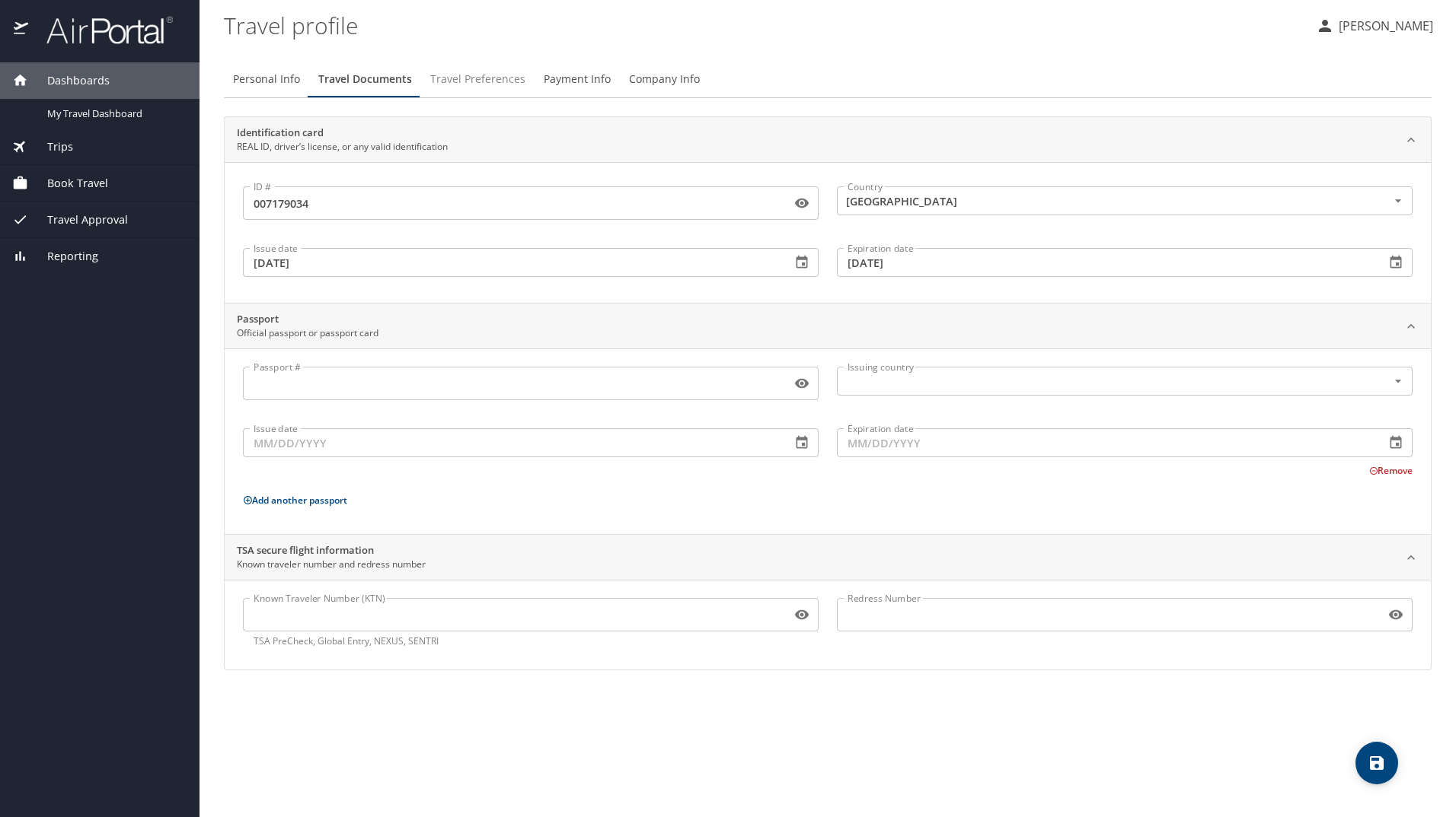
click at [496, 84] on span "Travel Preferences" at bounding box center [477, 79] width 95 height 19
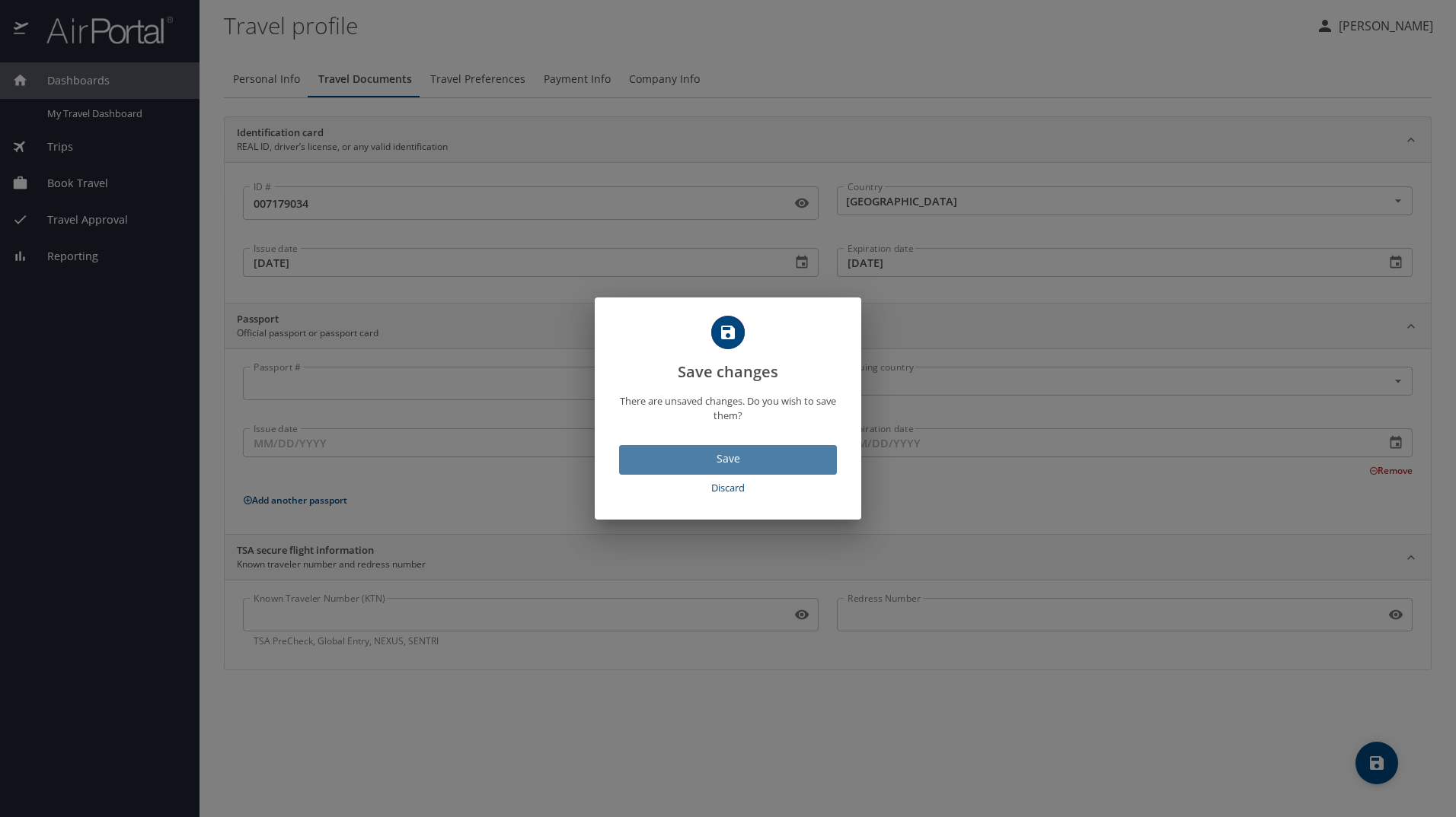
click at [717, 452] on span "Save" at bounding box center [727, 459] width 194 height 19
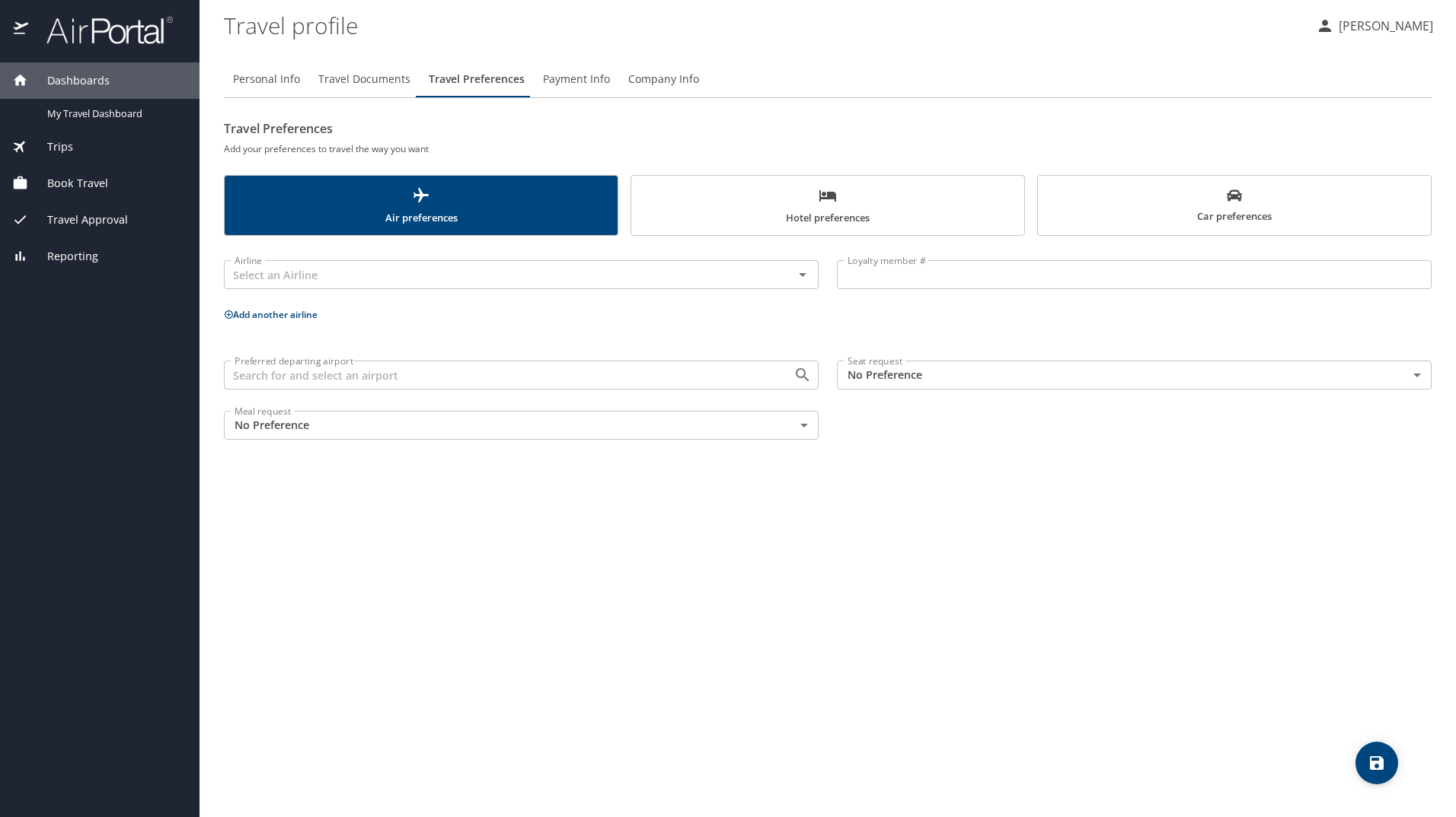
click at [588, 77] on span "Payment Info" at bounding box center [577, 79] width 67 height 19
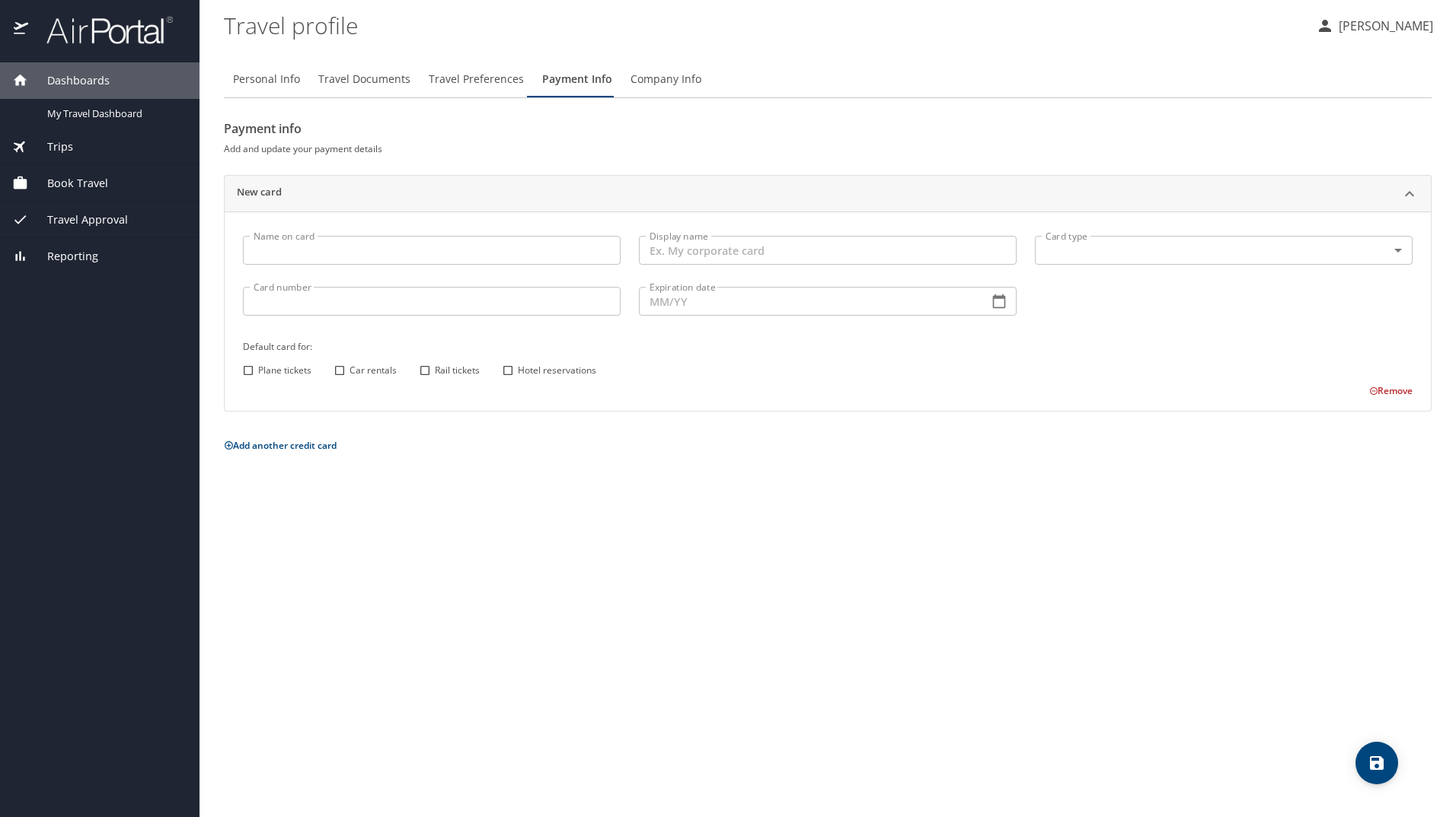
click at [480, 255] on input "Name on card" at bounding box center [431, 249] width 377 height 28
click at [475, 256] on input "Name on card" at bounding box center [431, 249] width 377 height 28
type input "Jeremy C Broussard"
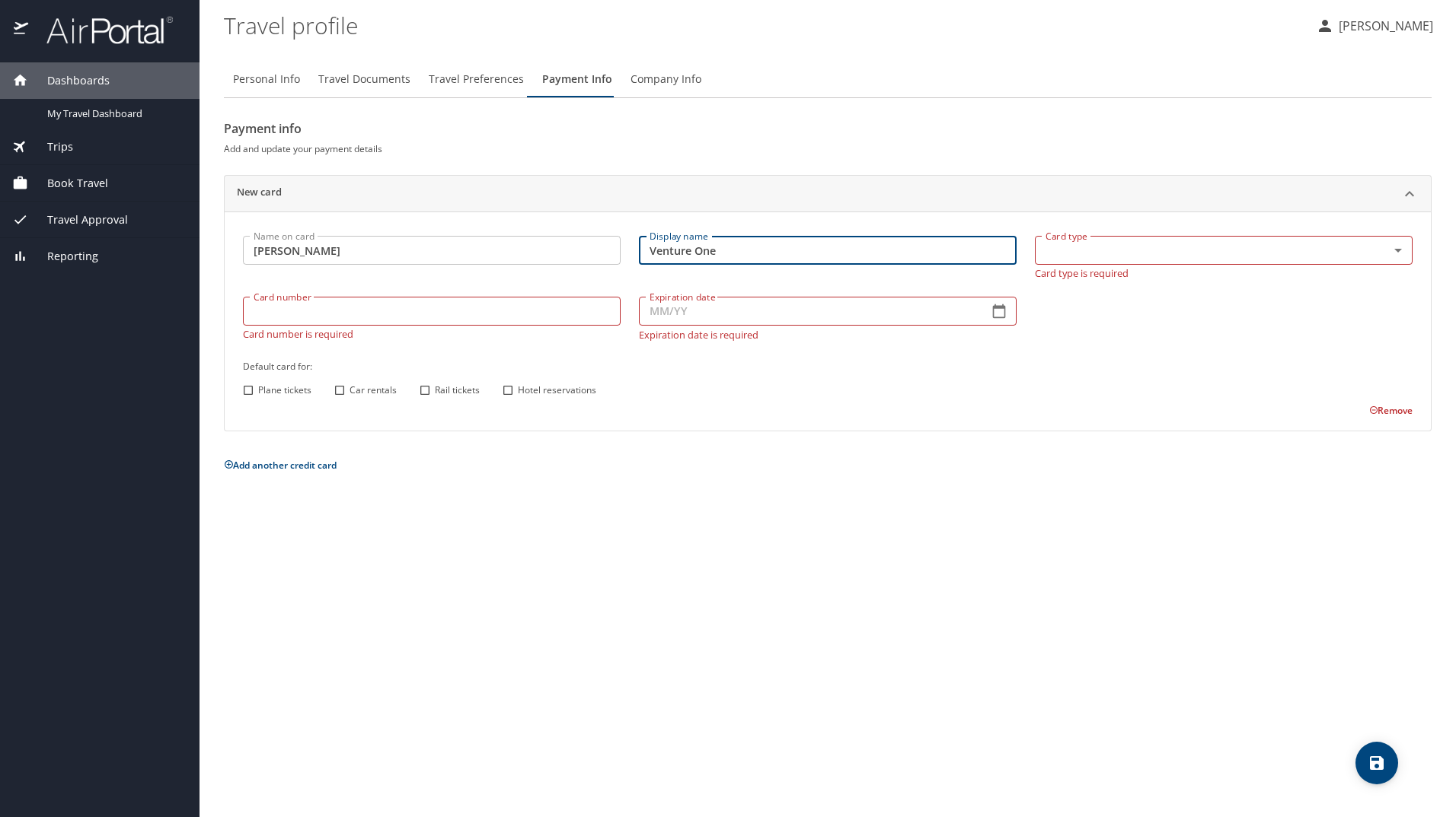
type input "Venture One"
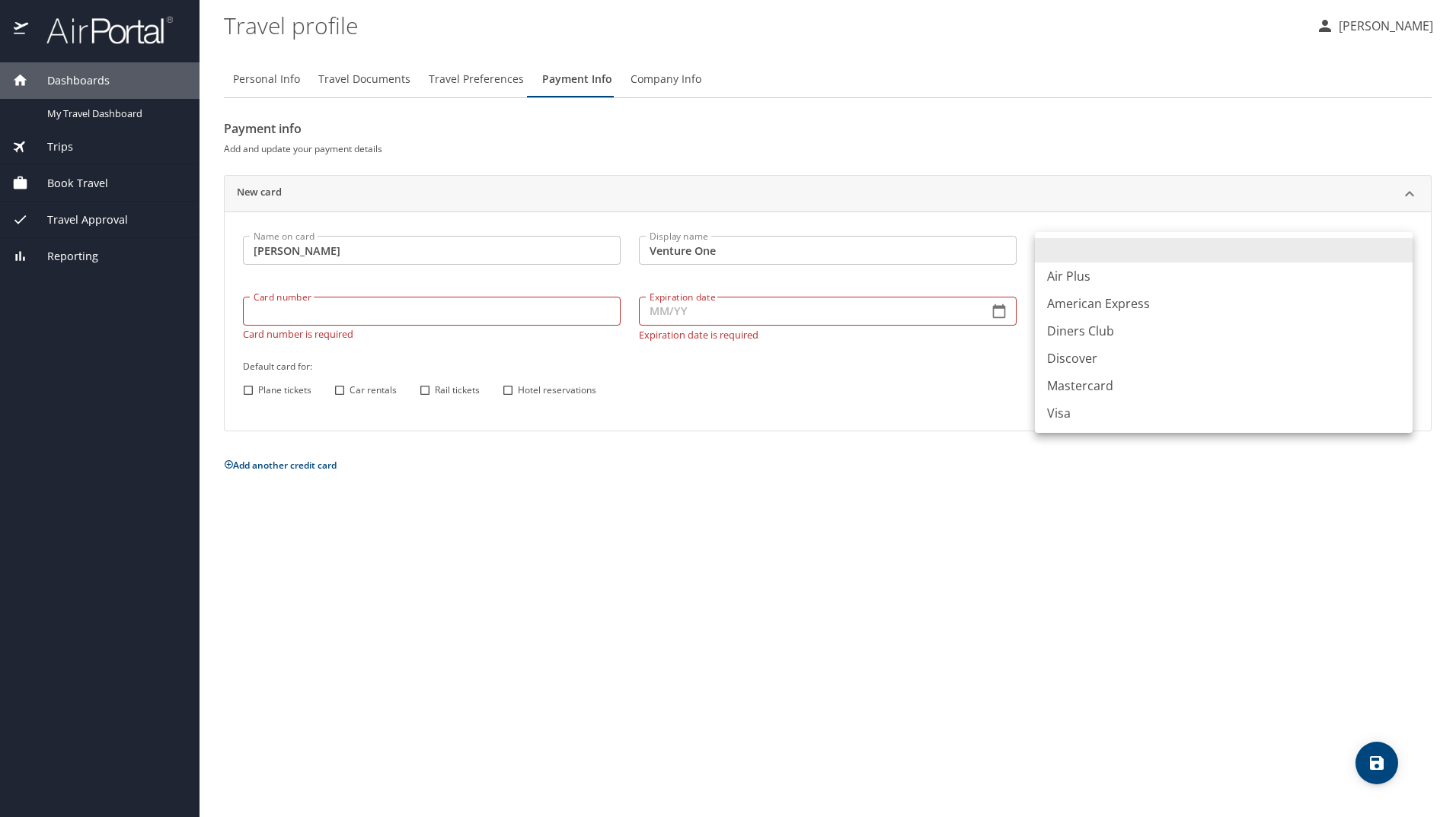
click at [1359, 252] on body "Dashboards My Travel Dashboard Trips Current / Future Trips Past Trips Trips Mi…" at bounding box center [728, 408] width 1456 height 817
click at [1082, 414] on li "Visa" at bounding box center [1223, 413] width 377 height 27
type input "VI"
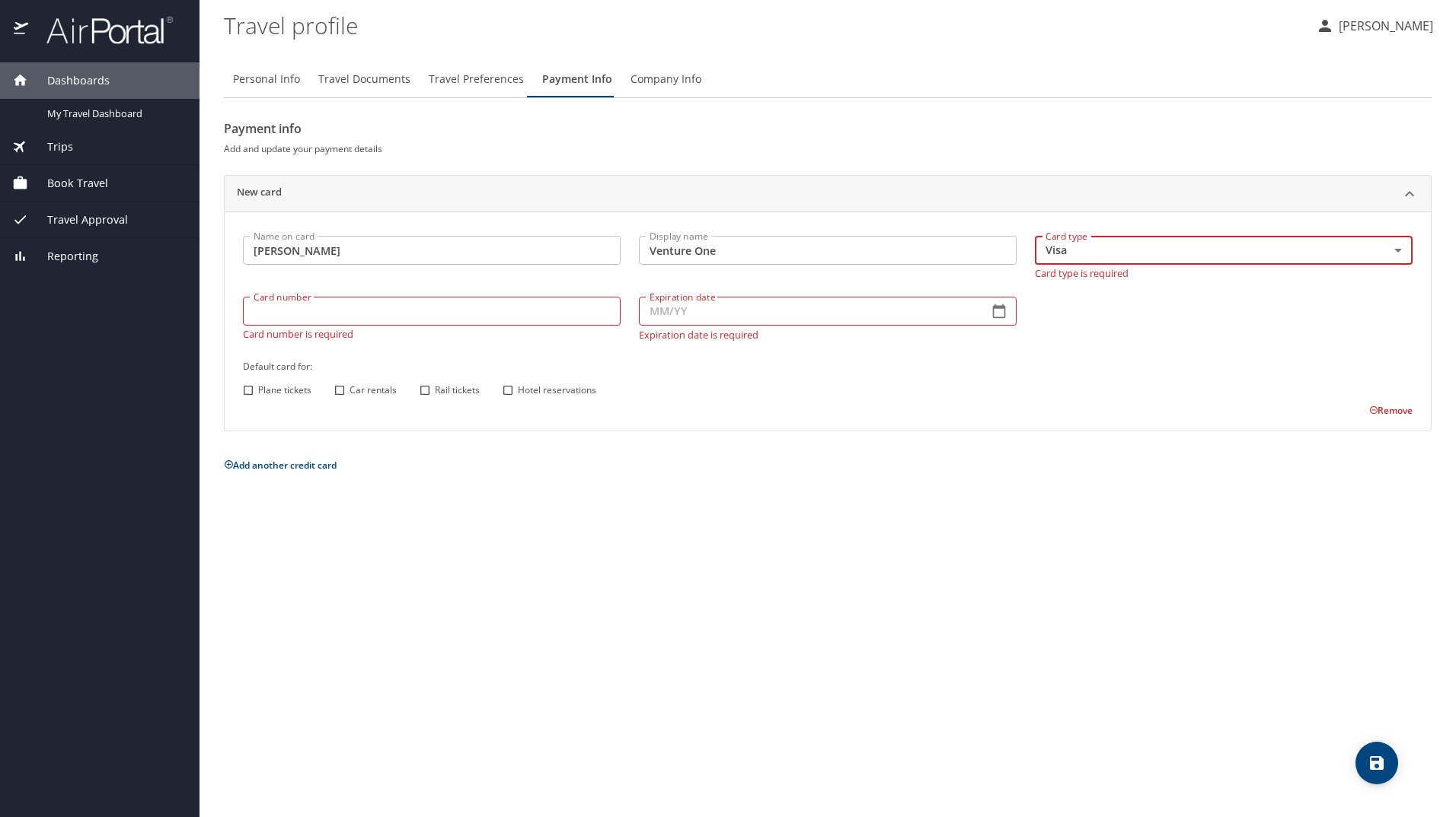
click at [547, 318] on div "Card number Card number Card number is required" at bounding box center [431, 318] width 396 height 62
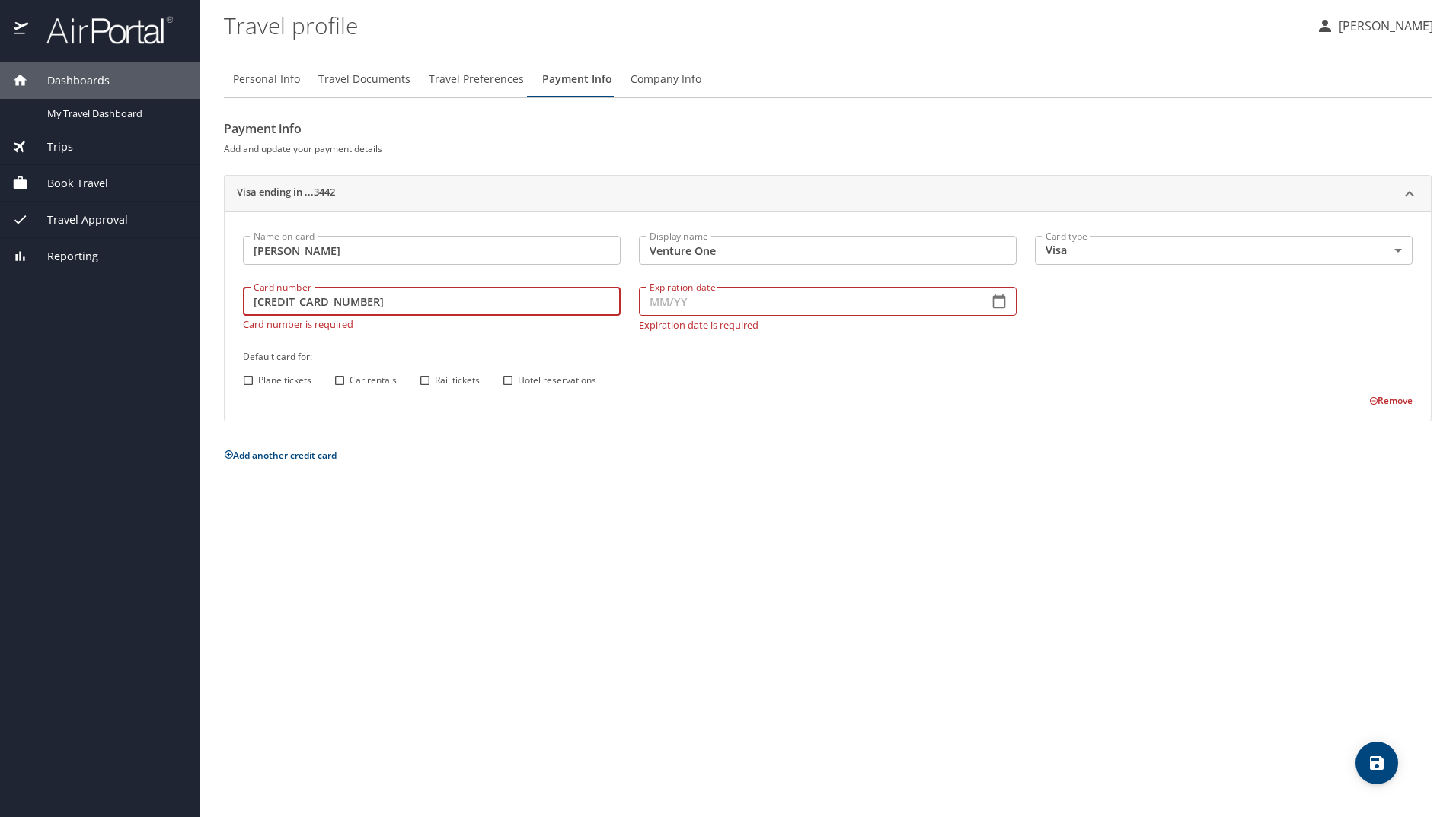
type input "4147098445603442"
click at [999, 301] on icon "button" at bounding box center [998, 300] width 15 height 15
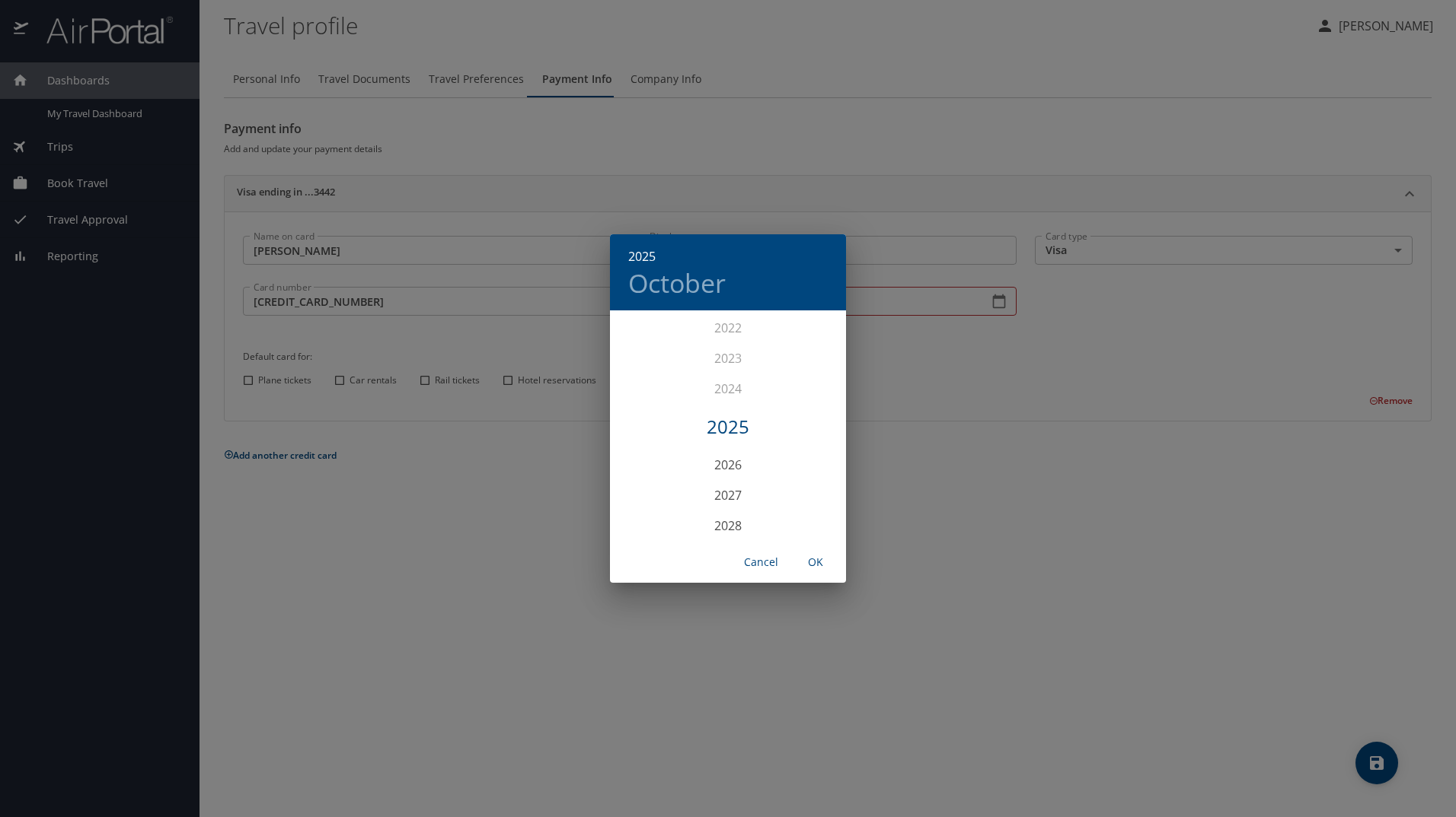
click at [712, 291] on h4 "October" at bounding box center [676, 283] width 97 height 32
click at [672, 255] on div "2025 October" at bounding box center [728, 272] width 236 height 76
click at [647, 253] on h6 "2025" at bounding box center [642, 256] width 28 height 22
click at [725, 491] on div "2027" at bounding box center [728, 495] width 236 height 30
click at [732, 457] on div "Aug" at bounding box center [728, 456] width 79 height 57
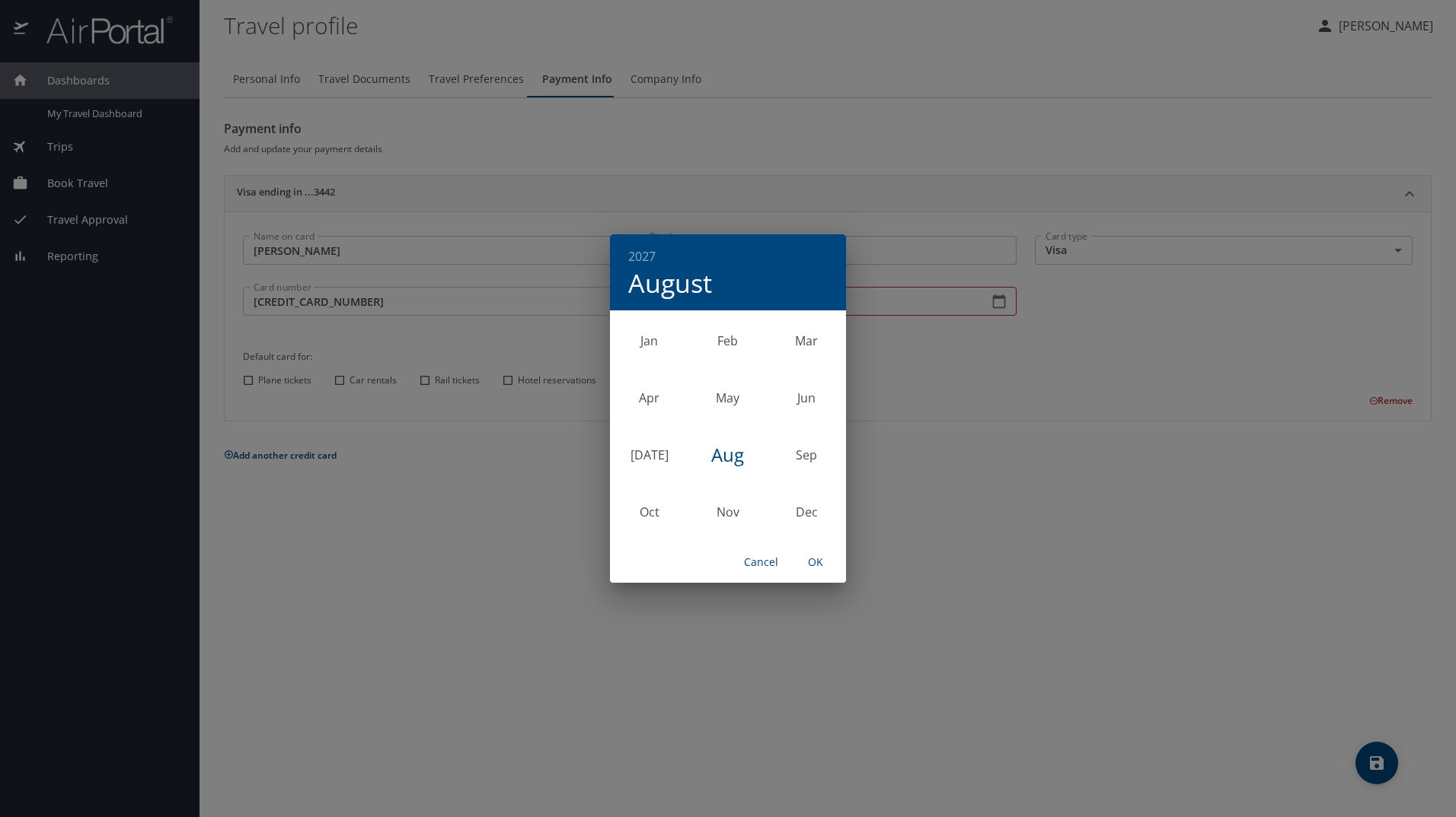
click at [817, 562] on span "OK" at bounding box center [814, 562] width 36 height 19
type input "08/27"
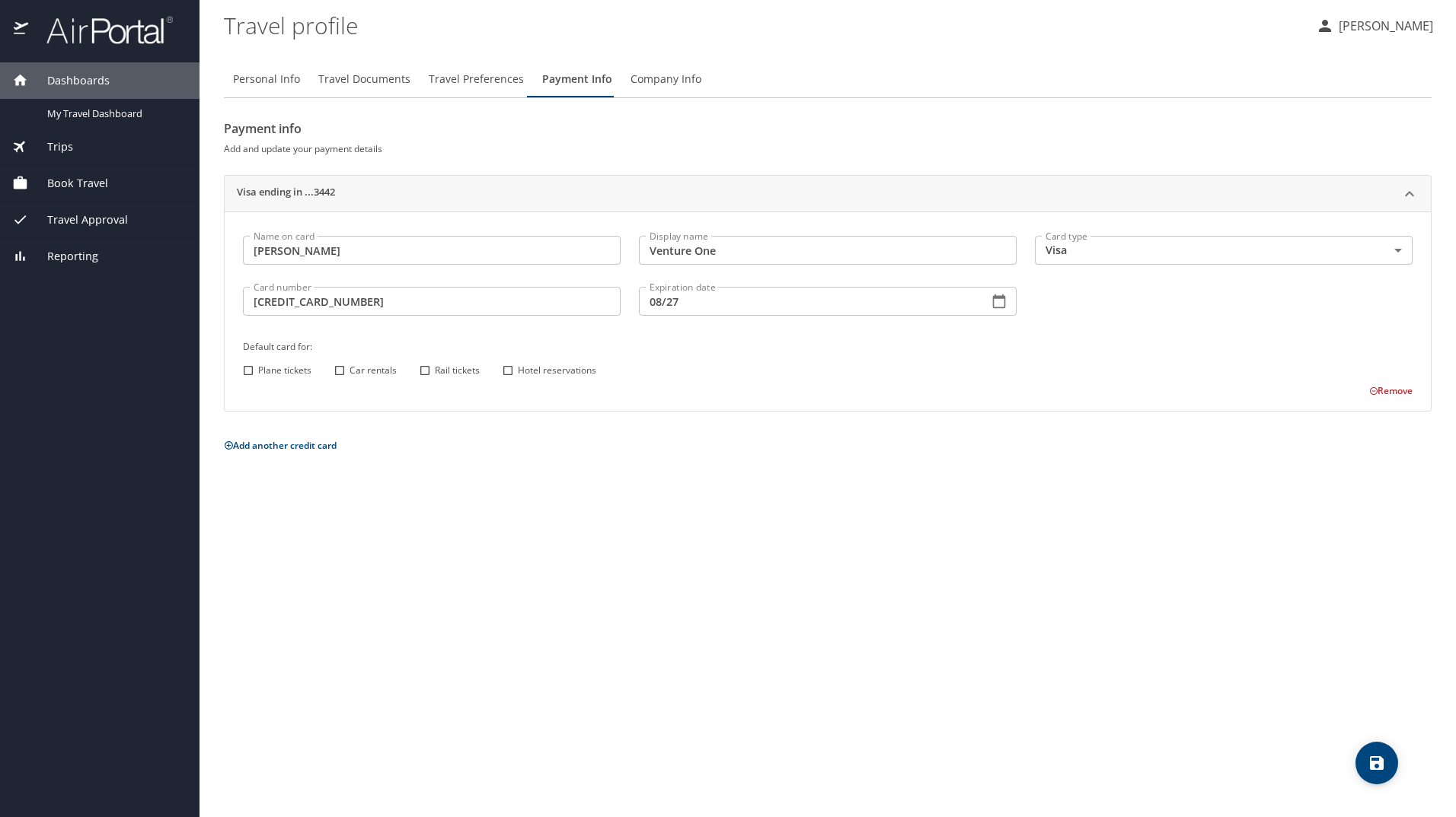
click at [292, 372] on span "Plane tickets" at bounding box center [285, 370] width 53 height 14
click at [258, 372] on input "Plane tickets" at bounding box center [249, 370] width 20 height 20
checkbox input "true"
click at [1379, 759] on icon "save" at bounding box center [1376, 763] width 14 height 14
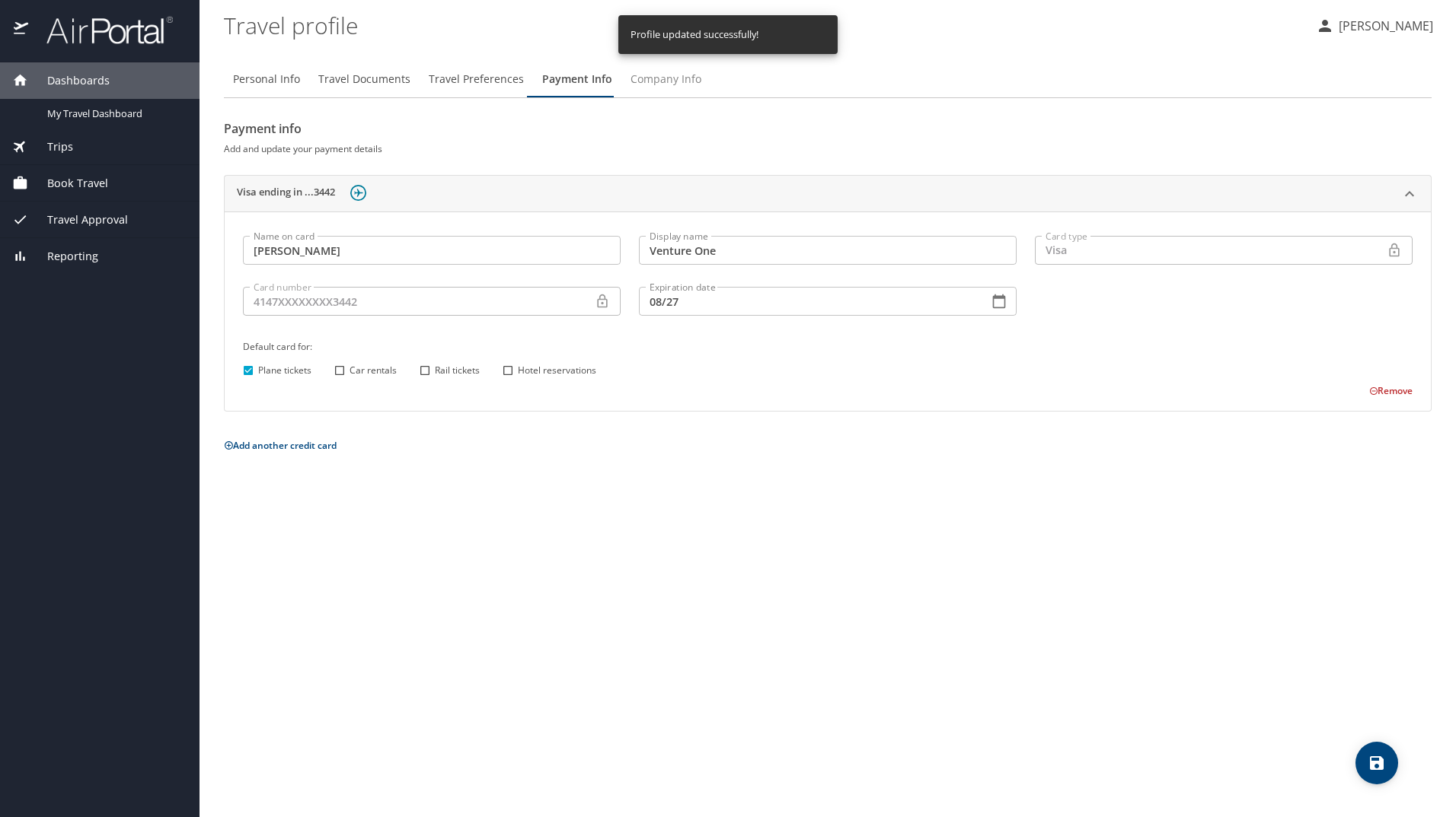
click at [659, 82] on span "Company Info" at bounding box center [666, 79] width 71 height 19
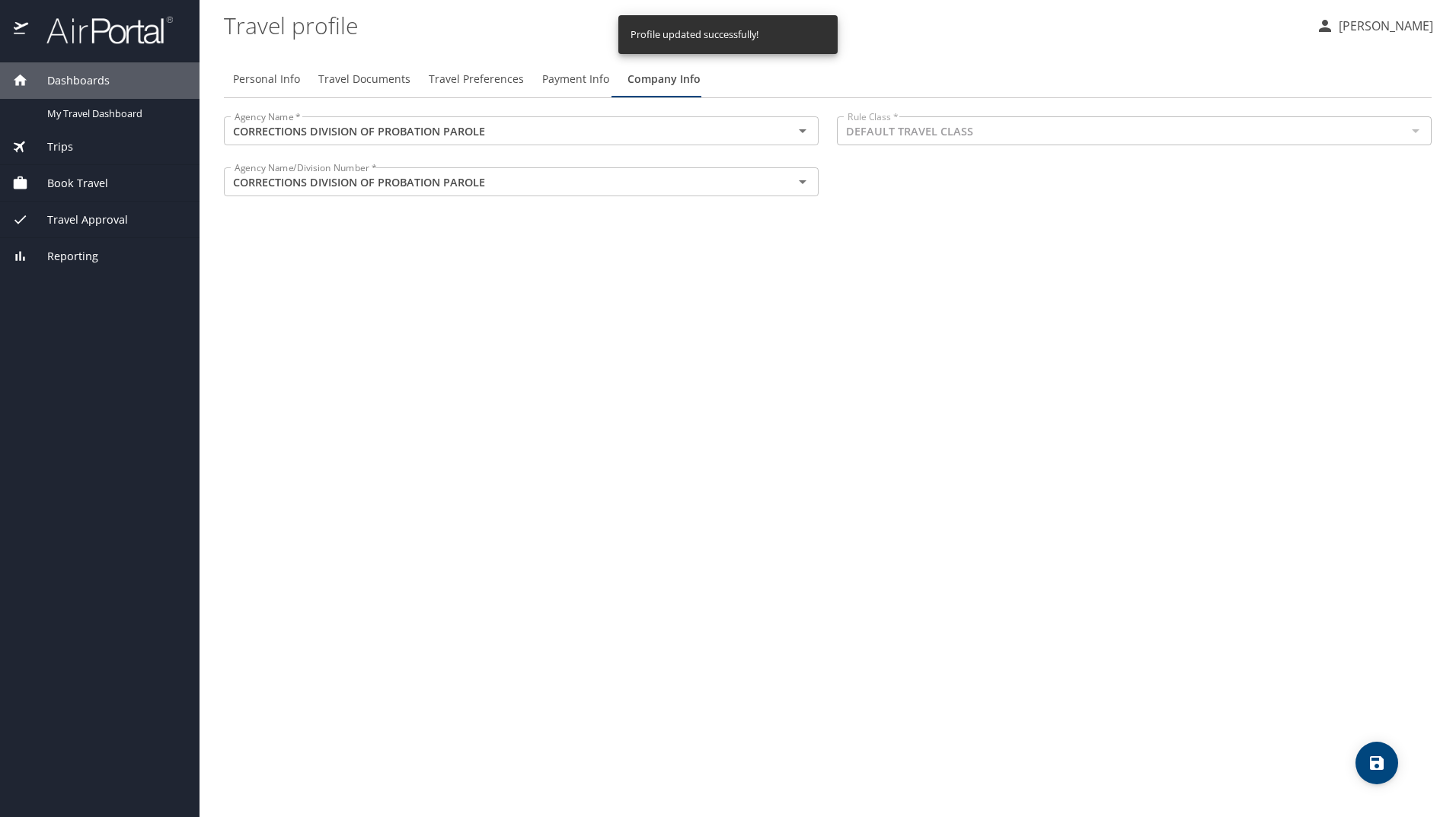
click at [281, 82] on span "Personal Info" at bounding box center [266, 79] width 67 height 19
select select "US"
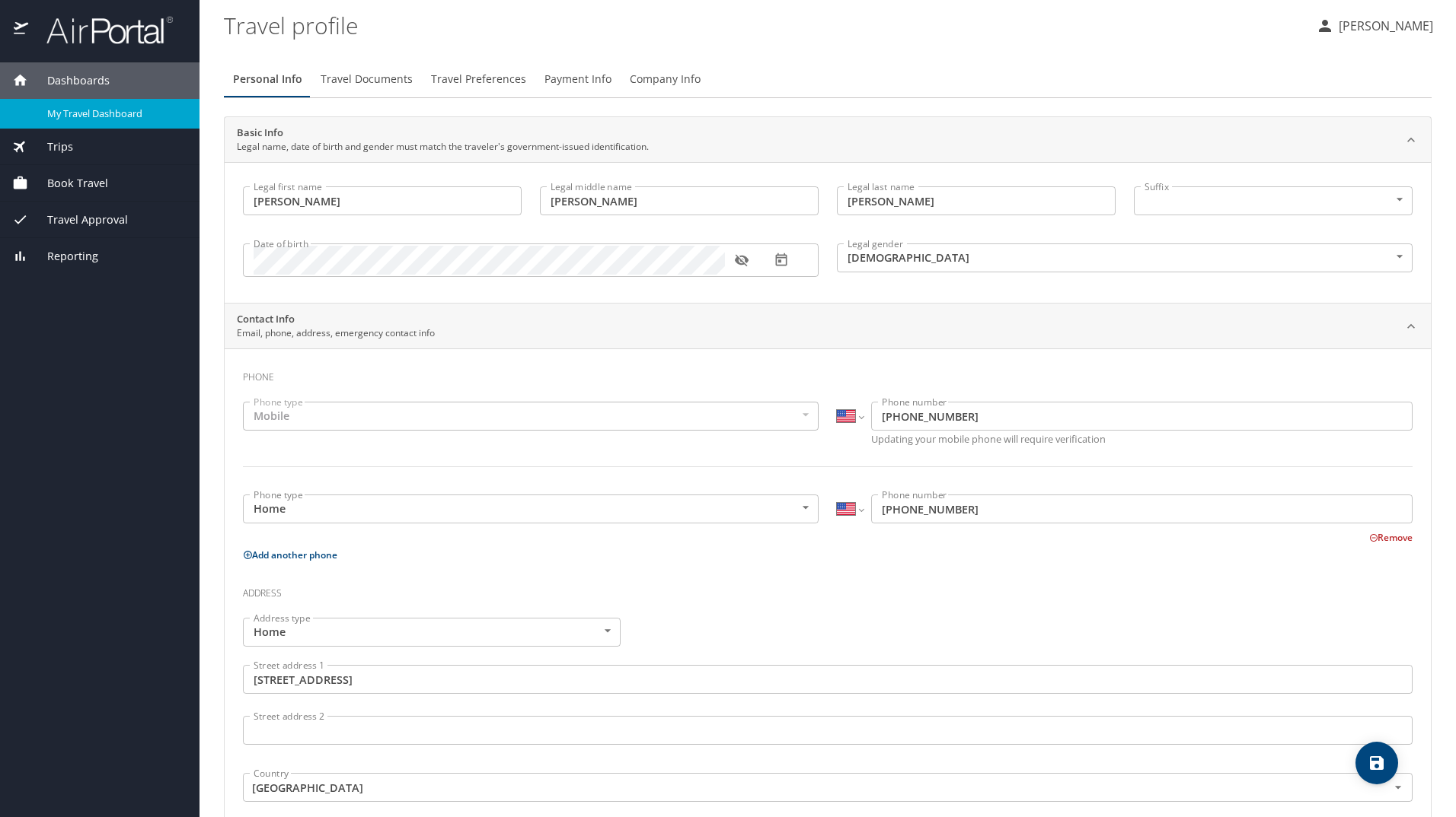
click at [131, 115] on span "My Travel Dashboard" at bounding box center [114, 113] width 134 height 15
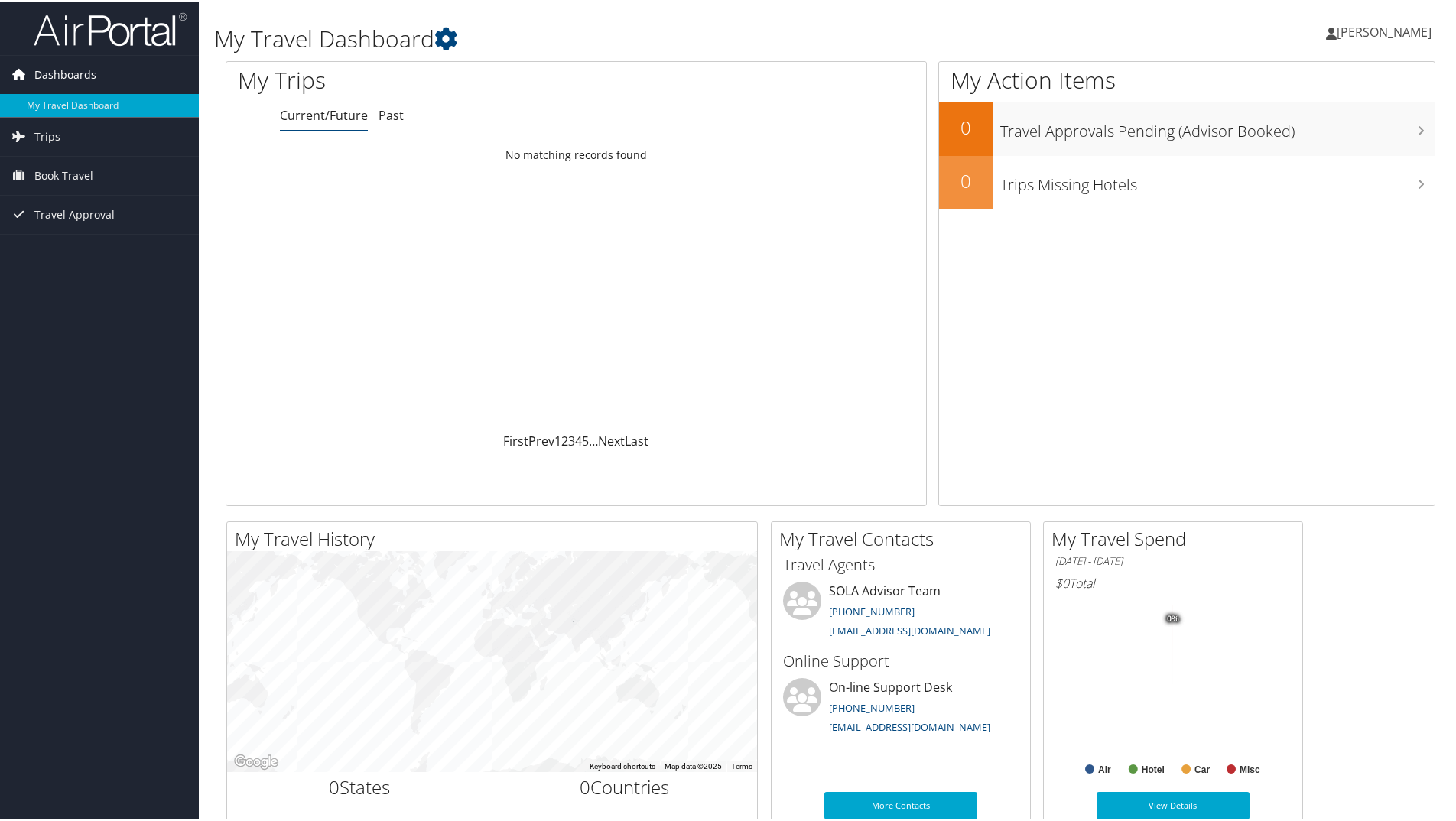
click at [75, 73] on span "Dashboards" at bounding box center [65, 73] width 62 height 38
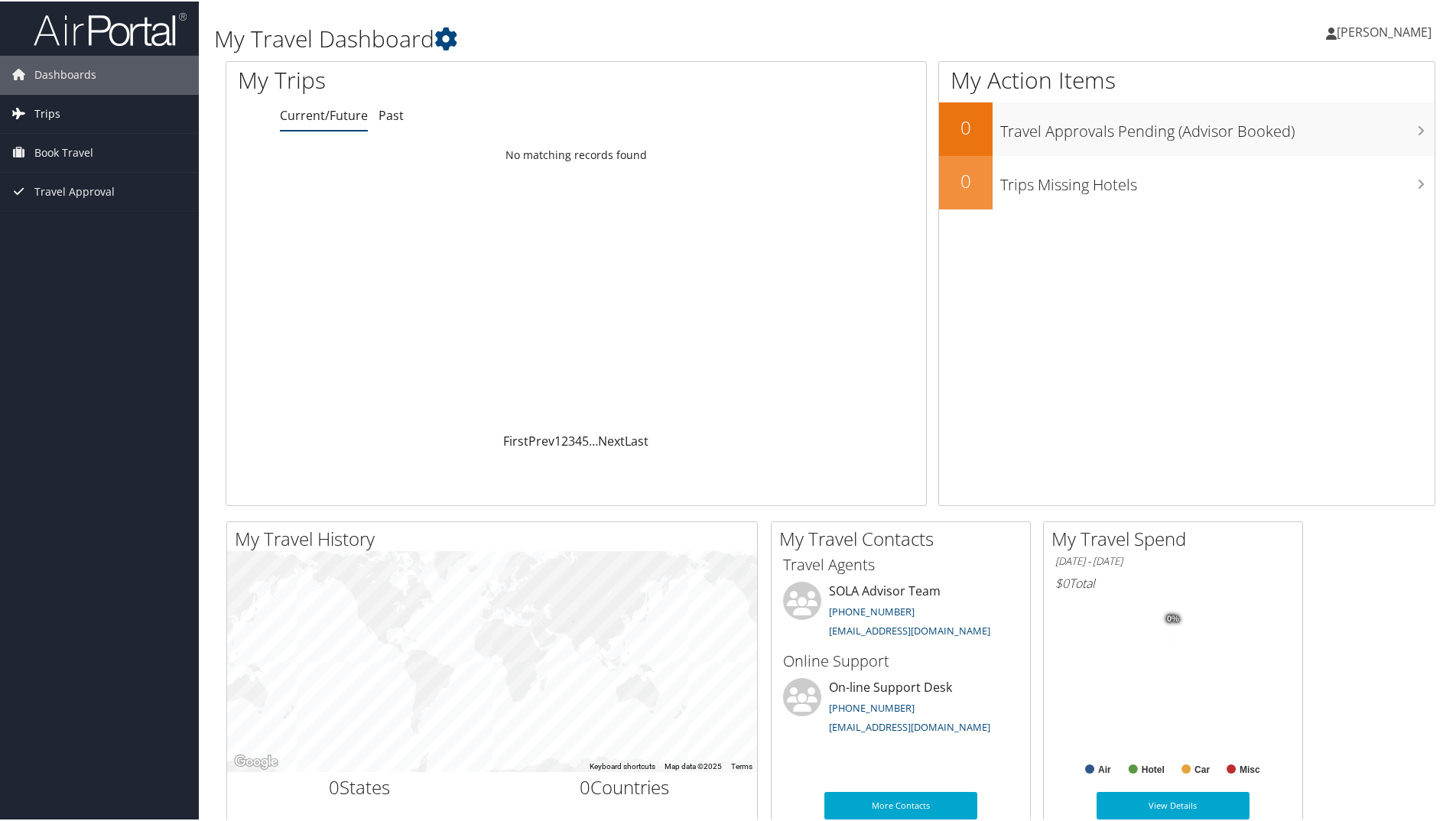
click at [64, 111] on link "Trips" at bounding box center [99, 112] width 198 height 38
click at [60, 217] on span "Book Travel" at bounding box center [64, 220] width 59 height 38
click at [63, 298] on link "Book/Manage Online Trips" at bounding box center [99, 296] width 198 height 23
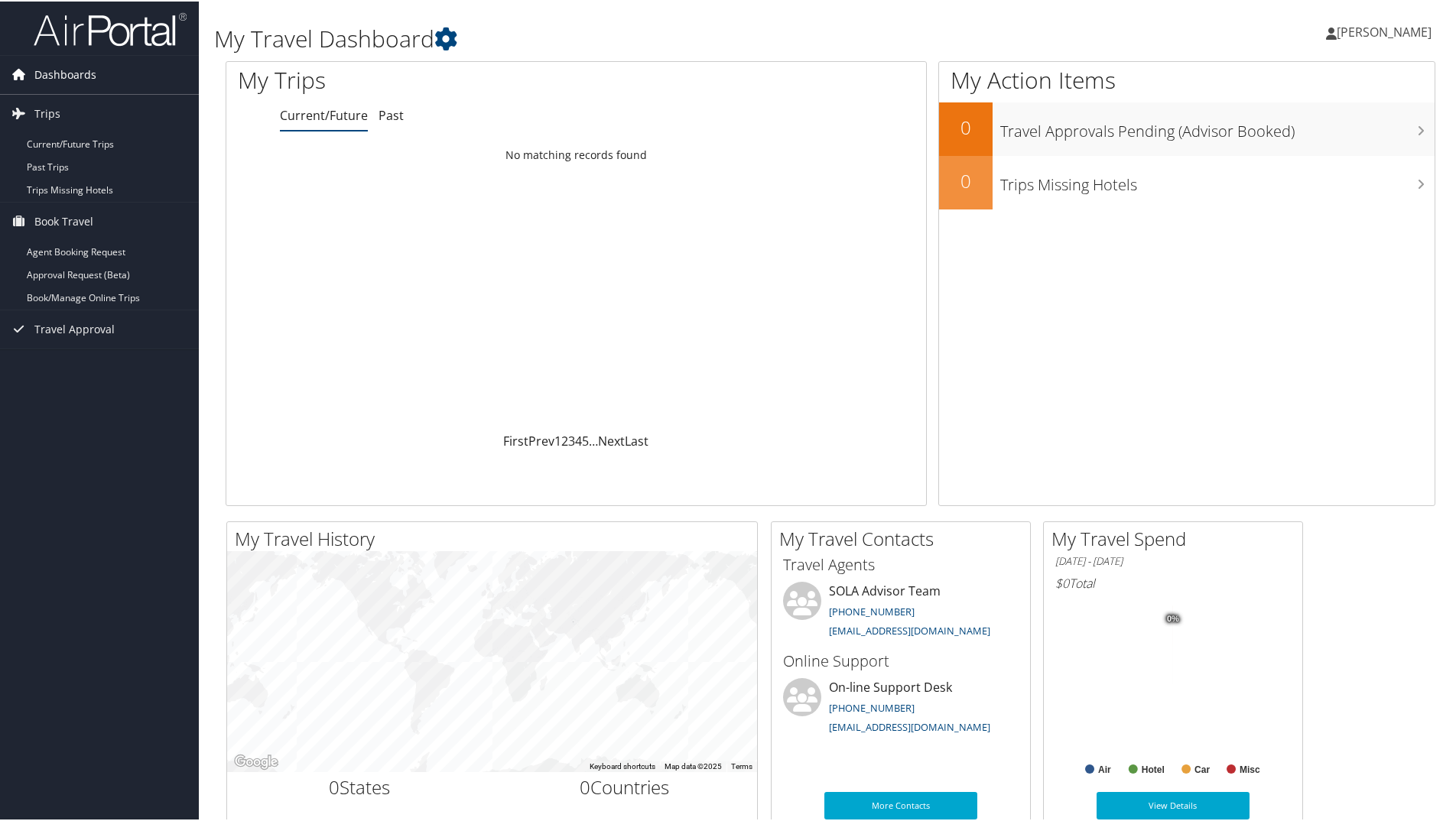
click at [93, 70] on span "Dashboards" at bounding box center [65, 73] width 62 height 38
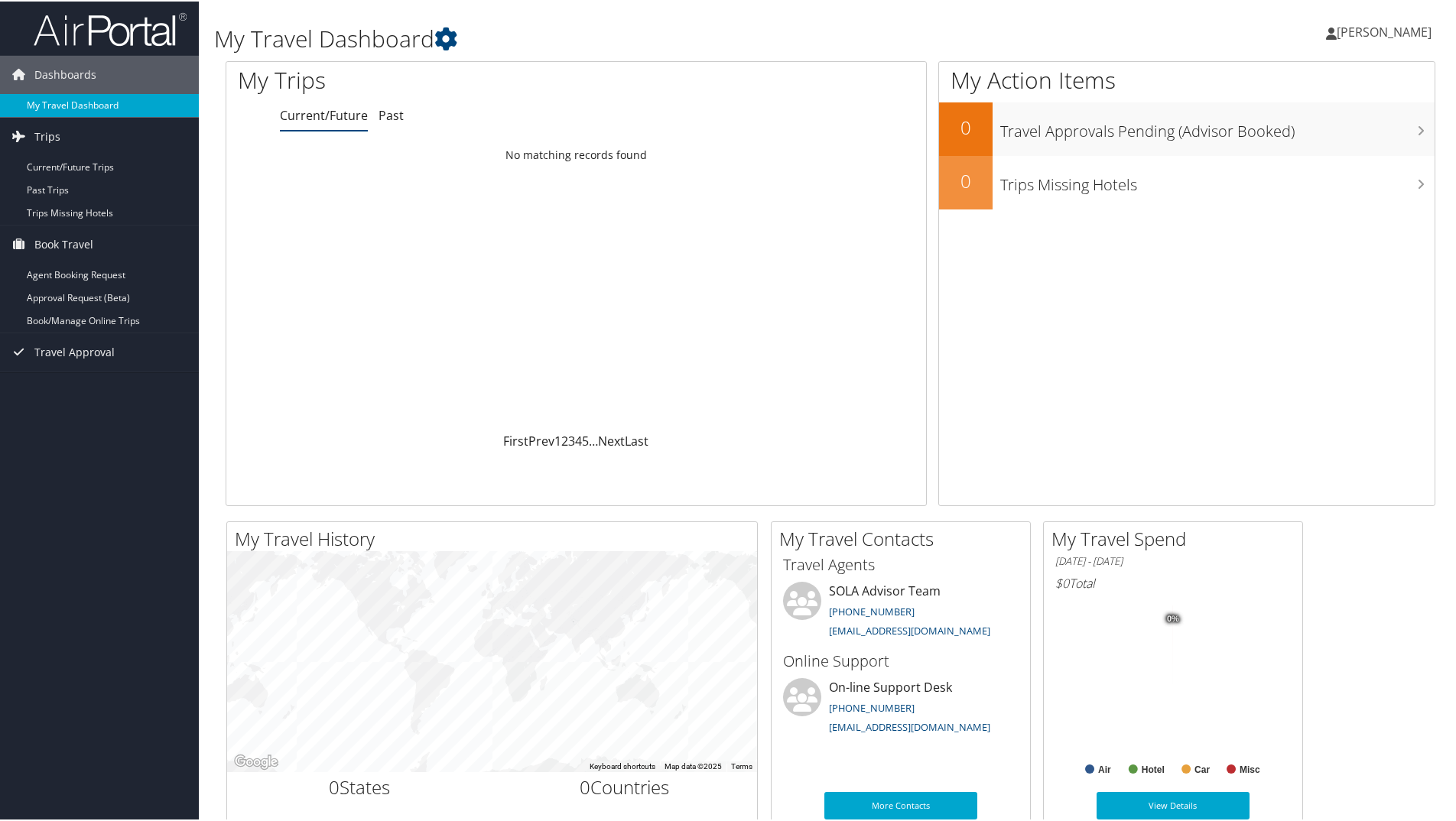
click at [89, 107] on link "My Travel Dashboard" at bounding box center [99, 104] width 198 height 23
